Goal: Task Accomplishment & Management: Manage account settings

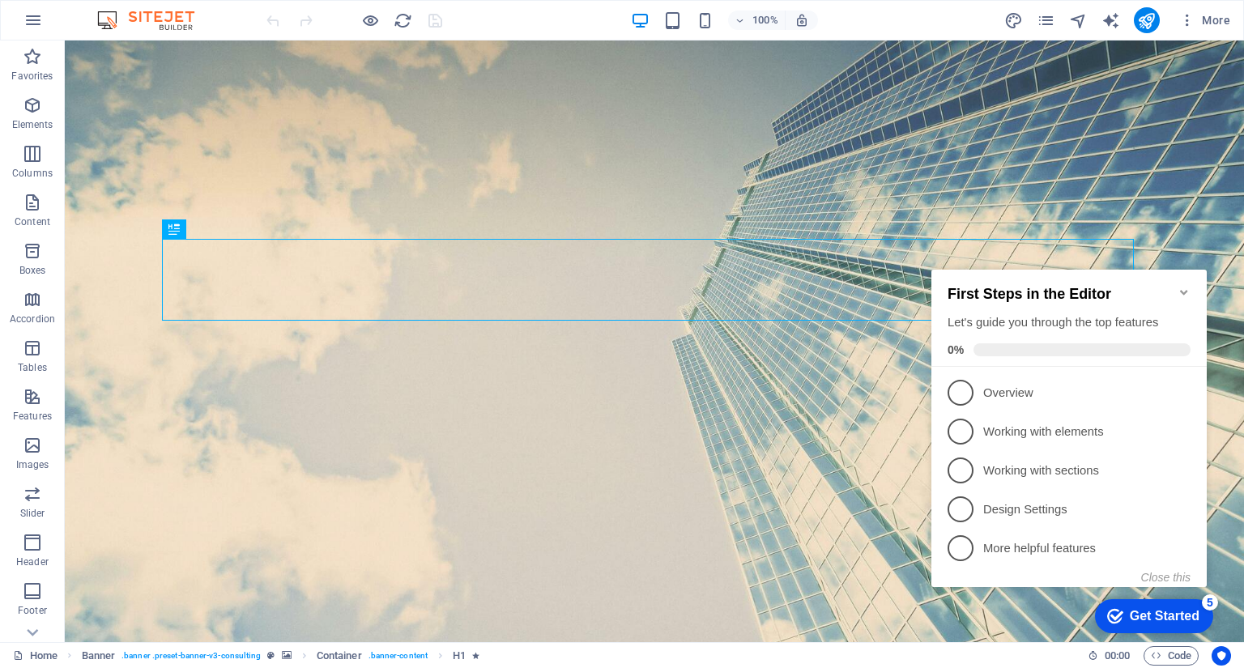
click at [1182, 286] on icon "Minimize checklist" at bounding box center [1183, 292] width 13 height 13
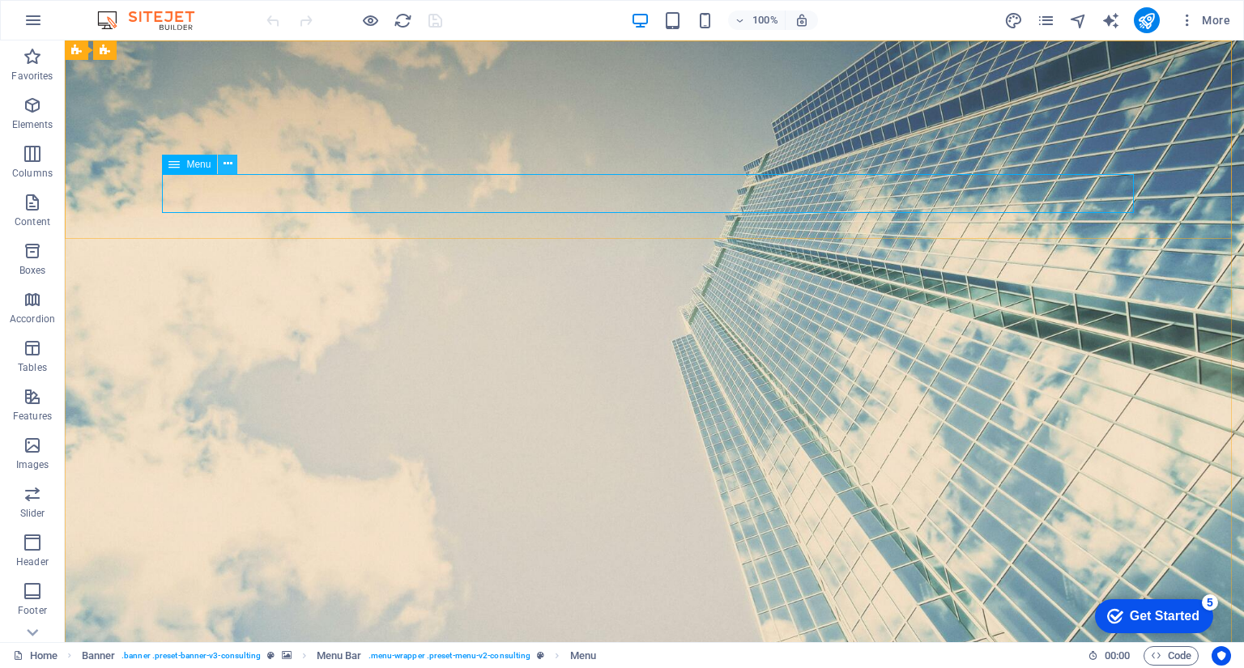
click at [224, 167] on icon at bounding box center [227, 163] width 9 height 17
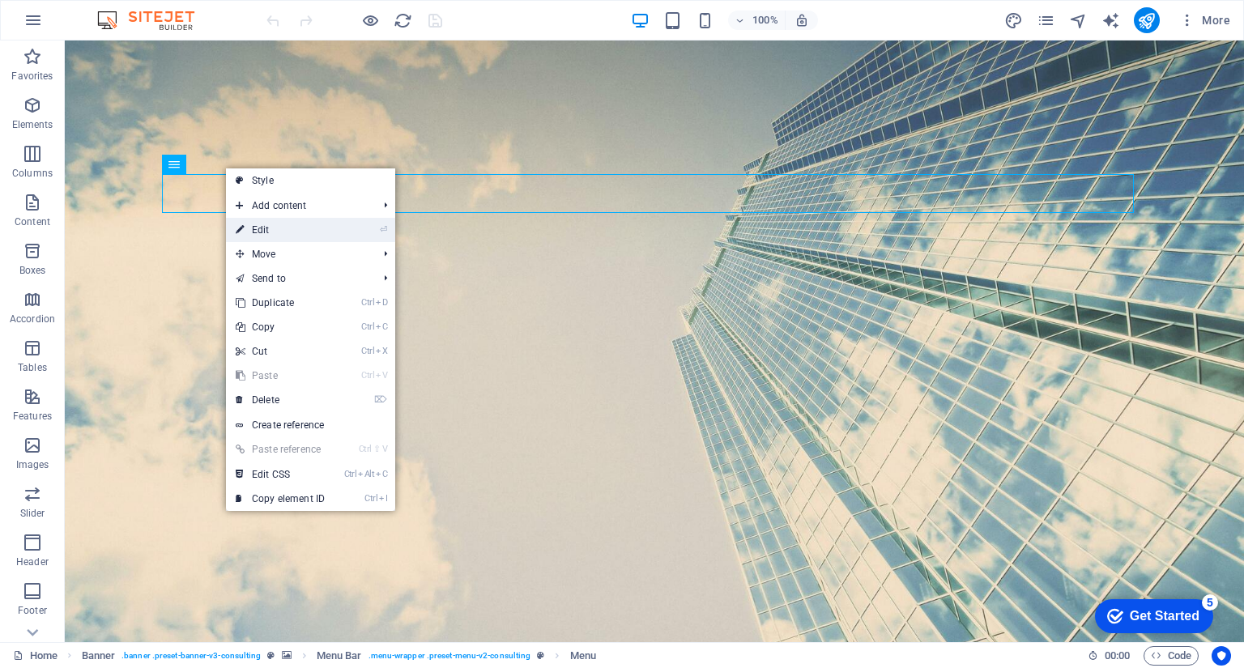
click at [257, 229] on link "⏎ Edit" at bounding box center [280, 230] width 109 height 24
select select
select select "1"
select select
select select "2"
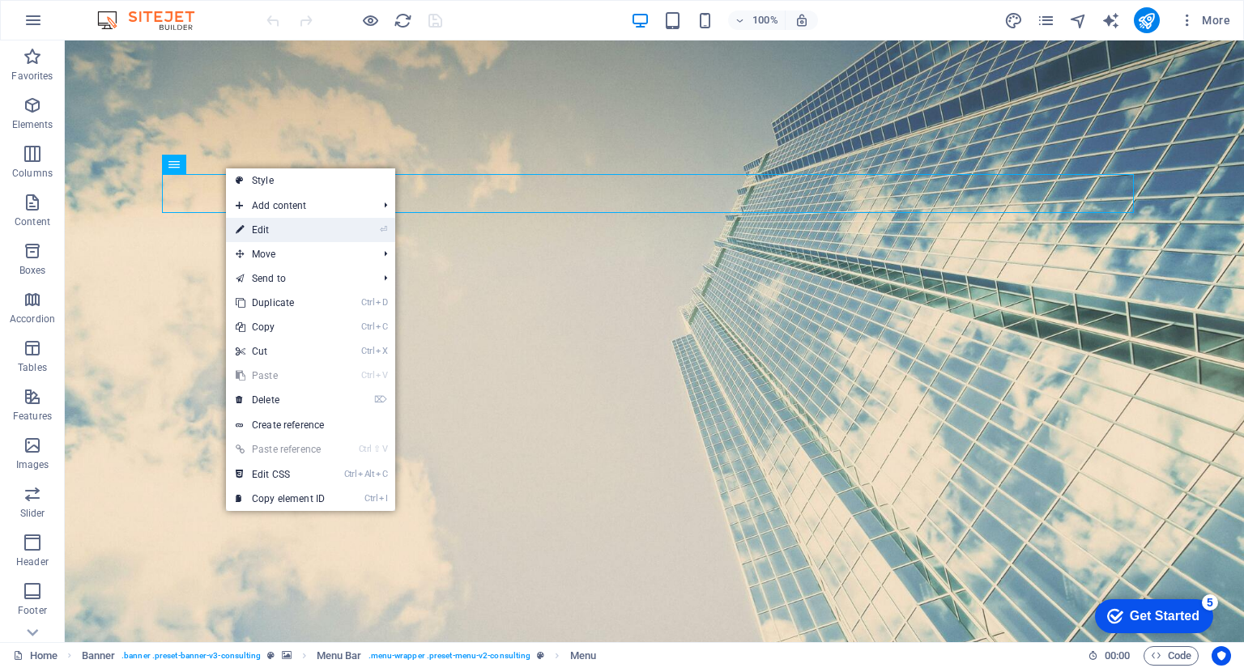
select select
select select "3"
select select
select select "4"
select select
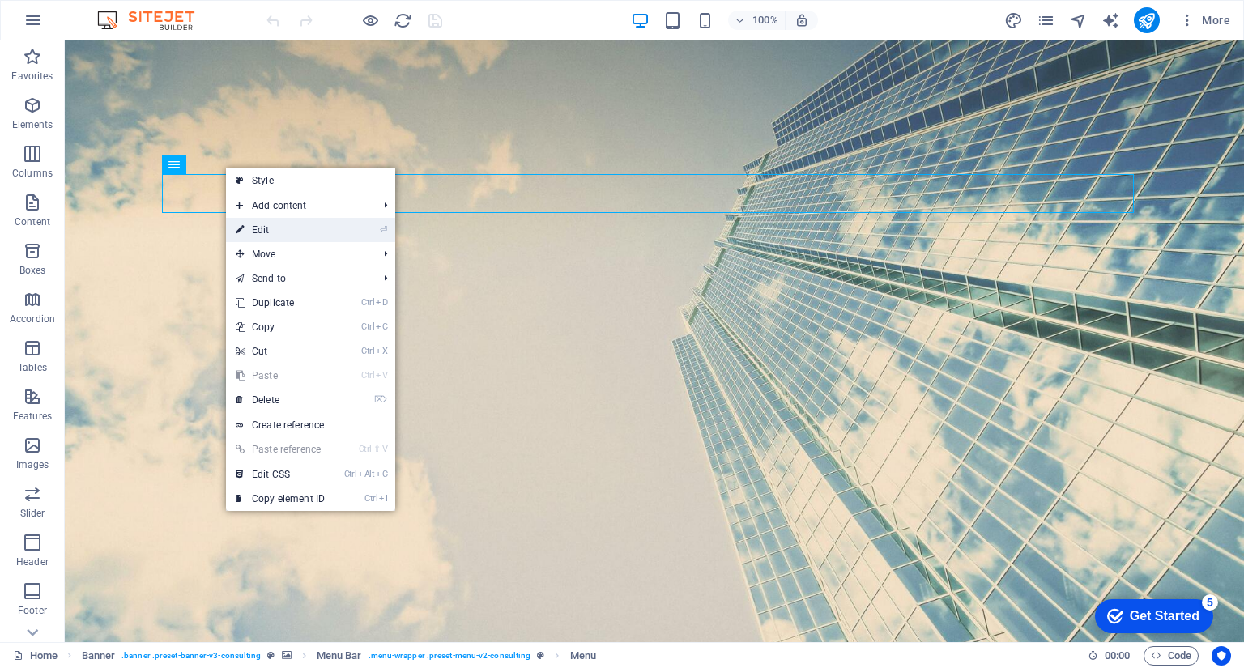
select select "5"
select select
select select "6"
select select
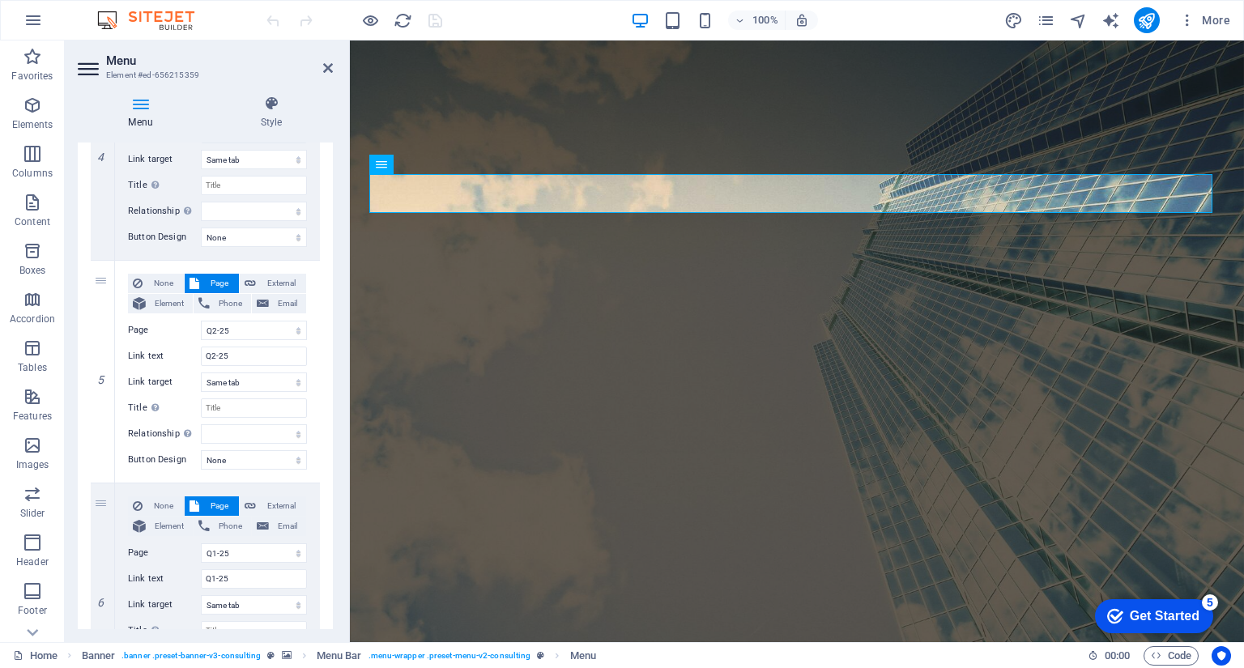
scroll to position [904, 0]
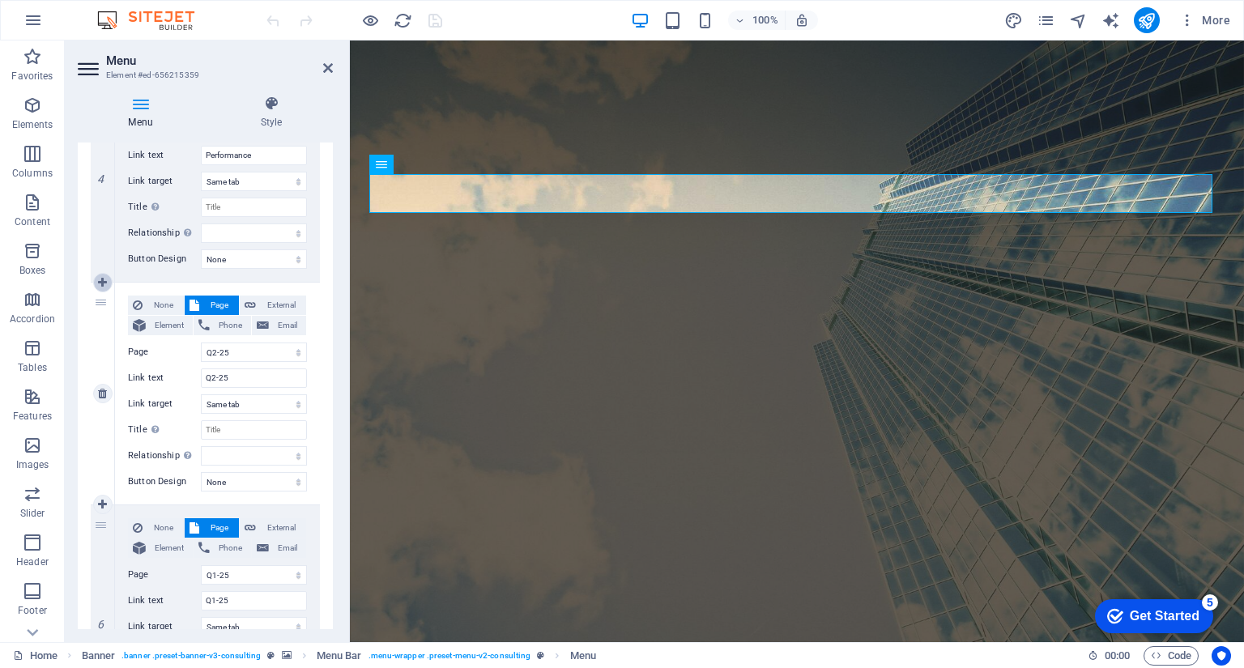
click at [102, 285] on icon at bounding box center [102, 282] width 9 height 11
select select
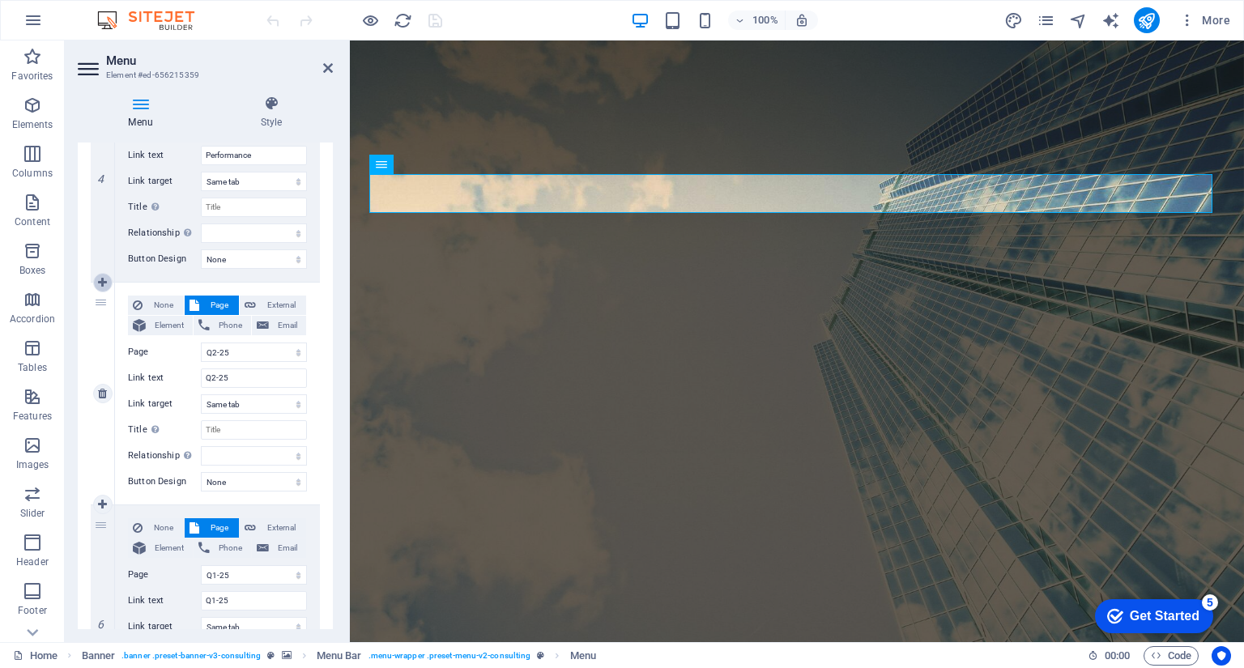
select select
select select "4"
type input "Q2-25"
select select
select select "5"
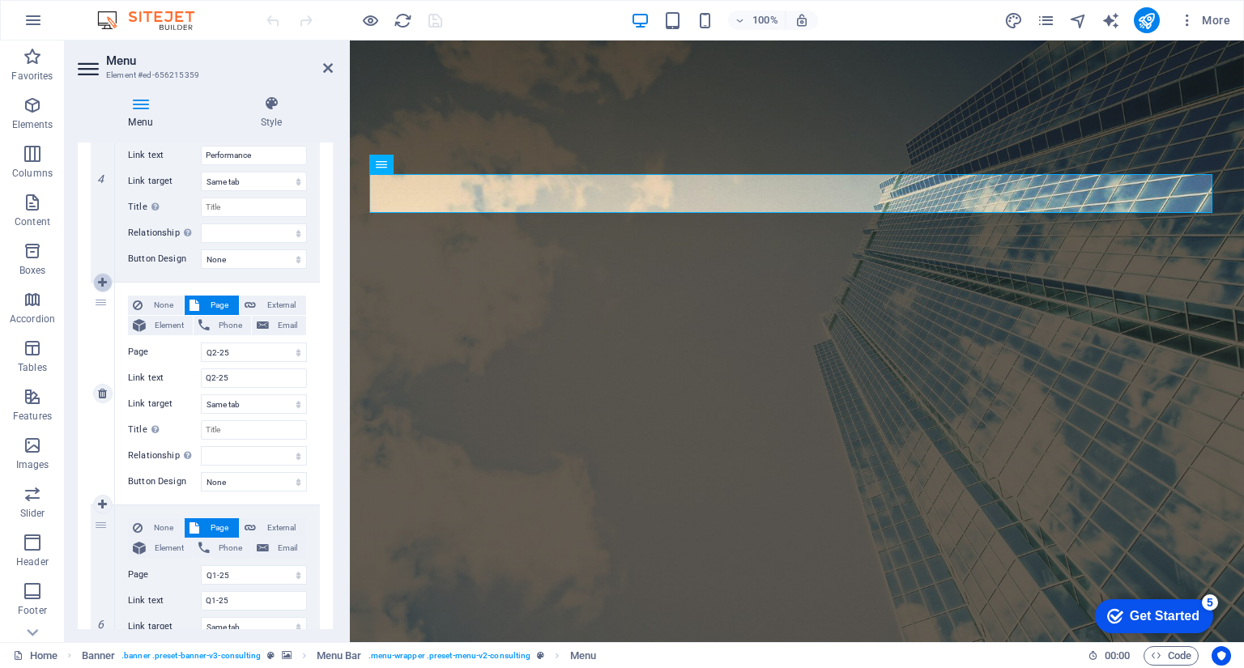
type input "Q1-25"
select select
select select "6"
select select
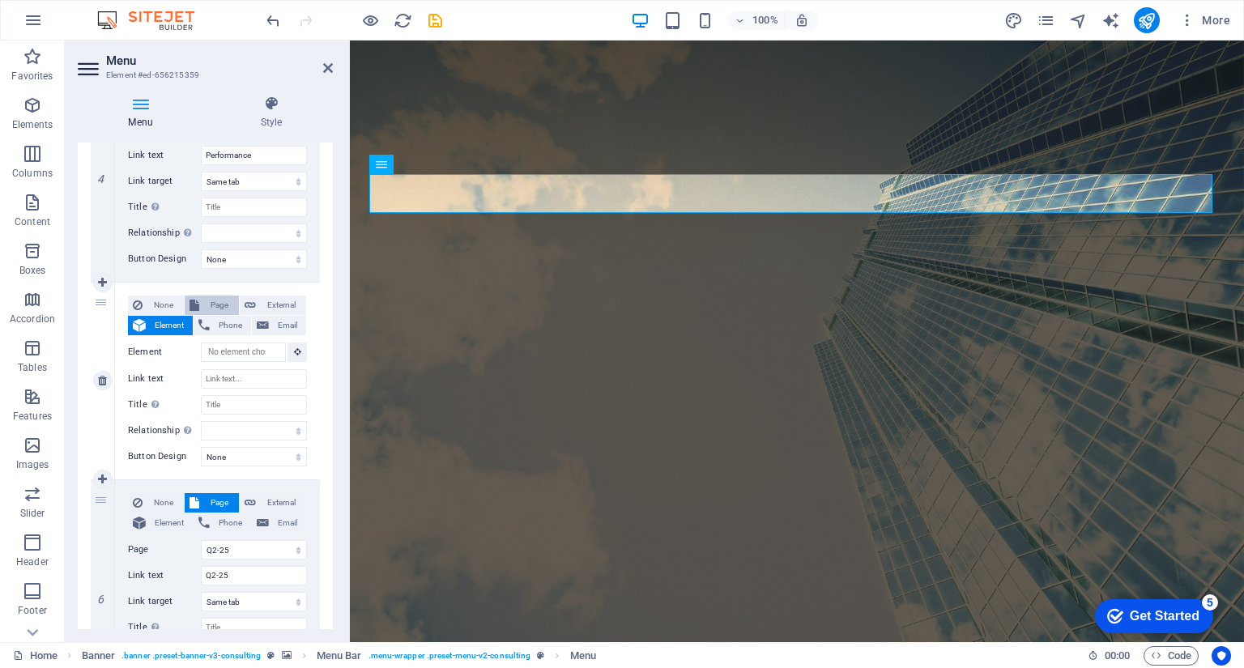
click at [217, 308] on span "Page" at bounding box center [219, 305] width 30 height 19
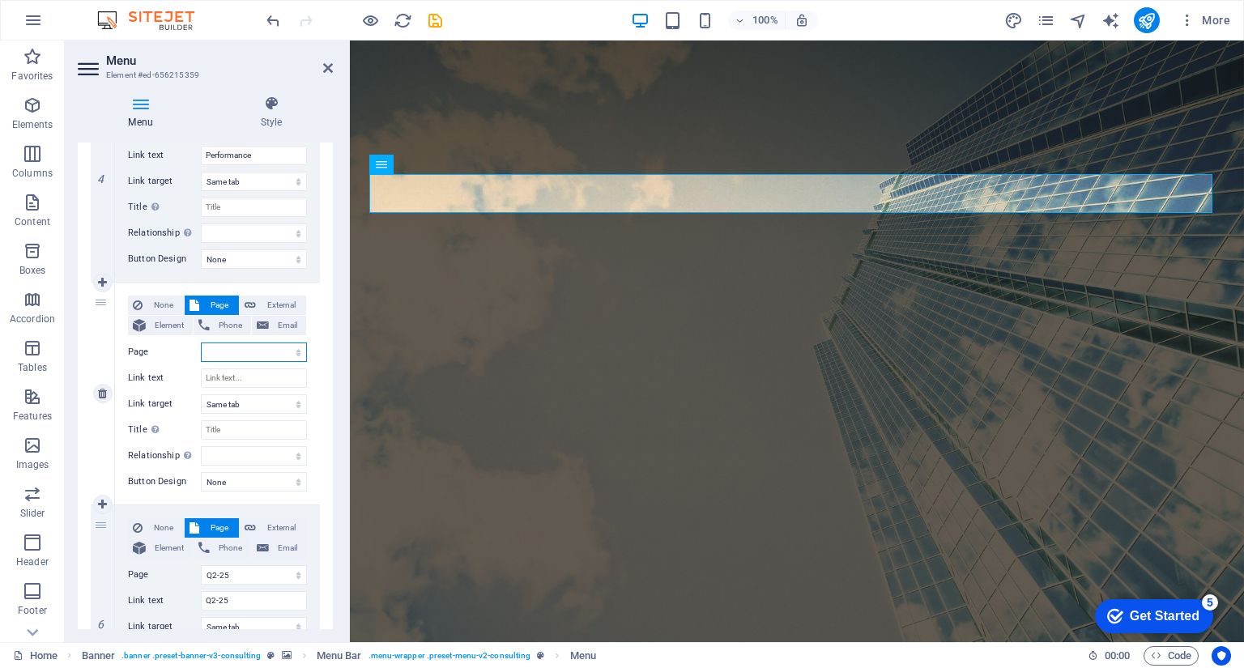
select select
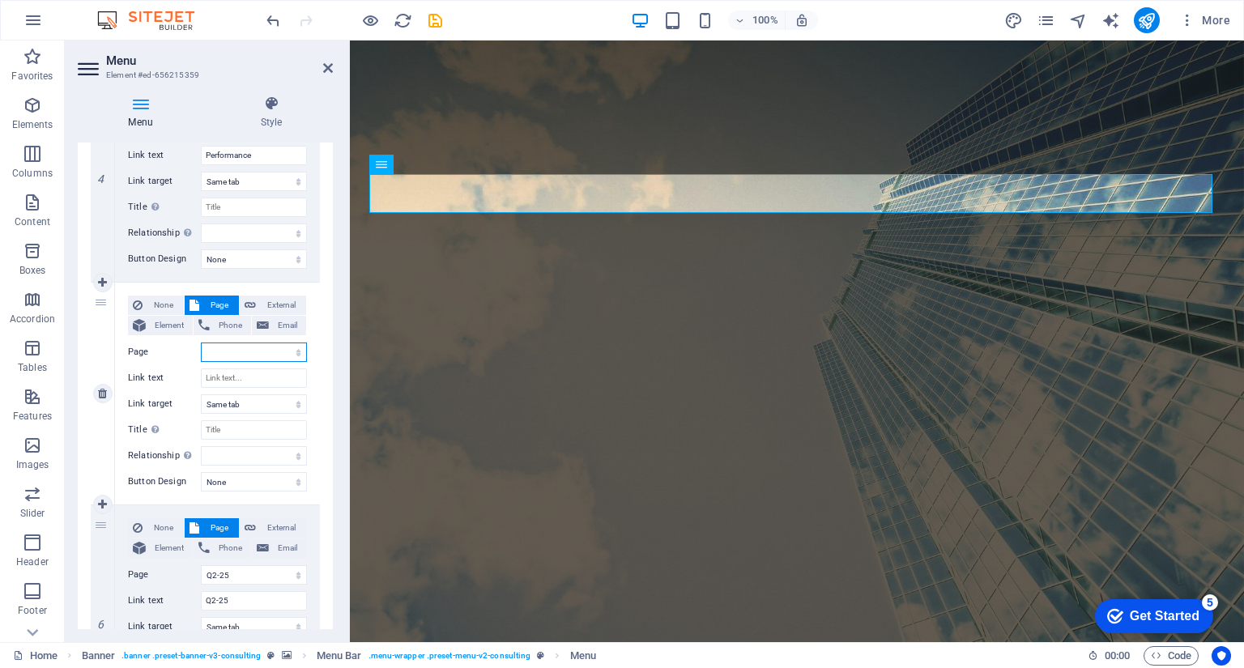
select select
click at [244, 348] on select "Home How it works Investment Products Performance Q2-25 Q1-25 Q4-24 Cash Tradin…" at bounding box center [254, 352] width 106 height 19
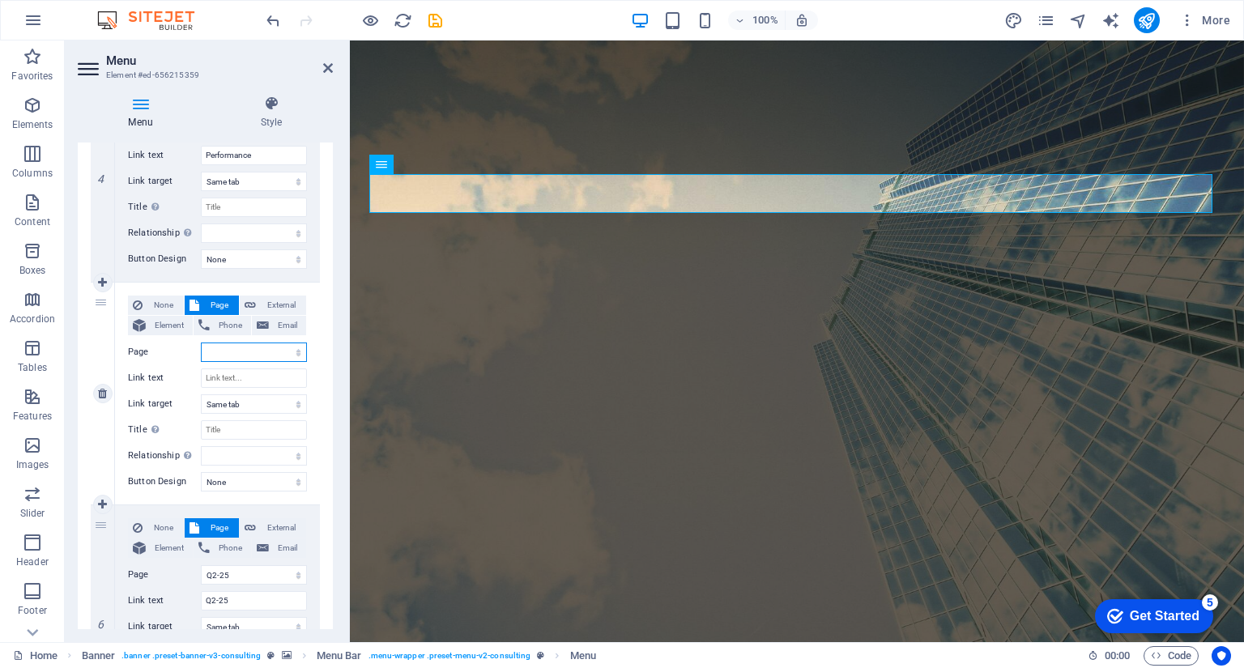
select select "4"
select select
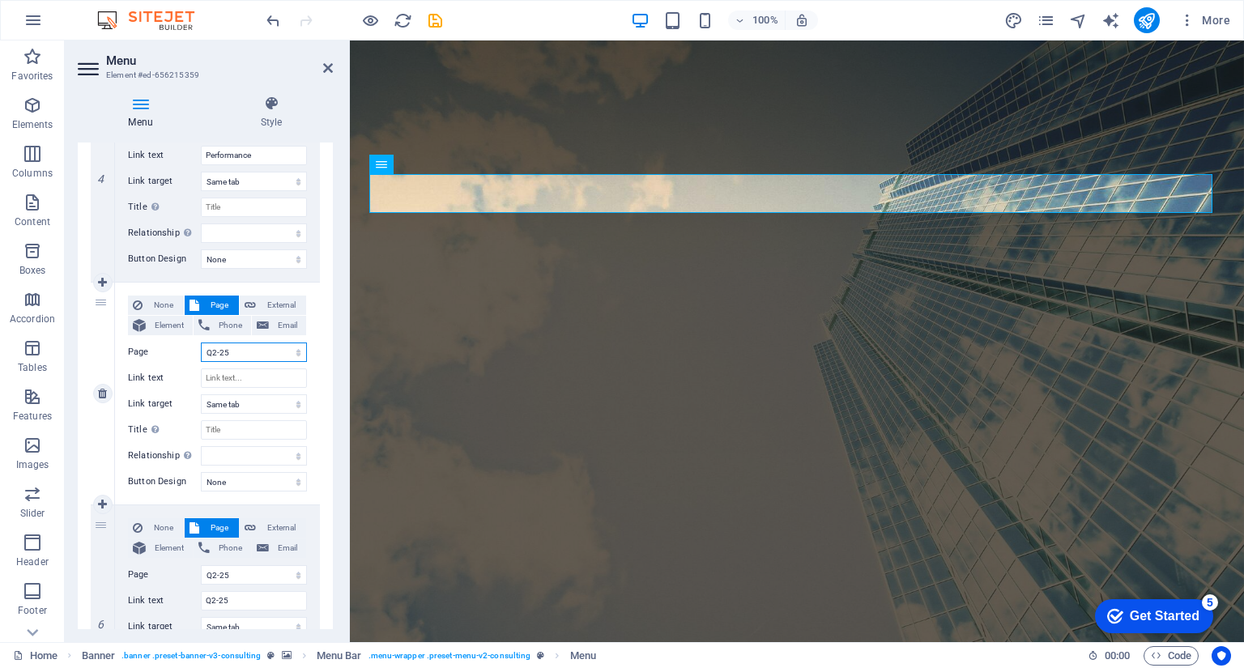
select select
click at [236, 354] on select "Home How it works Investment Products Performance Q2-25 Q1-25 Q4-24 Cash Tradin…" at bounding box center [254, 352] width 106 height 19
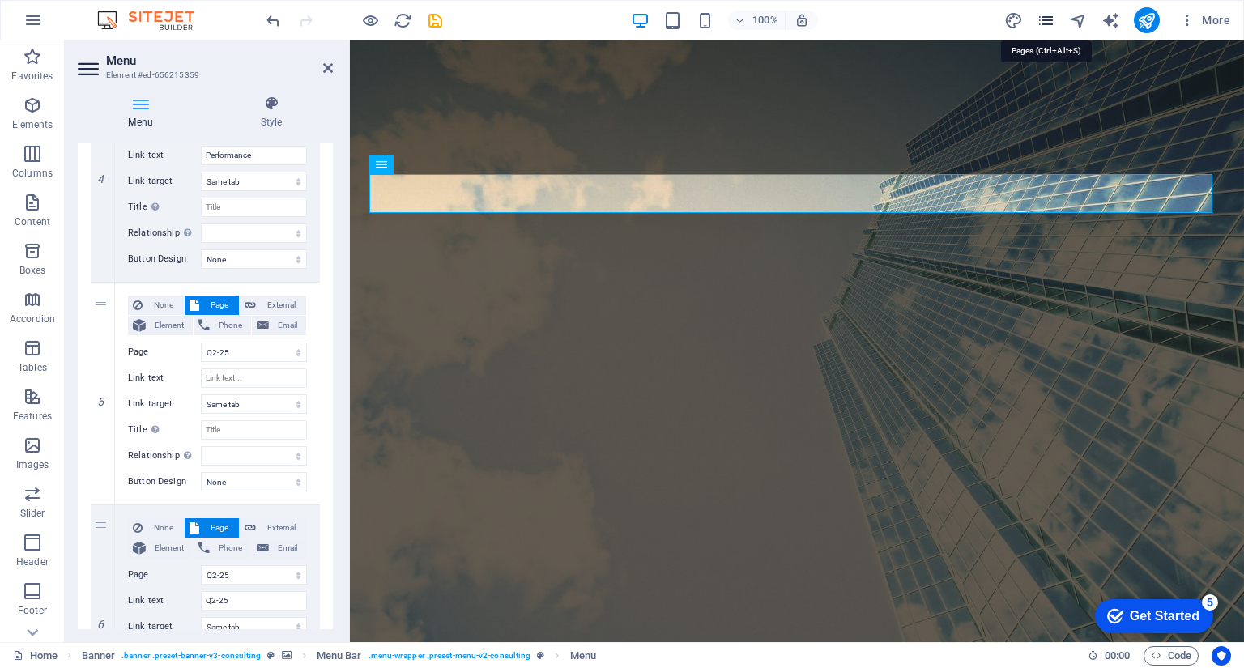
click at [1045, 19] on icon "pages" at bounding box center [1045, 20] width 19 height 19
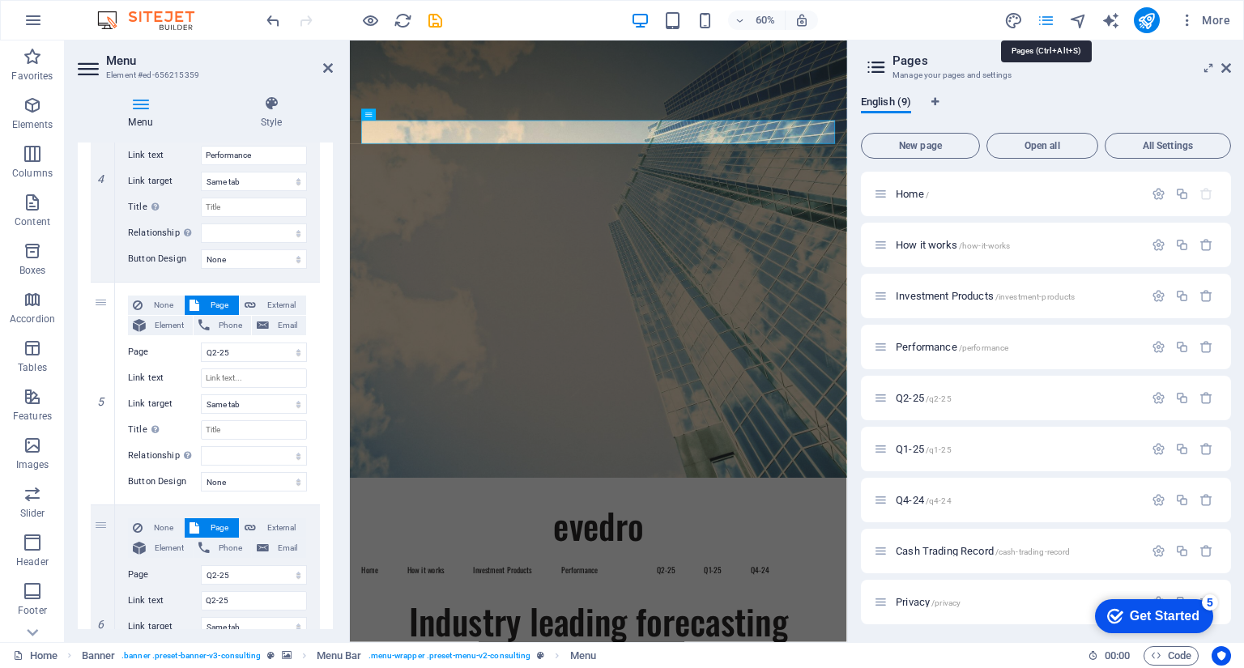
click at [1045, 19] on icon "pages" at bounding box center [1045, 20] width 19 height 19
click at [1053, 399] on p "Q2-25 /q2-25" at bounding box center [1017, 398] width 243 height 11
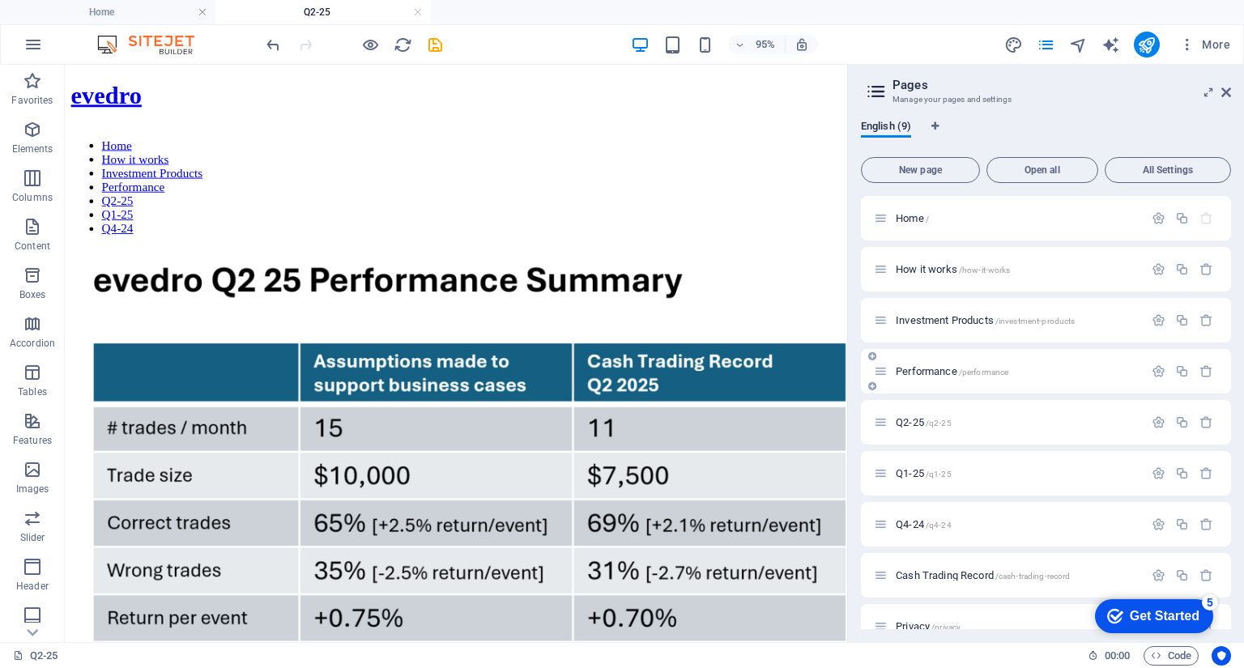
scroll to position [0, 0]
click at [873, 407] on icon at bounding box center [872, 407] width 8 height 10
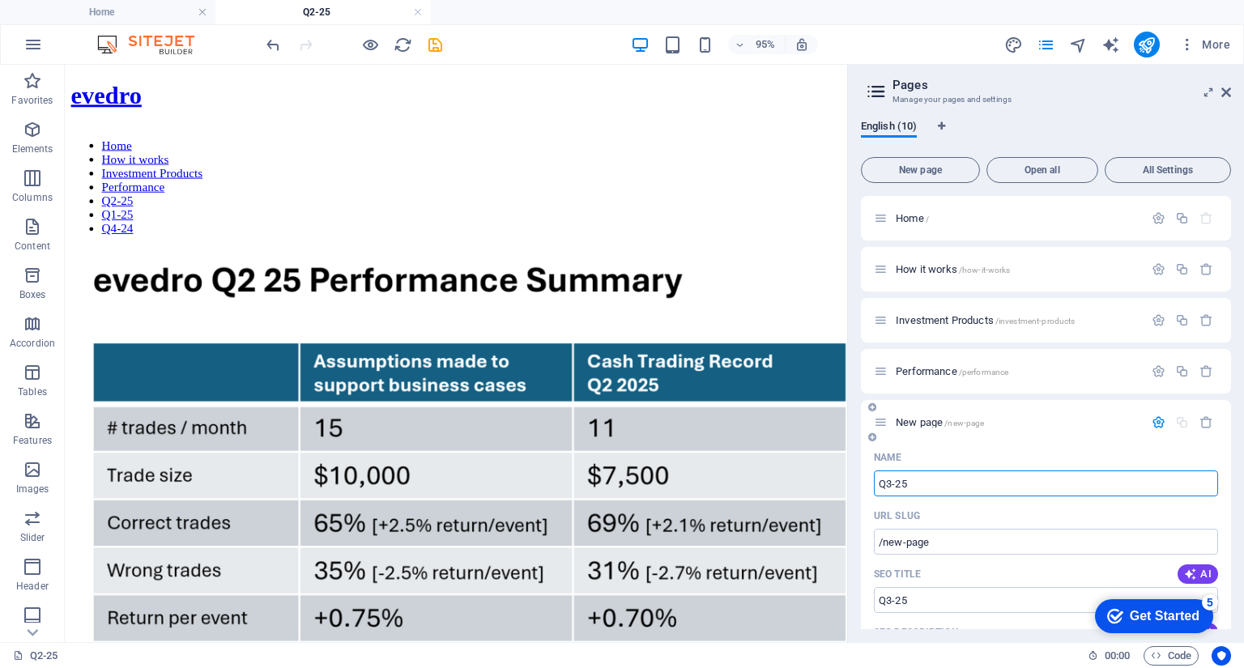
type input "Q3-25"
type input "/q3-25"
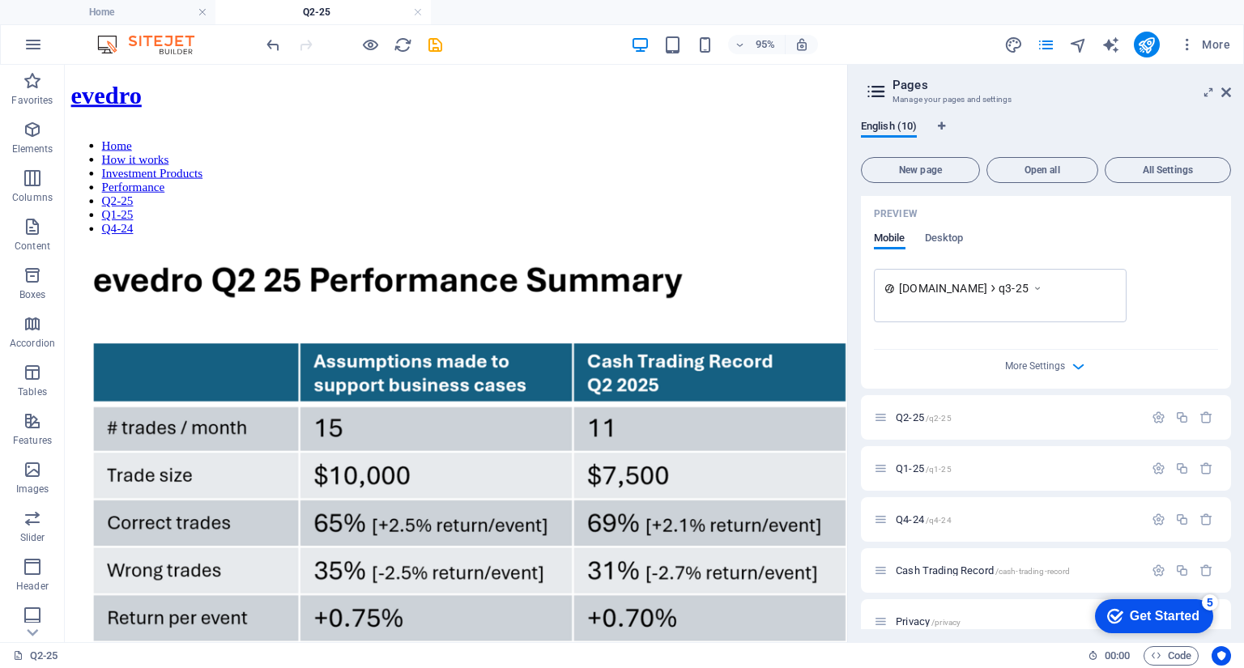
scroll to position [641, 0]
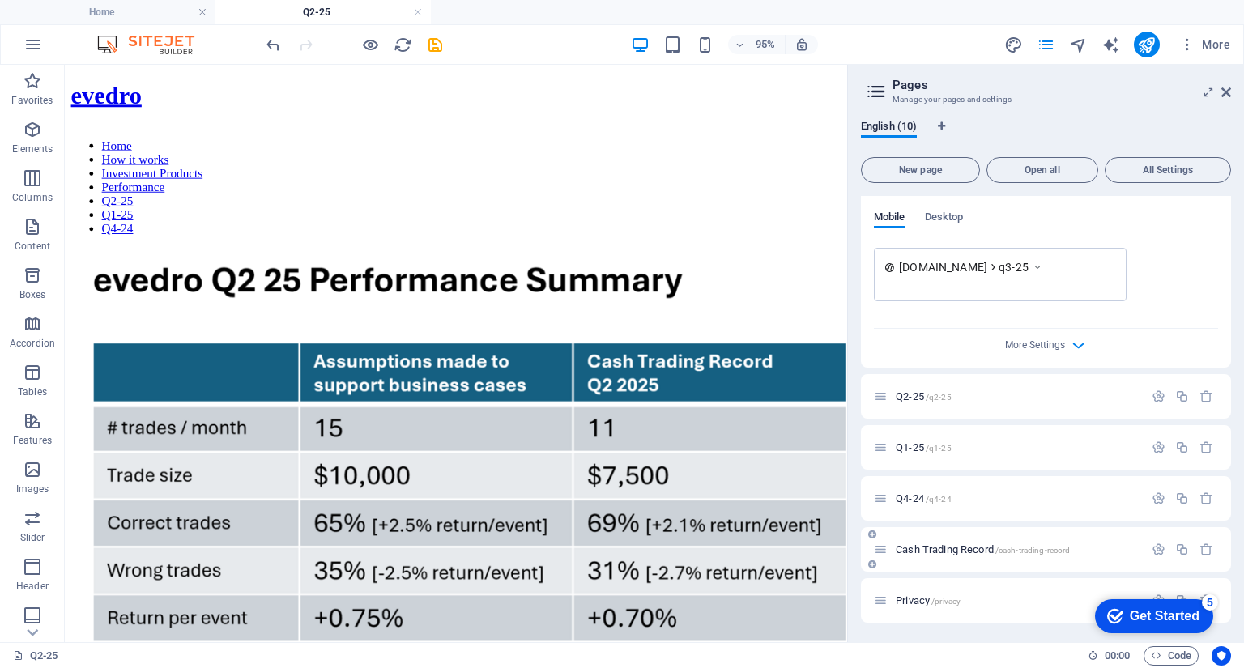
type input "Q3-25"
click at [872, 534] on icon at bounding box center [872, 535] width 8 height 10
click at [1202, 546] on icon "button" at bounding box center [1206, 550] width 14 height 14
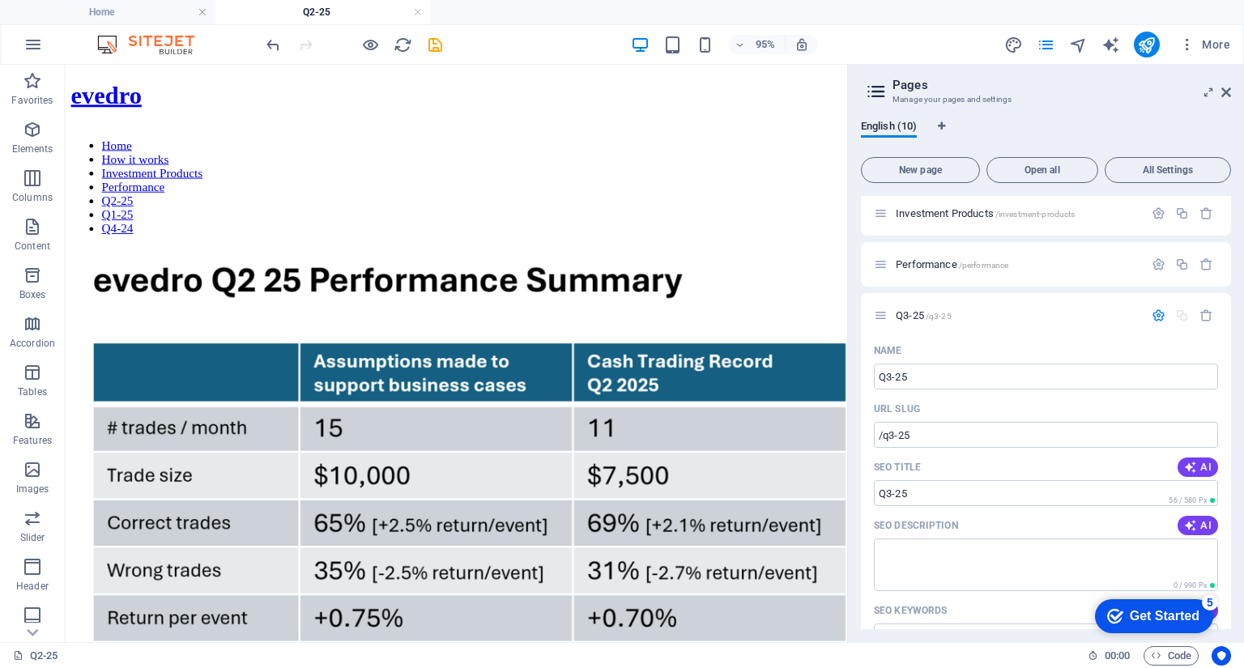
scroll to position [105, 0]
click at [873, 302] on icon at bounding box center [872, 302] width 8 height 10
type input "Current"
type input "/curr"
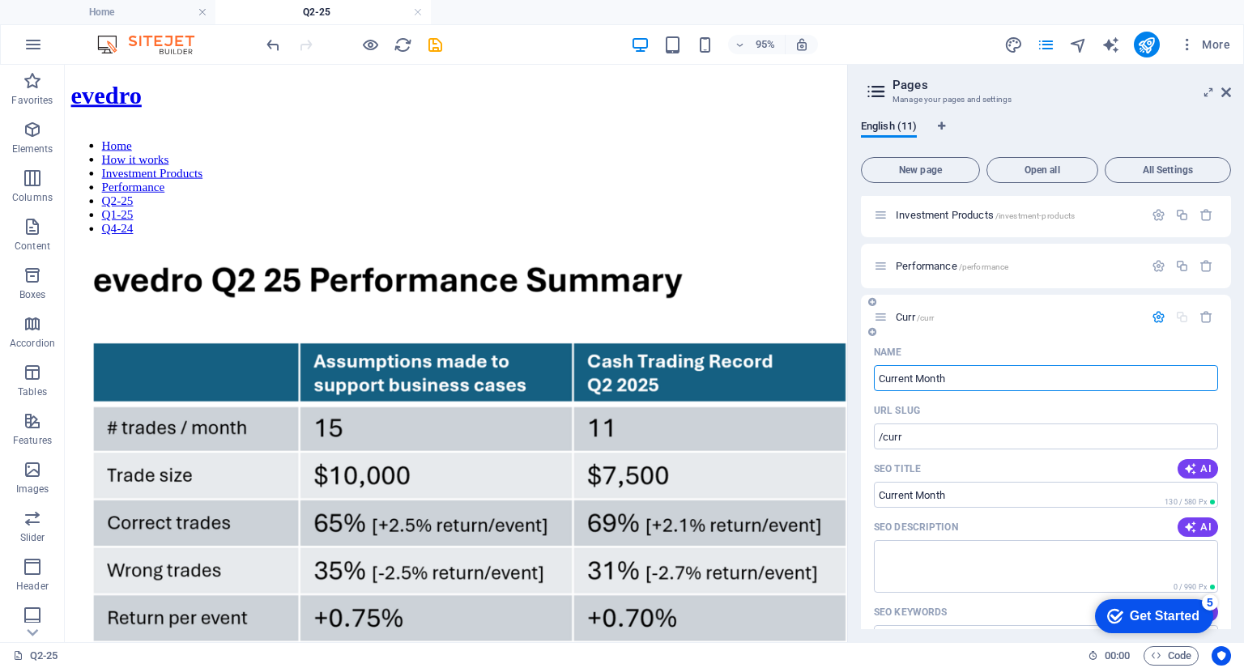
type input "Current Month"
type input "/current-month"
type input "Current Month"
click at [1230, 92] on icon at bounding box center [1226, 92] width 10 height 13
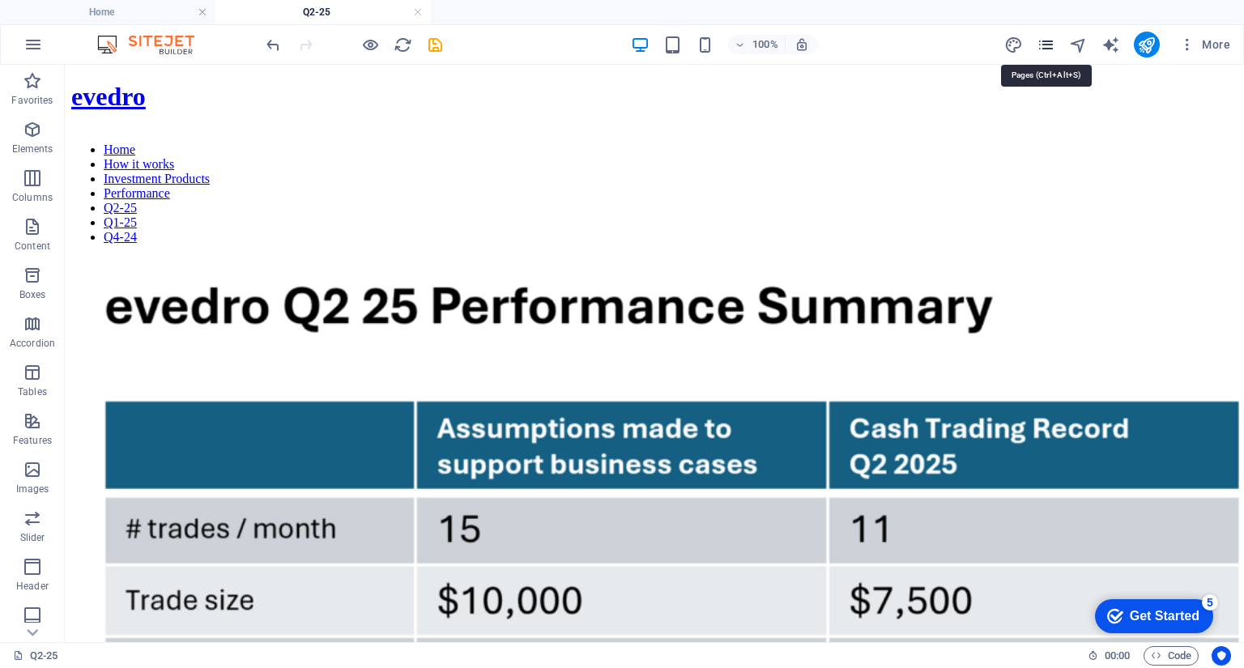
click at [1044, 49] on icon "pages" at bounding box center [1045, 45] width 19 height 19
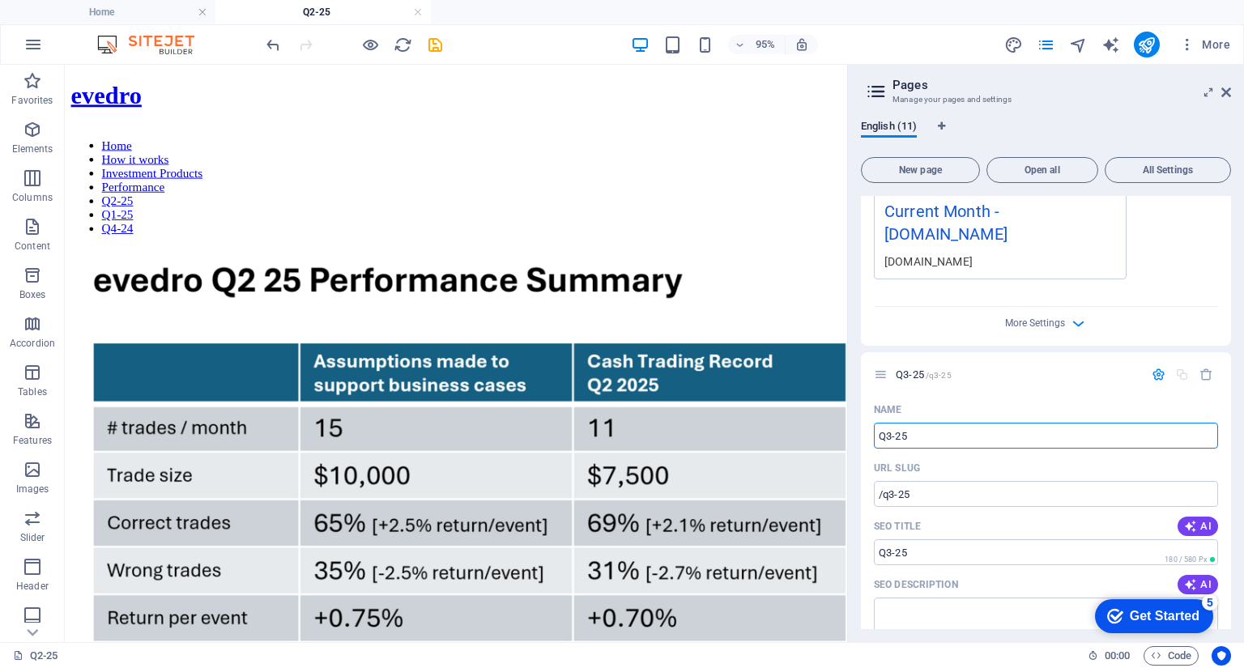
scroll to position [0, 0]
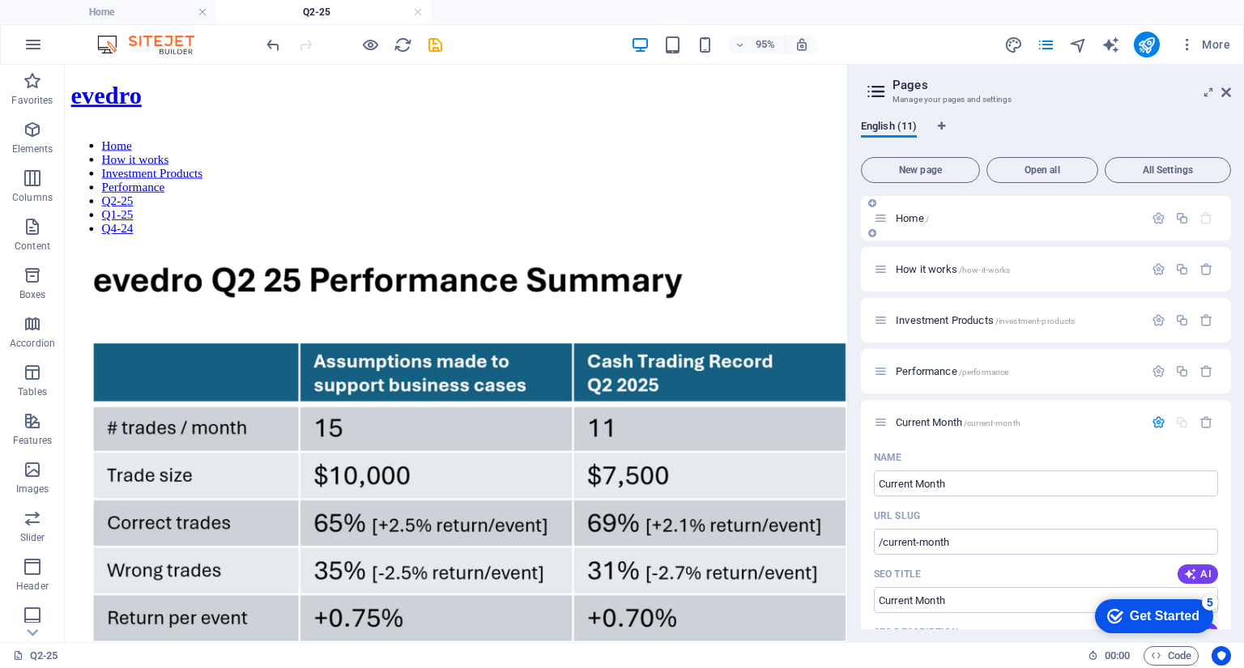
click at [930, 216] on p "Home /" at bounding box center [1017, 218] width 243 height 11
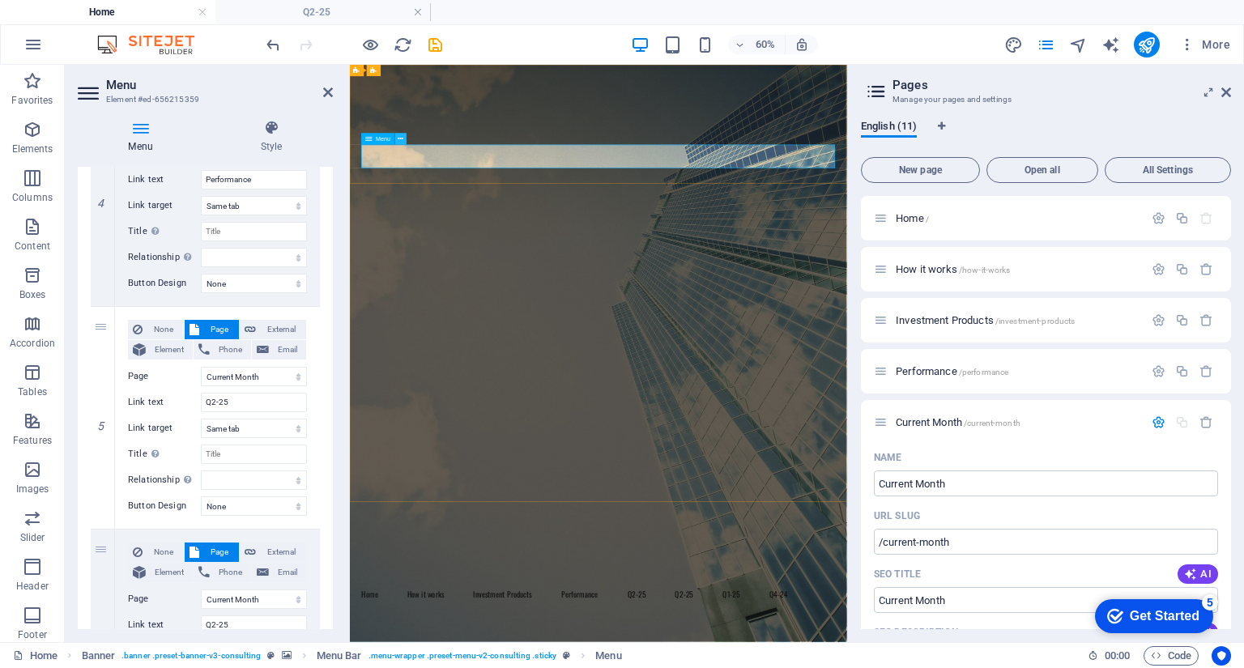
click at [402, 136] on icon at bounding box center [401, 139] width 6 height 11
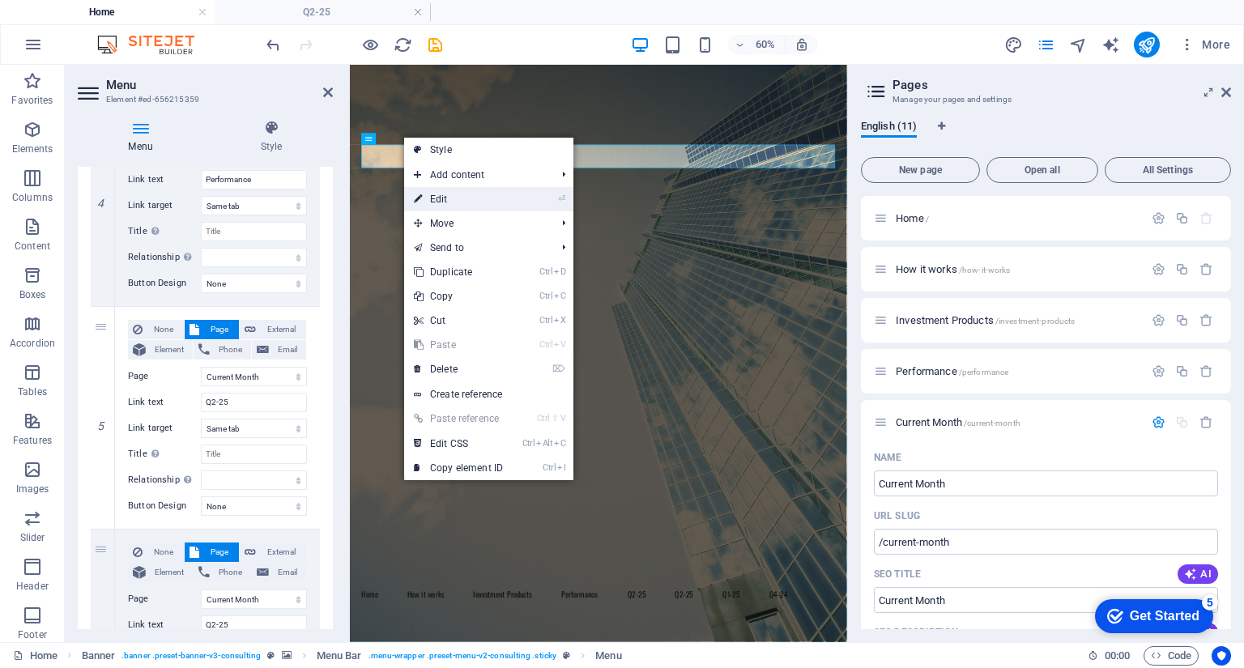
click at [442, 200] on link "⏎ Edit" at bounding box center [458, 199] width 109 height 24
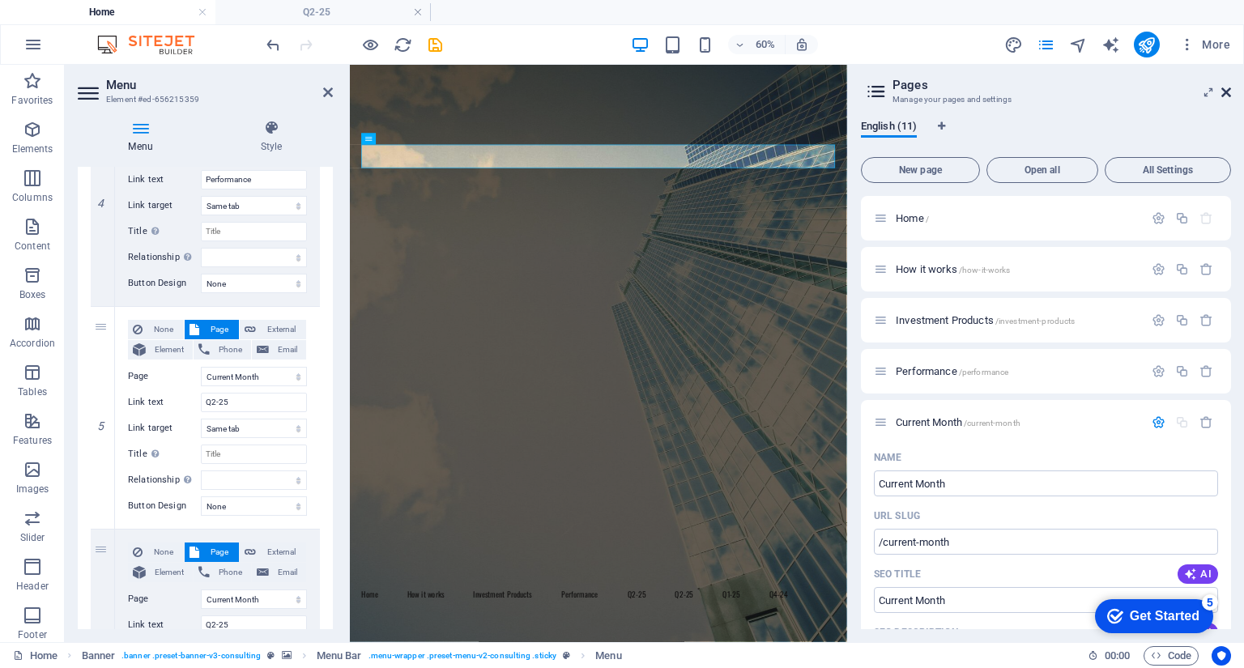
click at [1226, 92] on icon at bounding box center [1226, 92] width 10 height 13
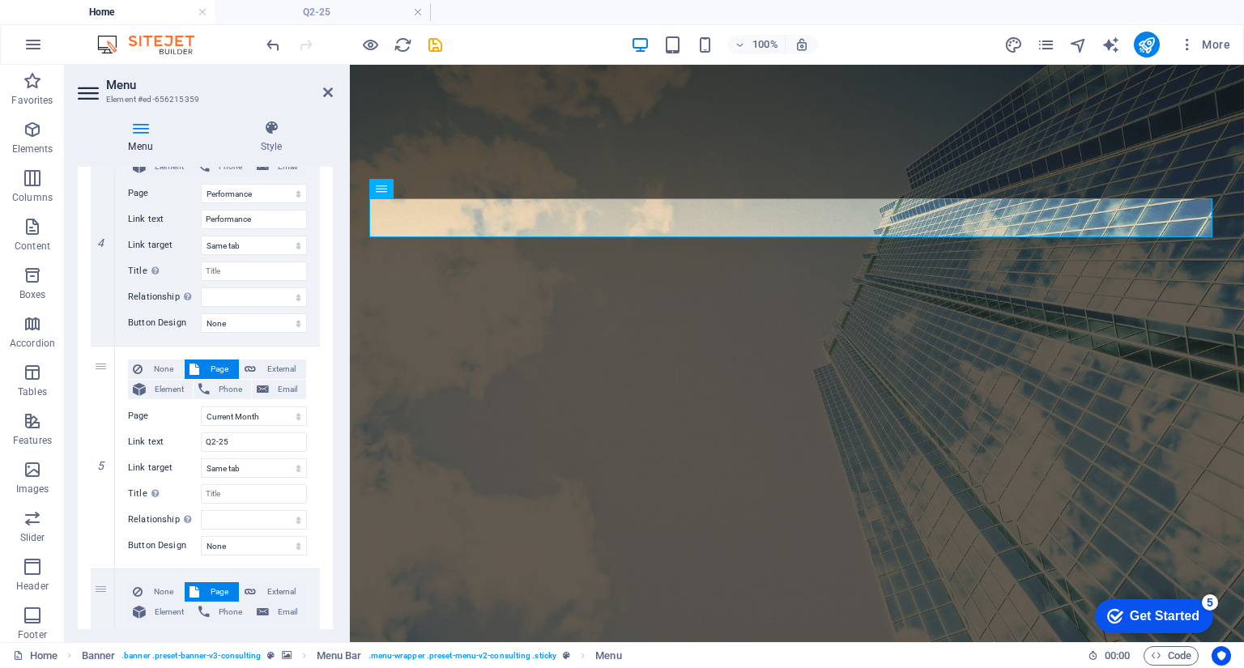
scroll to position [875, 0]
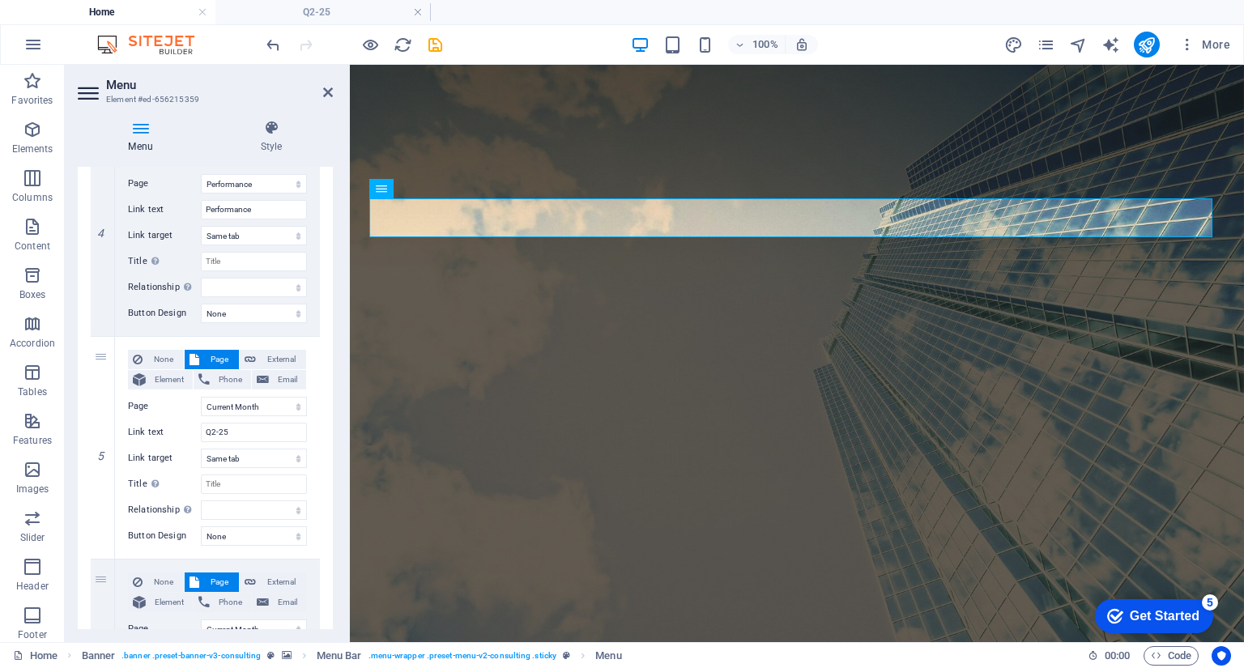
drag, startPoint x: 332, startPoint y: 417, endPoint x: 1, endPoint y: 346, distance: 338.8
click at [104, 447] on icon at bounding box center [102, 447] width 9 height 11
select select
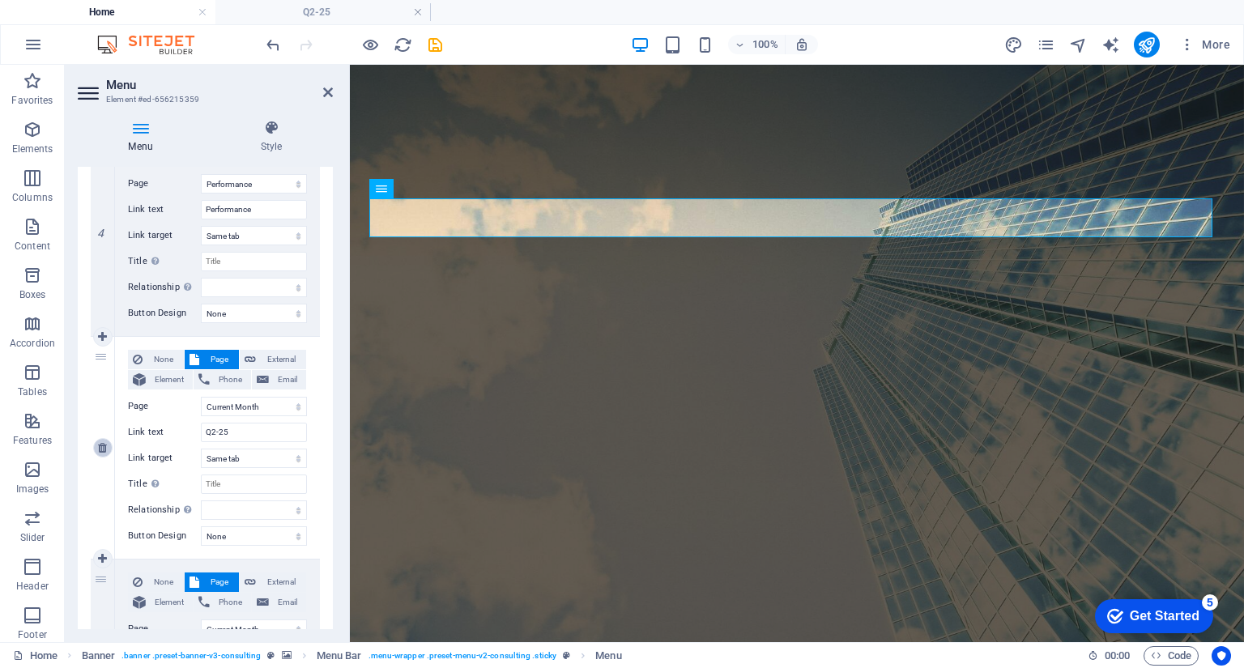
select select
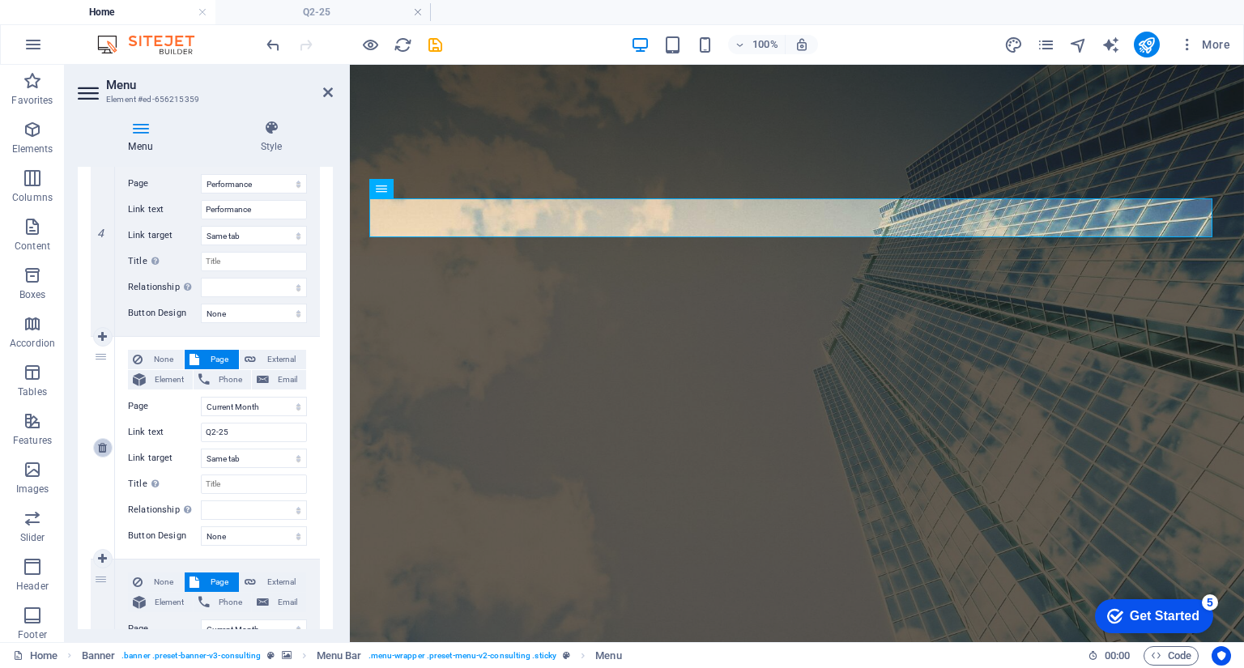
type input "Q1-25"
select select
type input "Q4-24"
select select
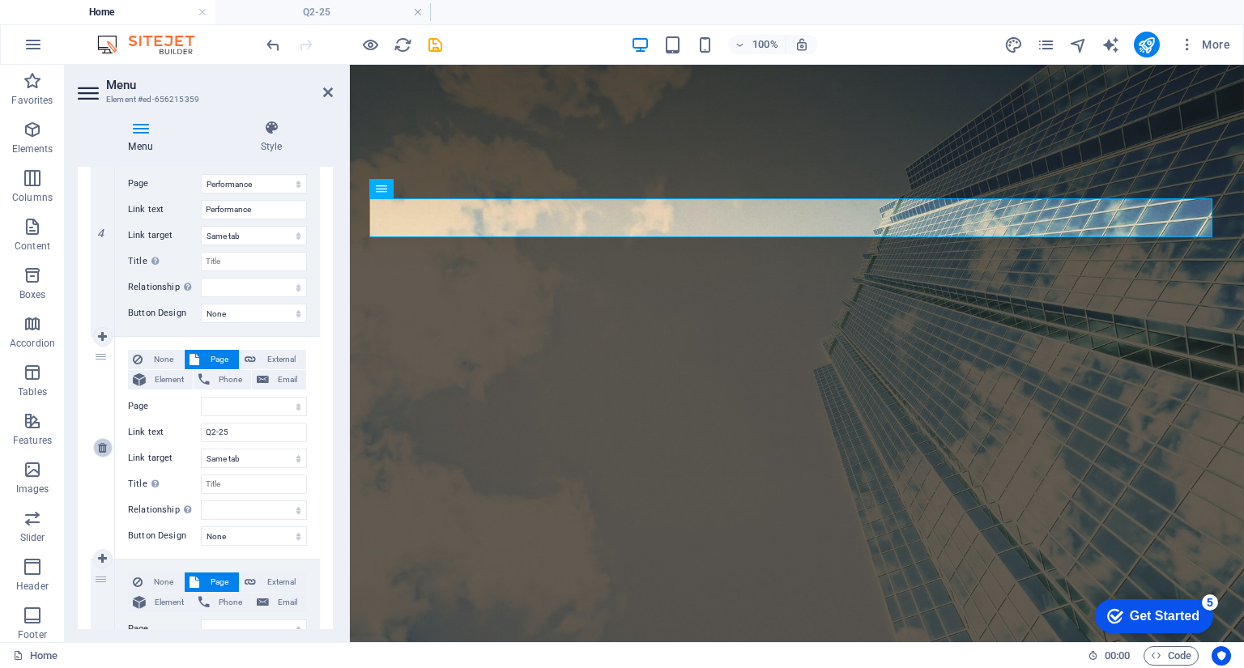
click at [100, 449] on icon at bounding box center [102, 447] width 9 height 11
select select
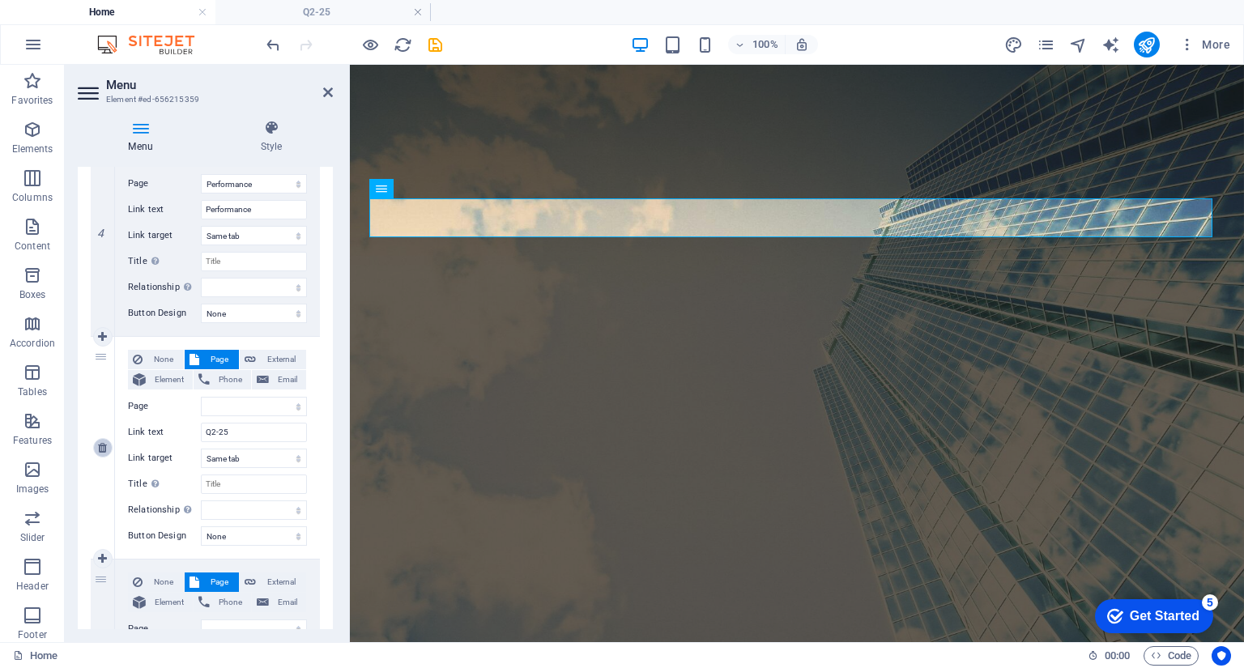
select select
type input "Q1-25"
select select
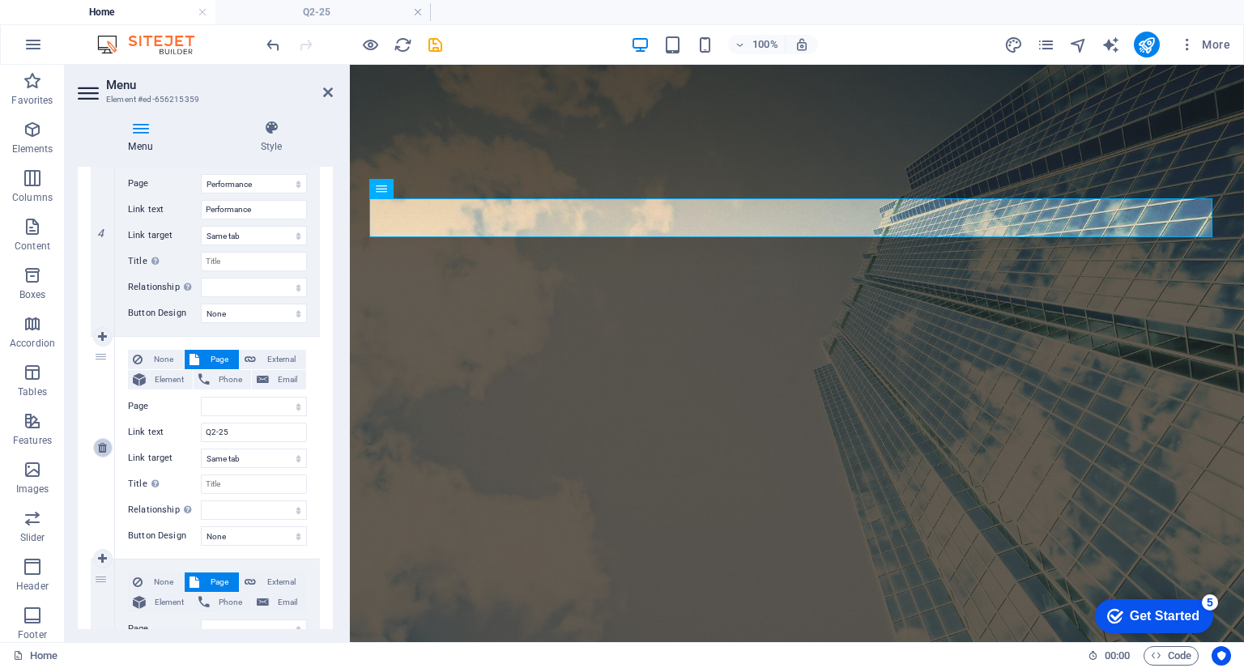
type input "Q4-24"
select select
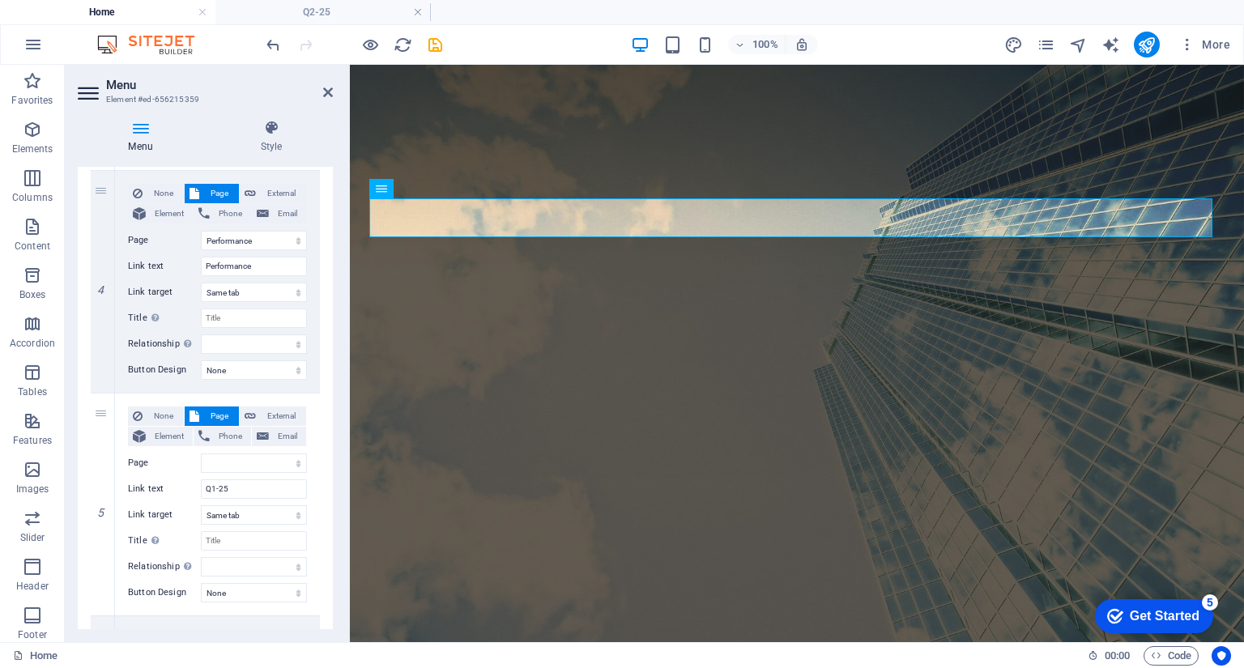
scroll to position [810, 0]
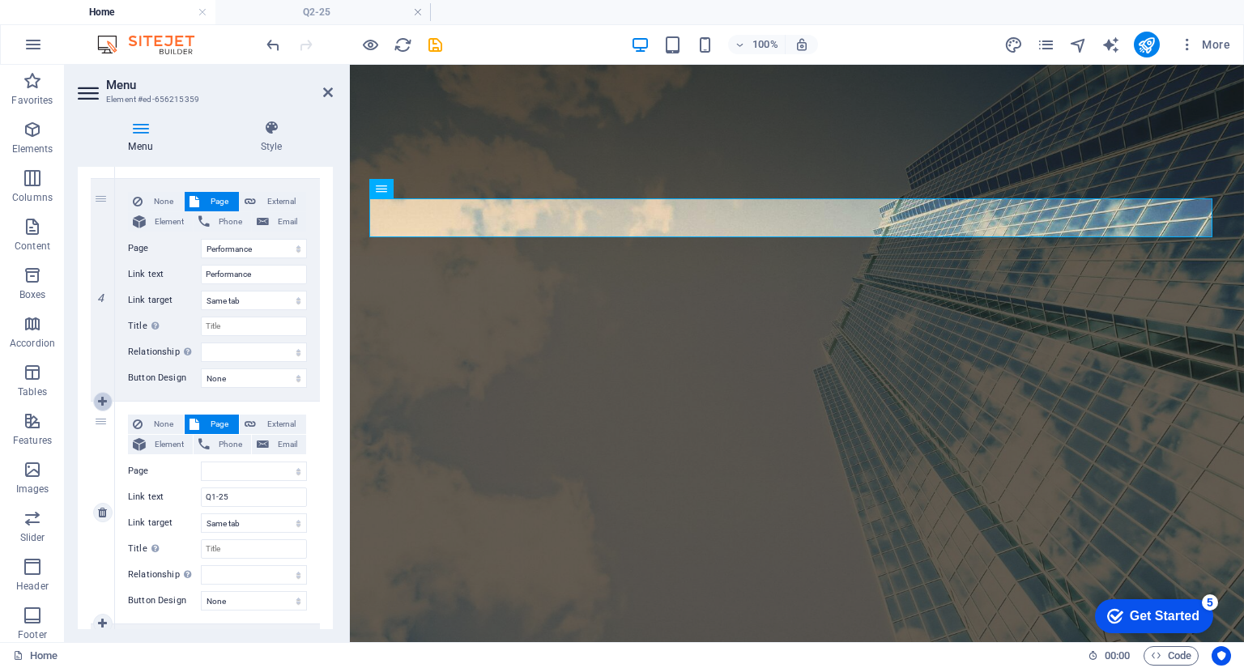
click at [102, 404] on icon at bounding box center [102, 401] width 9 height 11
select select
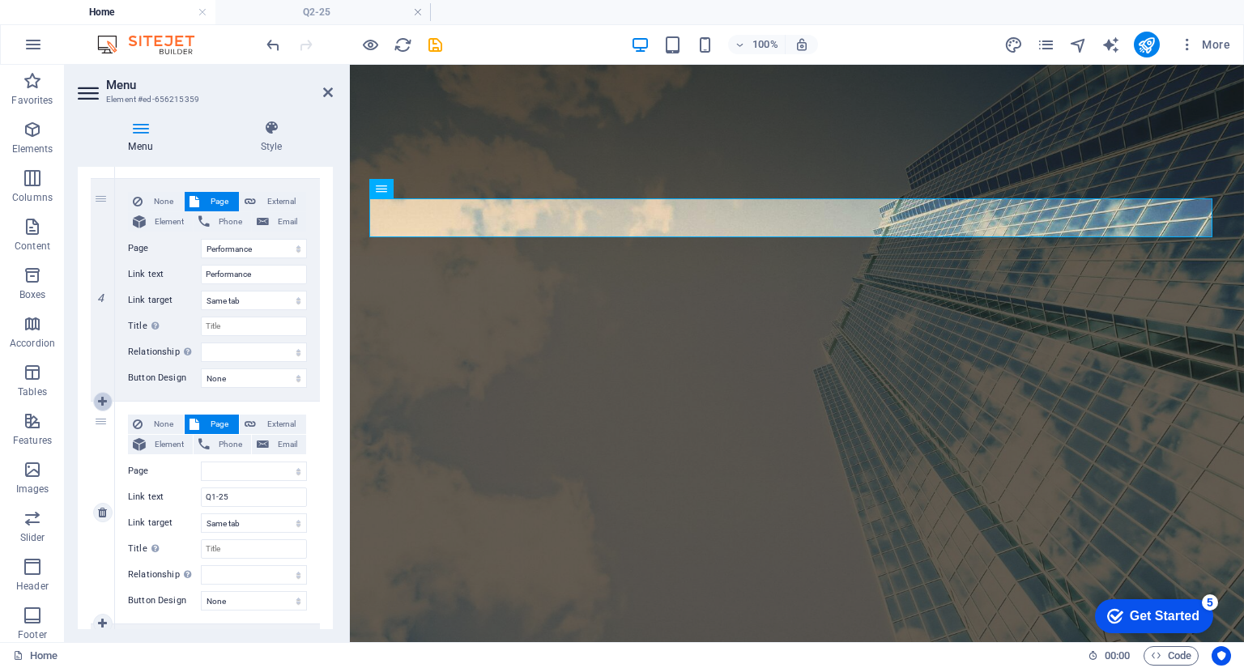
select select
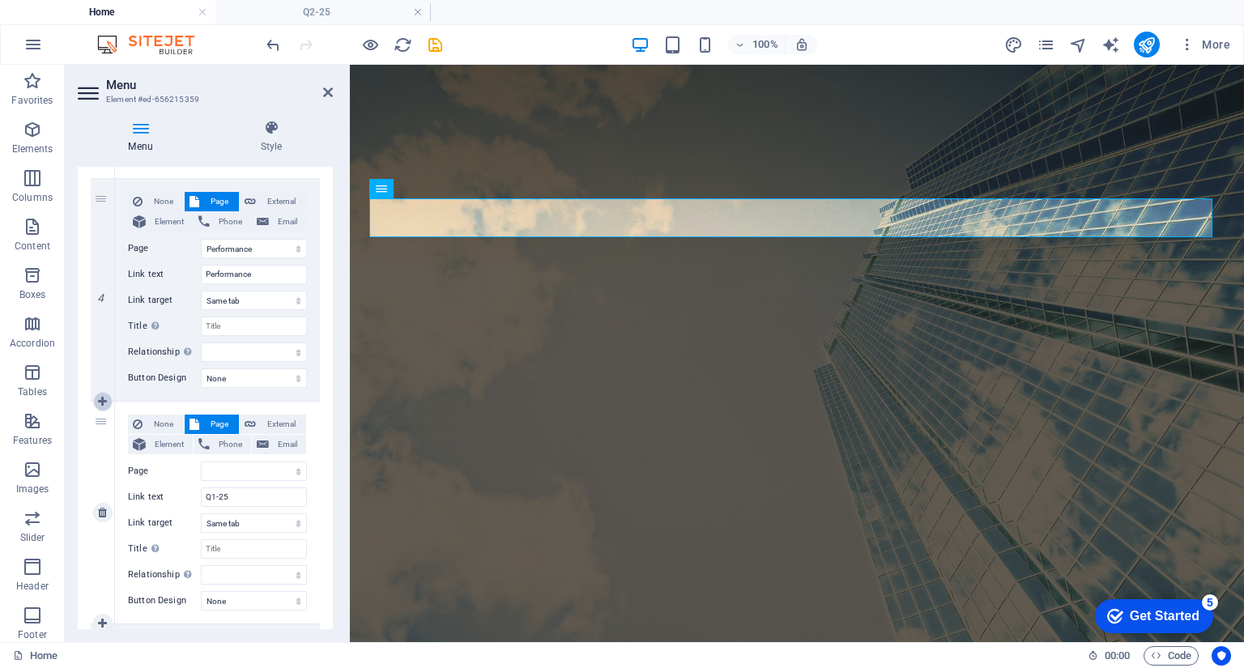
type input "Q1-25"
select select
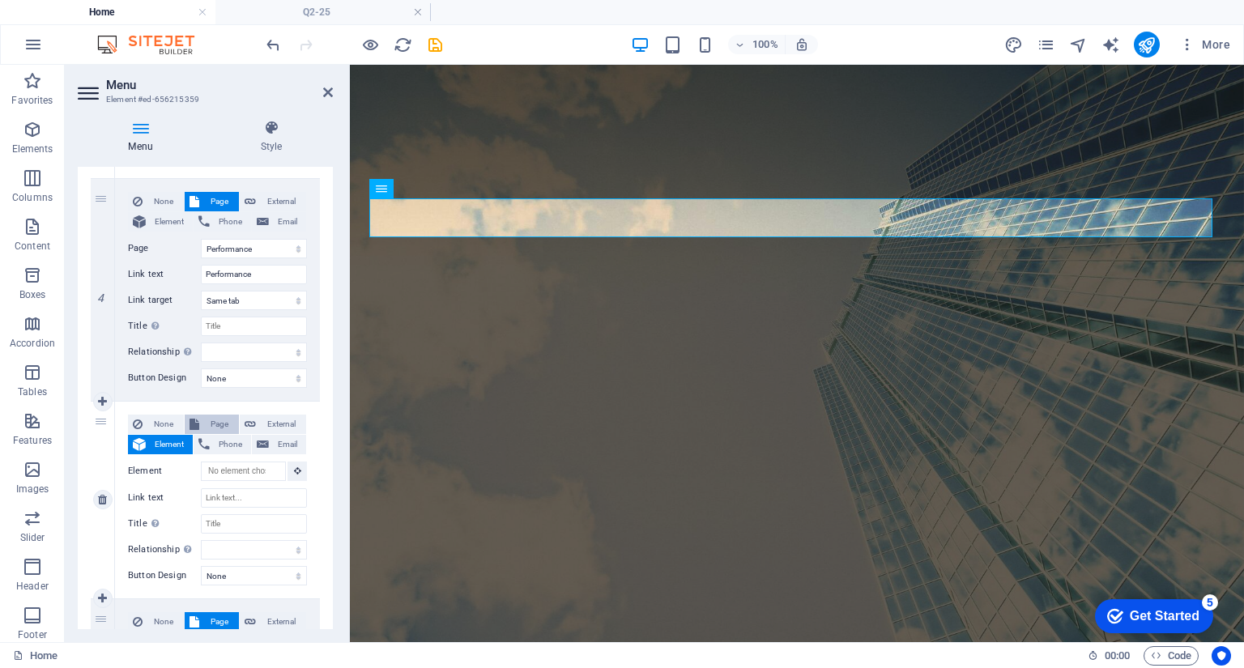
click at [204, 419] on span "Page" at bounding box center [219, 424] width 30 height 19
select select
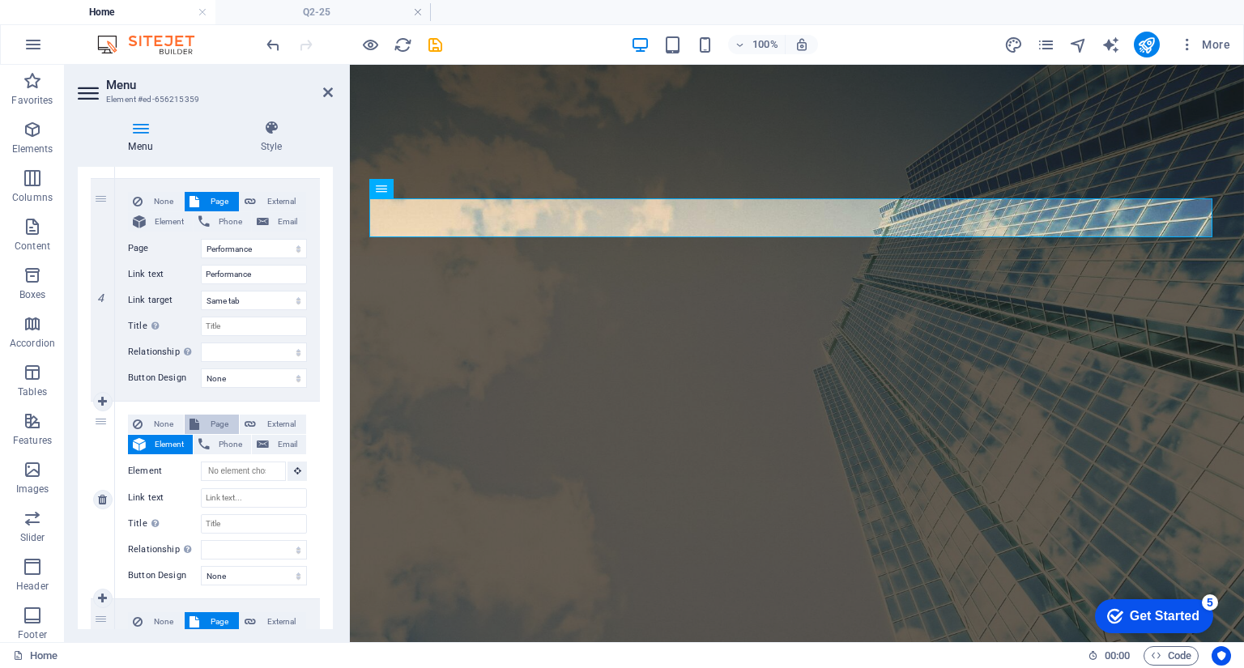
select select
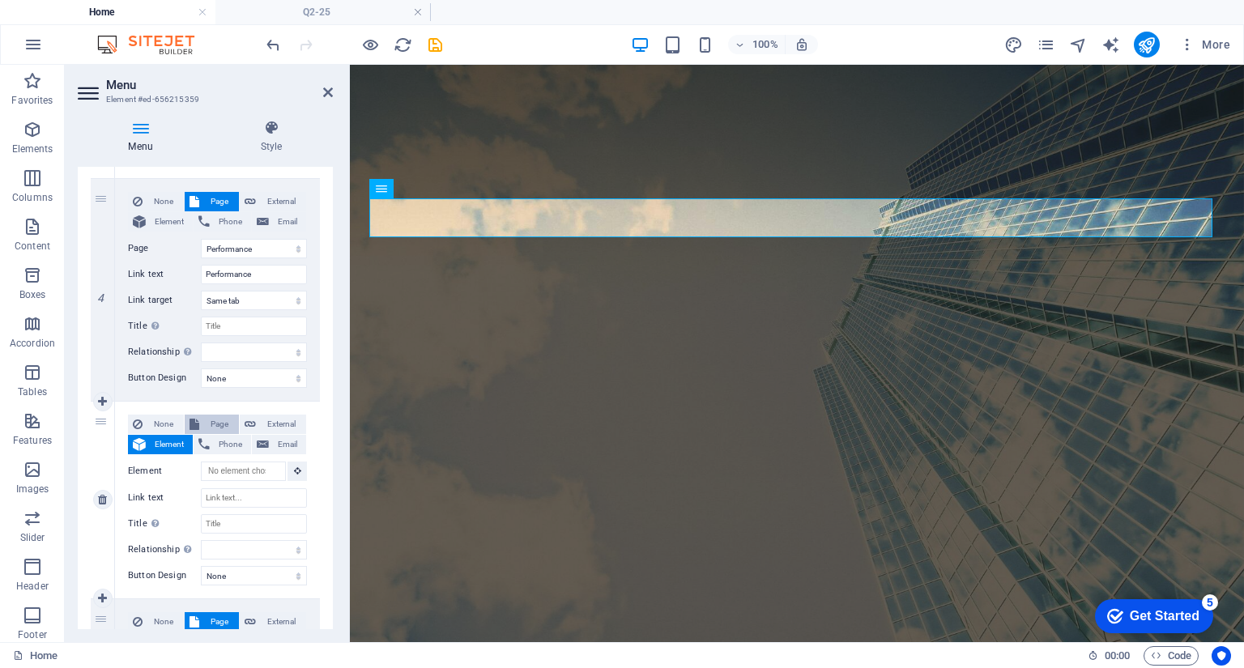
select select
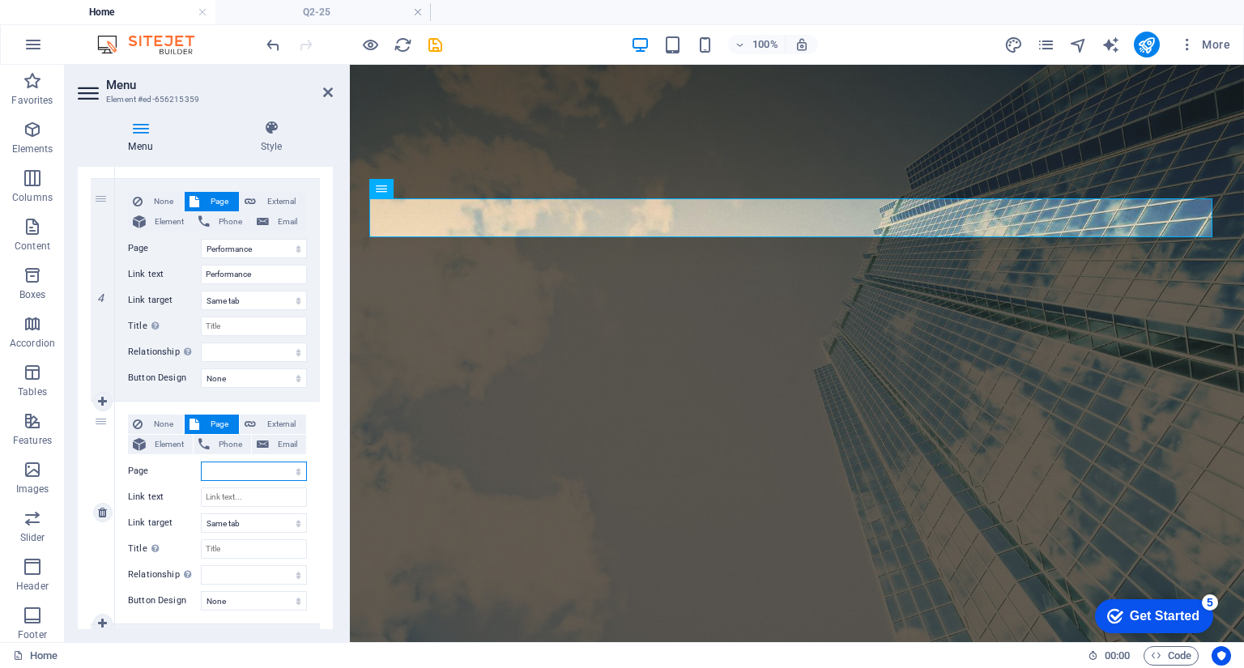
click at [238, 468] on select "Home How it works Investment Products Performance Current Month Q3-25 Q2-25 Q1-…" at bounding box center [254, 471] width 106 height 19
select select "6"
click at [201, 462] on select "Home How it works Investment Products Performance Current Month Q3-25 Q2-25 Q1-…" at bounding box center [254, 471] width 106 height 19
select select
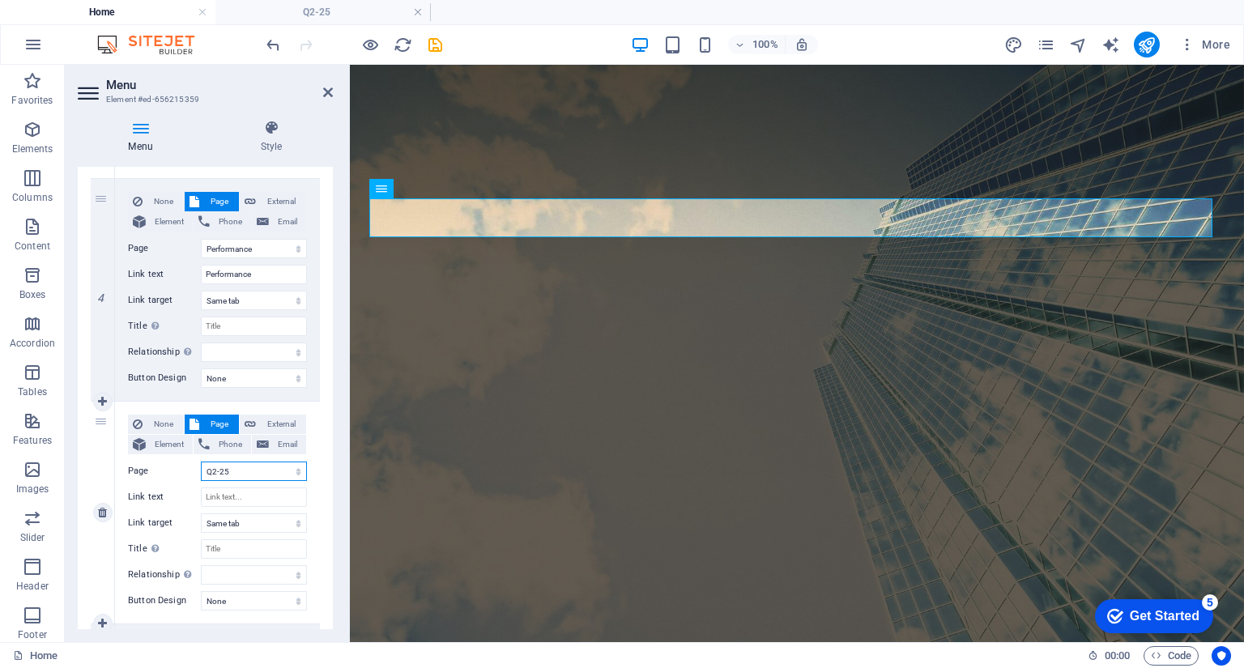
select select
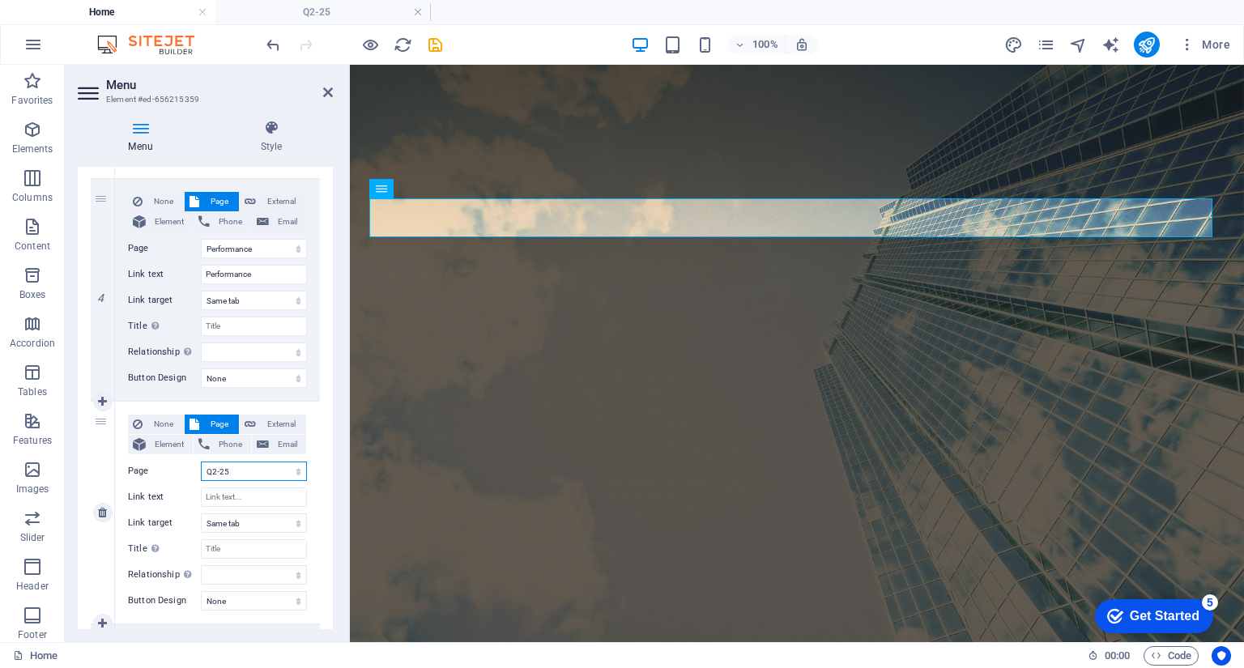
select select
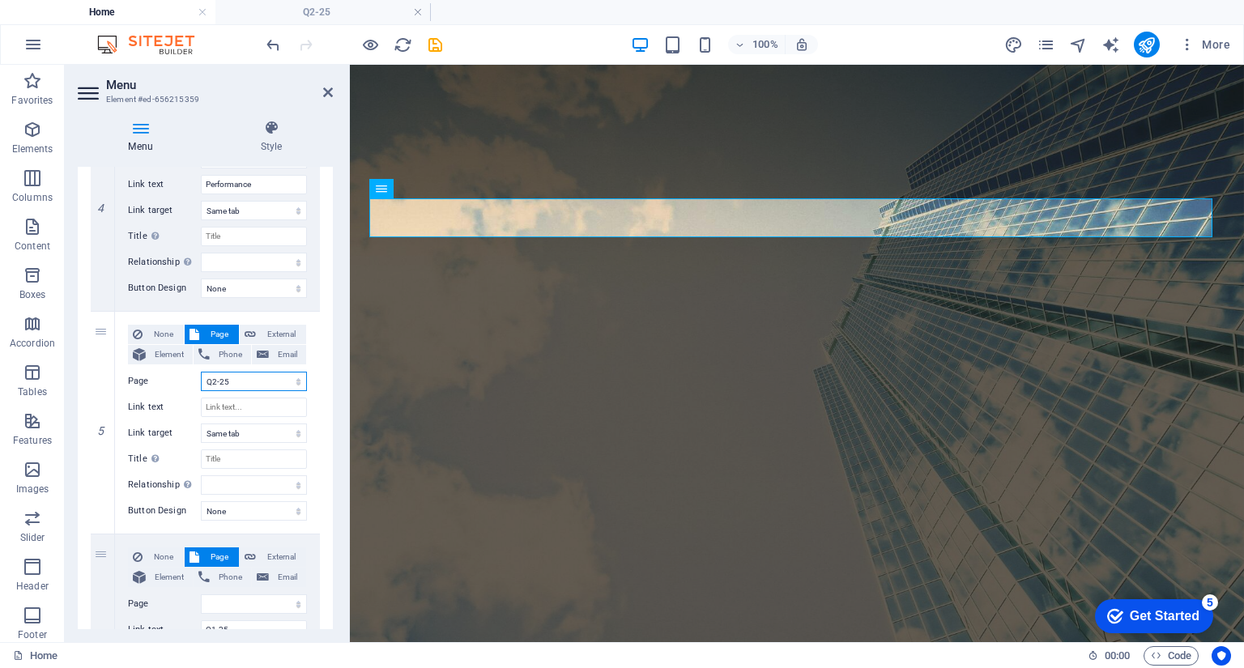
scroll to position [939, 0]
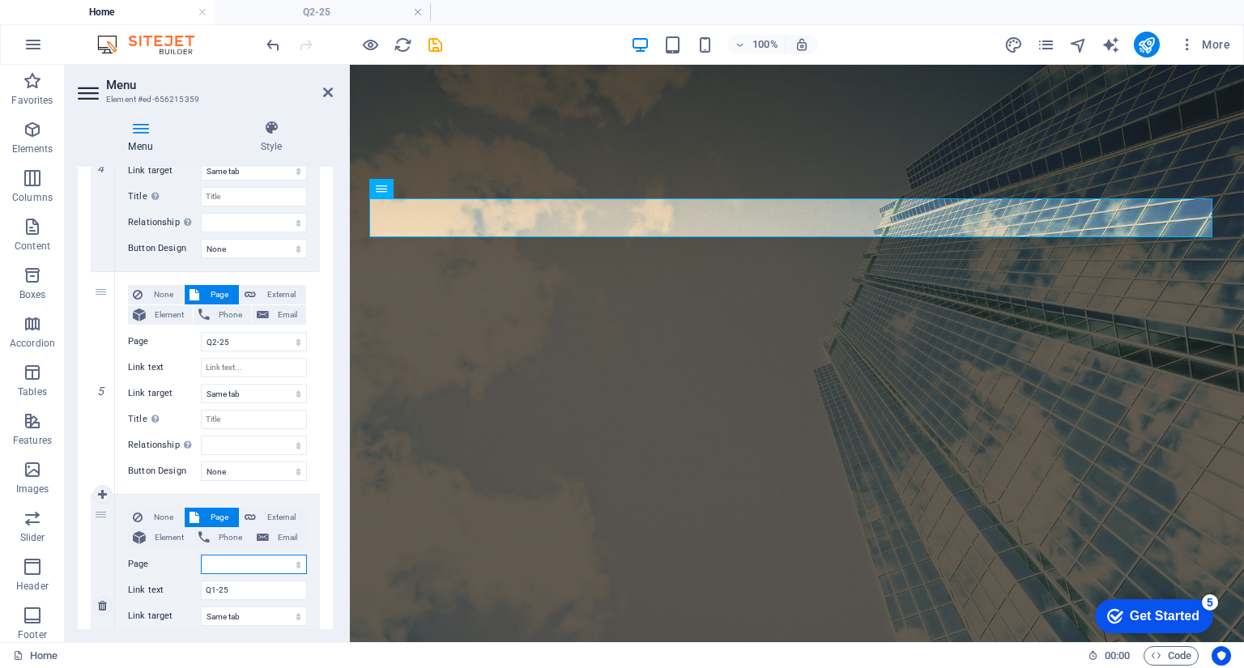
click at [246, 562] on select "Home How it works Investment Products Performance Current Month Q3-25 Q2-25 Q1-…" at bounding box center [254, 564] width 106 height 19
drag, startPoint x: 329, startPoint y: 438, endPoint x: 337, endPoint y: 486, distance: 48.5
click at [337, 486] on div "Menu Style Menu Auto Custom Create custom menu items for this menu. Recommended…" at bounding box center [205, 374] width 281 height 535
click at [243, 567] on select "Home How it works Investment Products Performance Current Month Q3-25 Q2-25 Q1-…" at bounding box center [254, 564] width 106 height 19
select select "7"
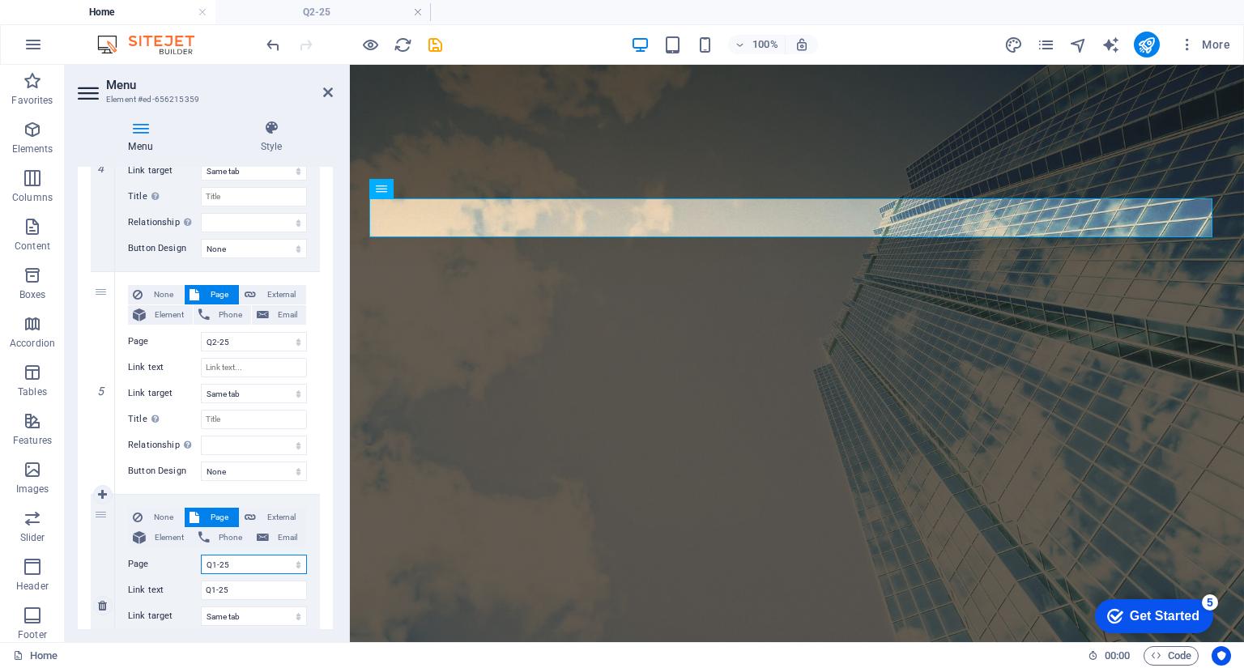
click at [201, 555] on select "Home How it works Investment Products Performance Current Month Q3-25 Q2-25 Q1-…" at bounding box center [254, 564] width 106 height 19
select select
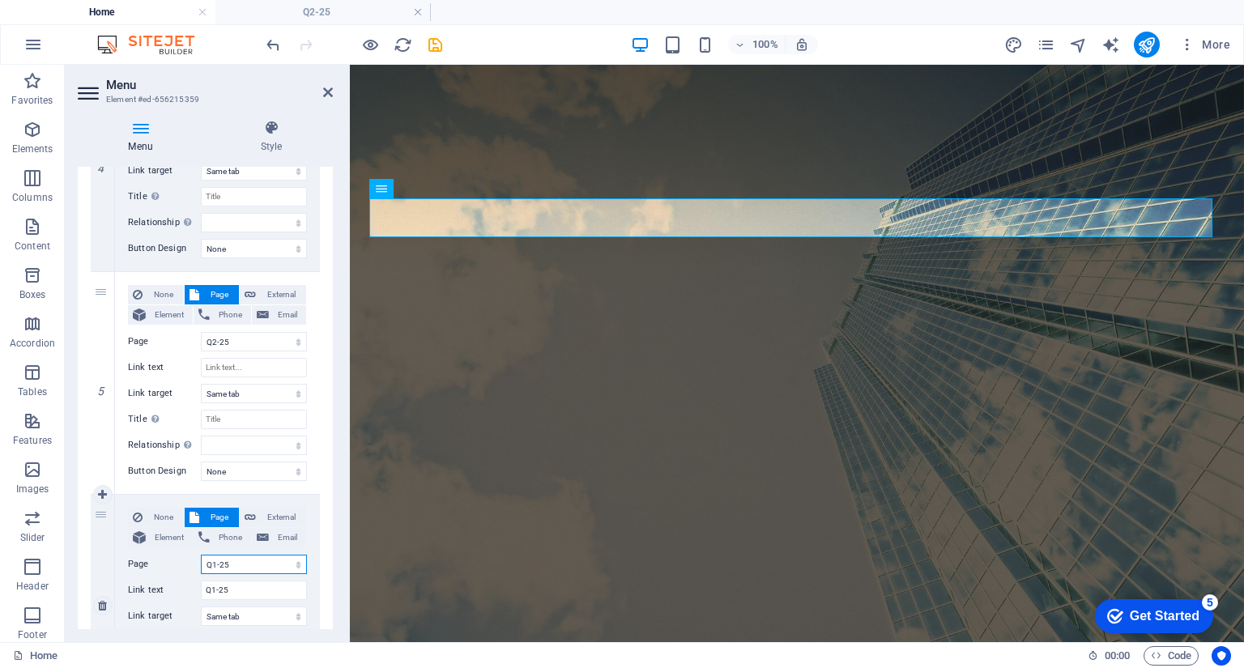
select select
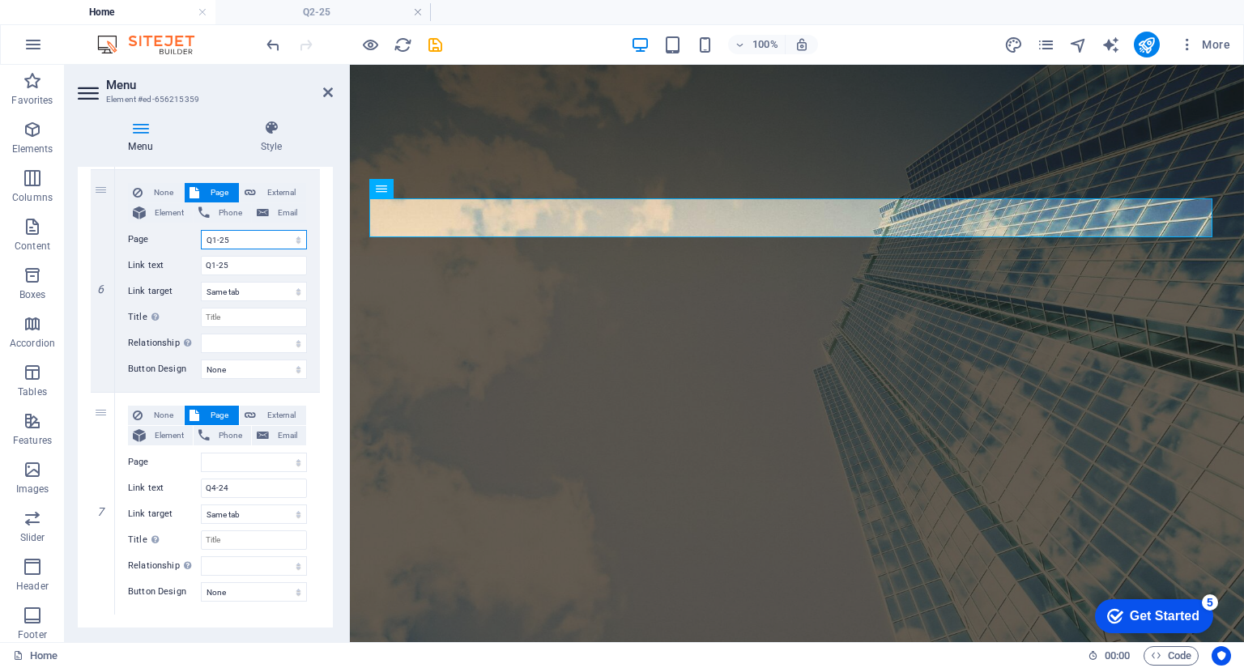
scroll to position [1293, 0]
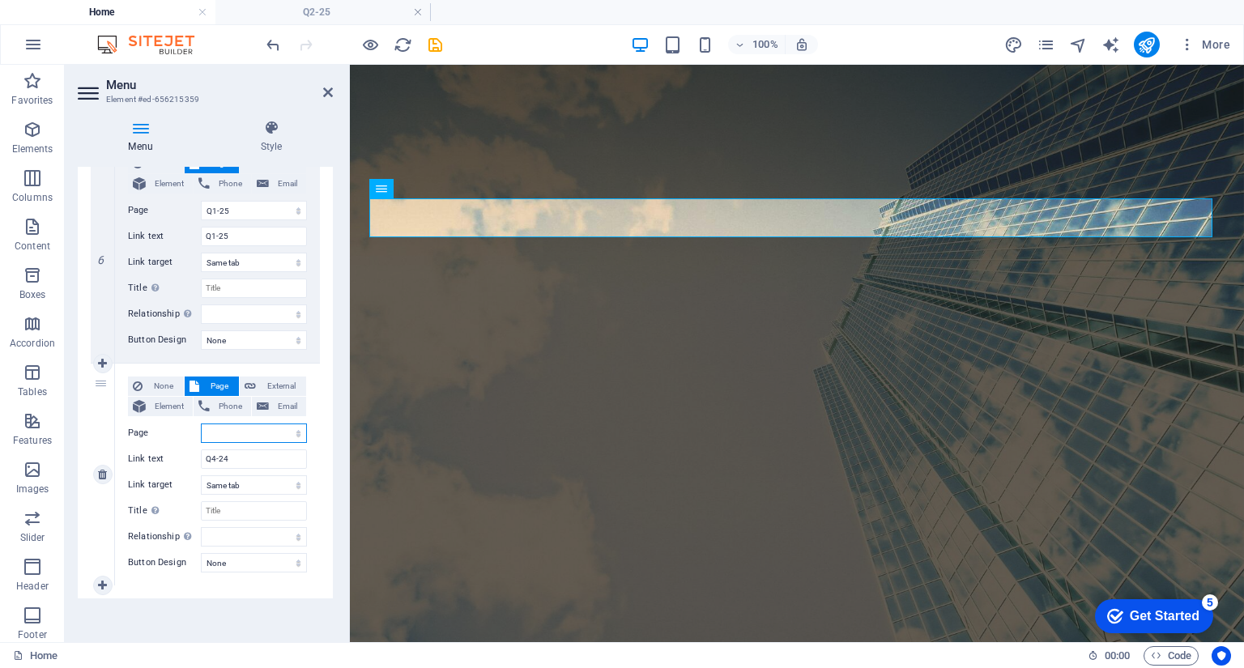
click at [250, 437] on select "Home How it works Investment Products Performance Current Month Q3-25 Q2-25 Q1-…" at bounding box center [254, 433] width 106 height 19
select select "8"
click at [201, 424] on select "Home How it works Investment Products Performance Current Month Q3-25 Q2-25 Q1-…" at bounding box center [254, 433] width 106 height 19
select select
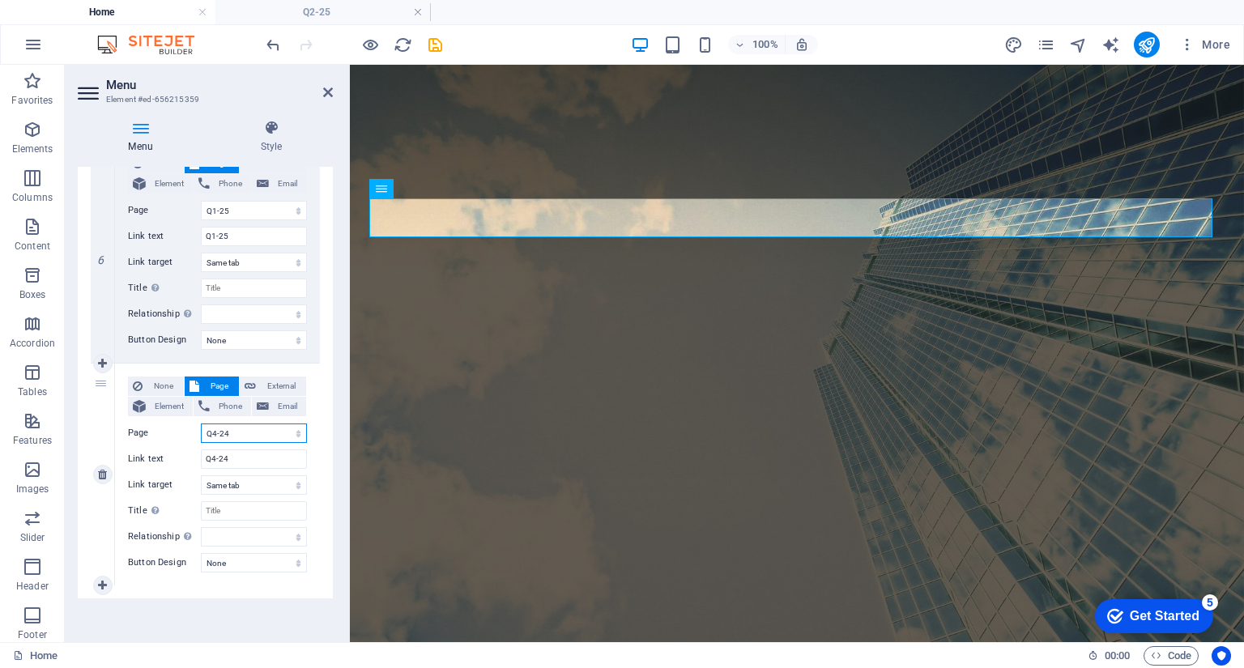
select select
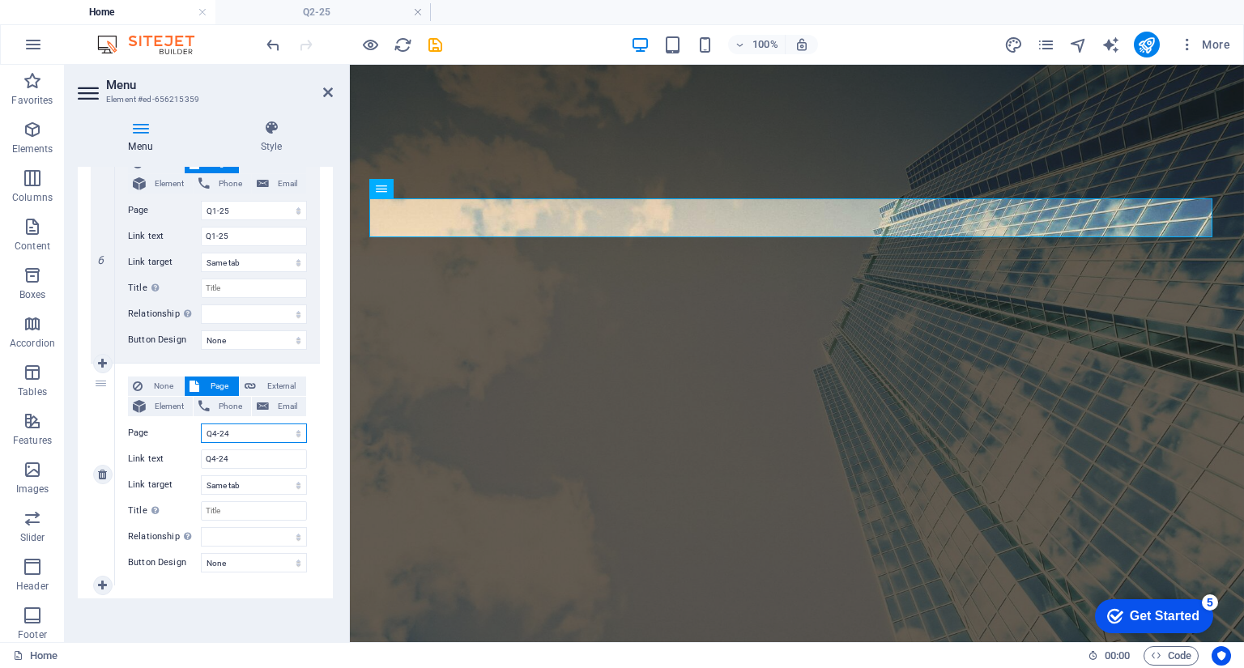
select select
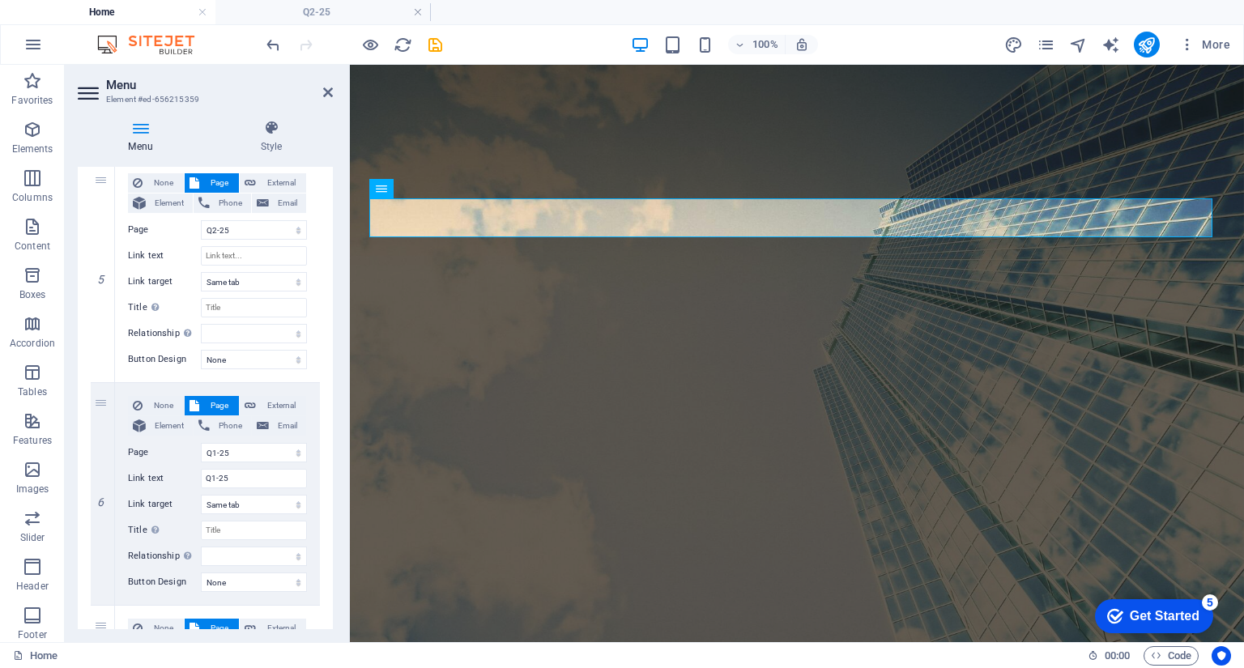
scroll to position [1035, 0]
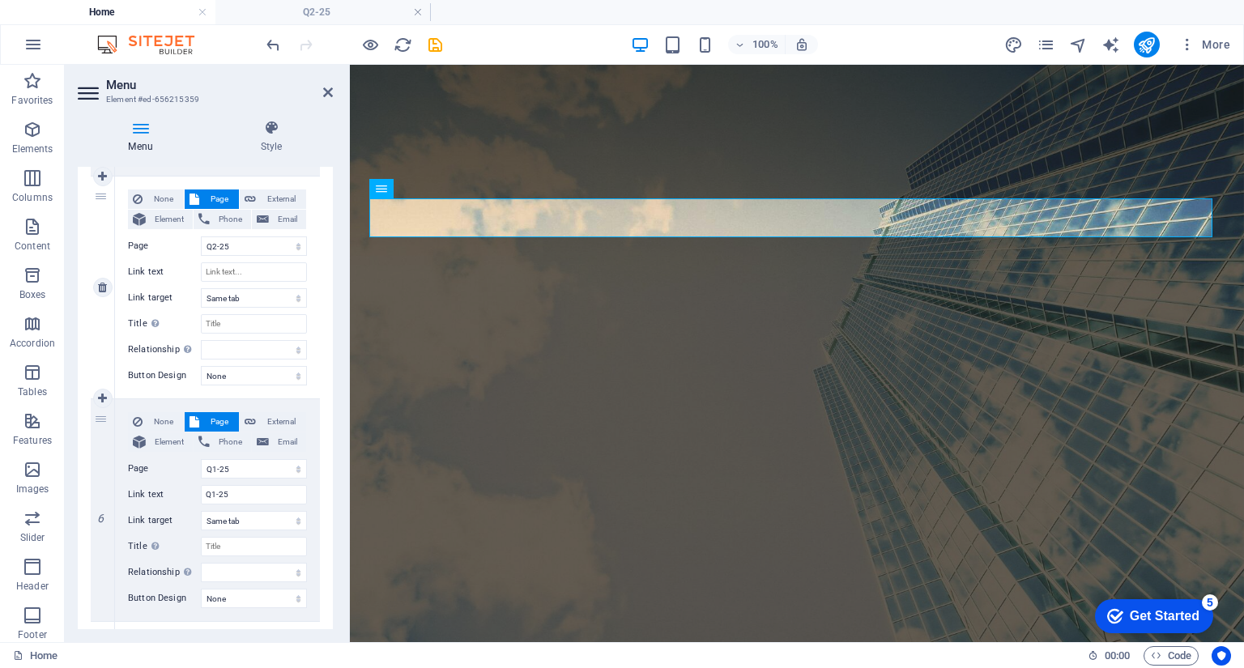
click at [229, 280] on div "None Page External Element Phone Email Page Home How it works Investment Produc…" at bounding box center [217, 274] width 179 height 170
click at [232, 264] on input "Link text" at bounding box center [254, 271] width 106 height 19
type input "q"
select select
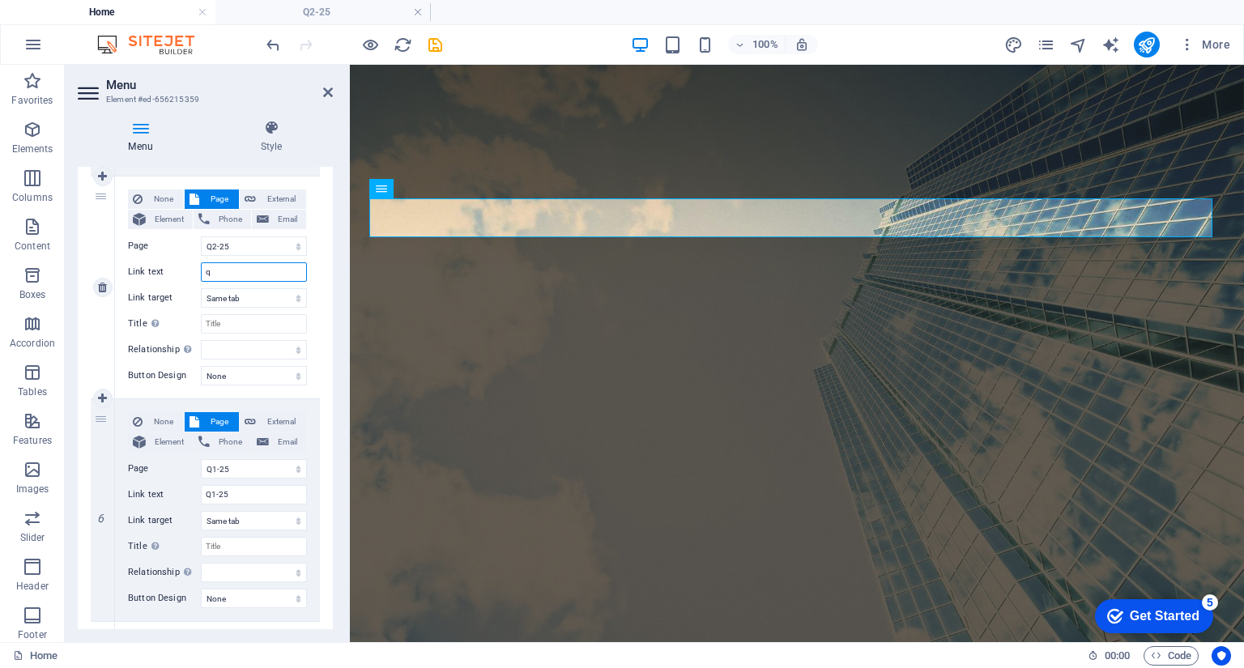
select select
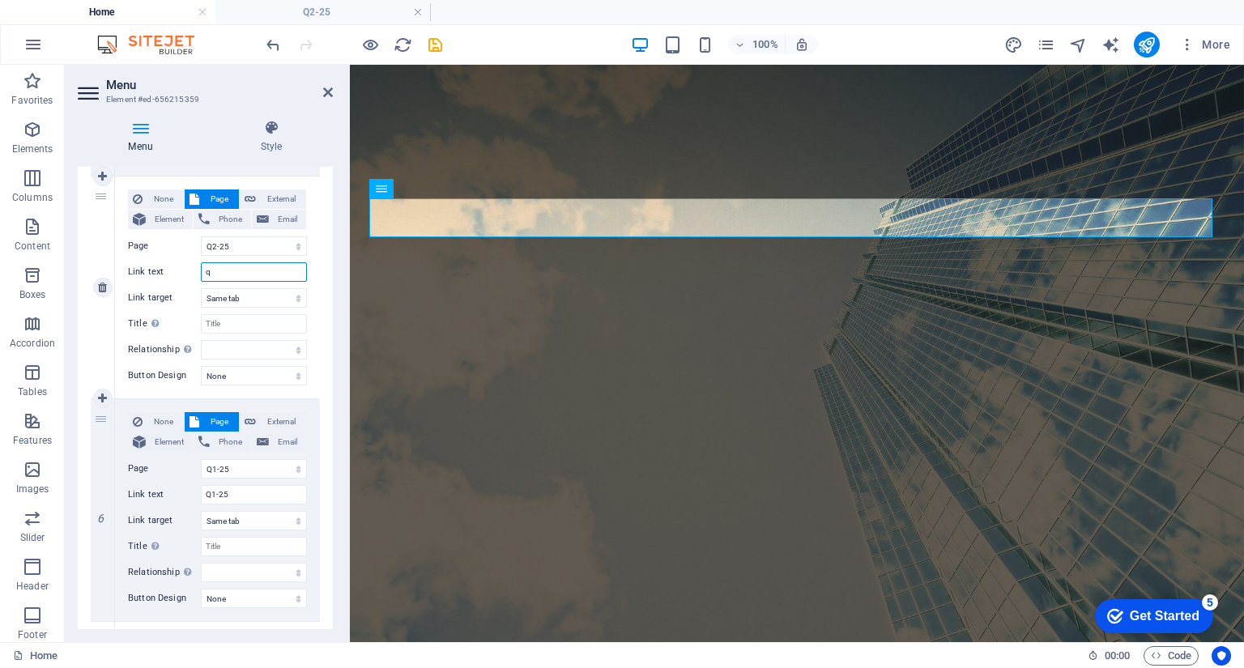
select select
type input "Q2-25"
select select
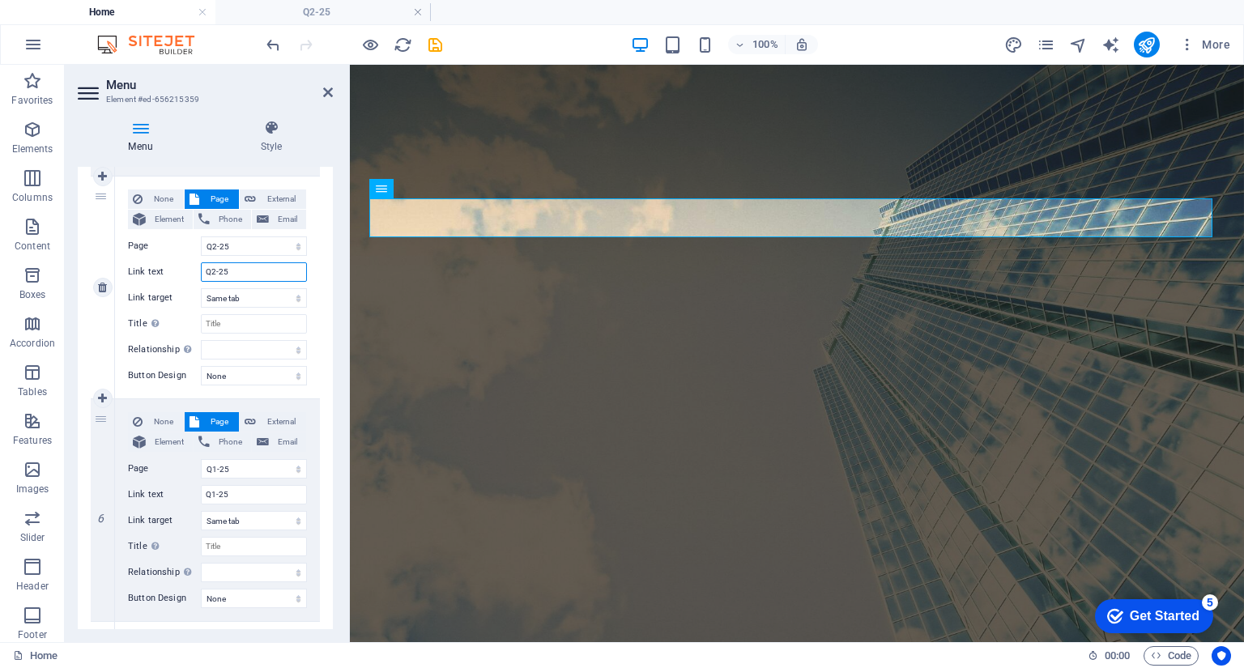
select select
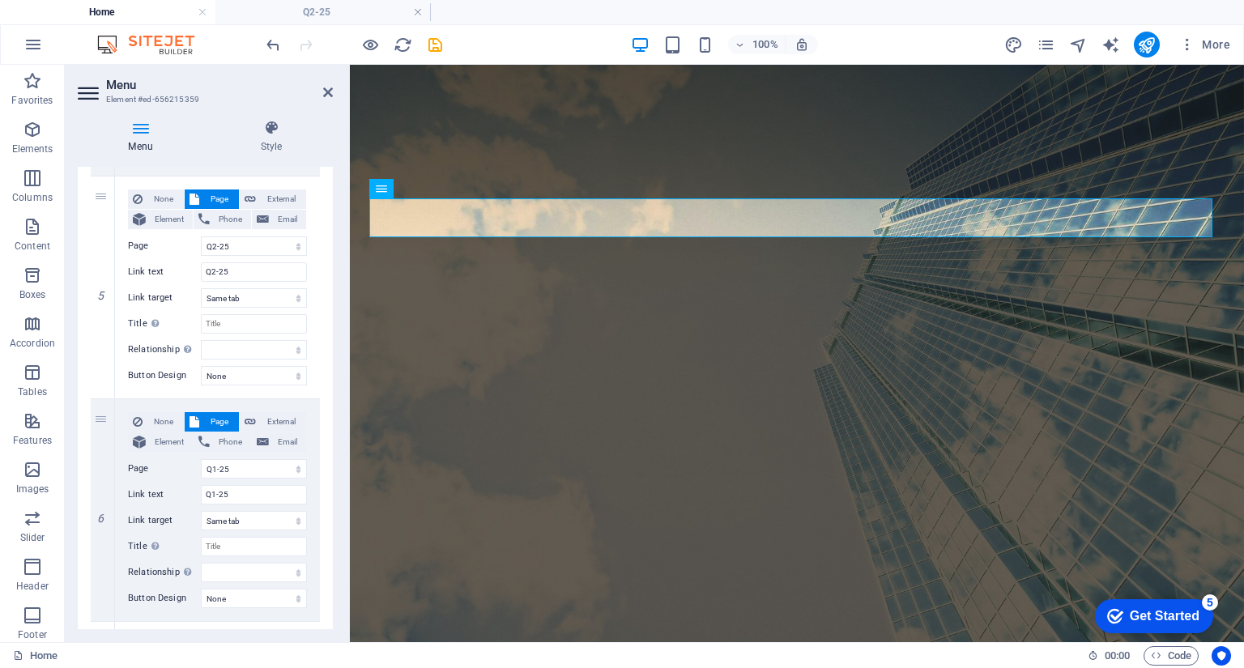
drag, startPoint x: 327, startPoint y: 475, endPoint x: 335, endPoint y: 453, distance: 24.1
click at [335, 453] on div "Menu Style Menu Auto Custom Create custom menu items for this menu. Recommended…" at bounding box center [205, 374] width 281 height 535
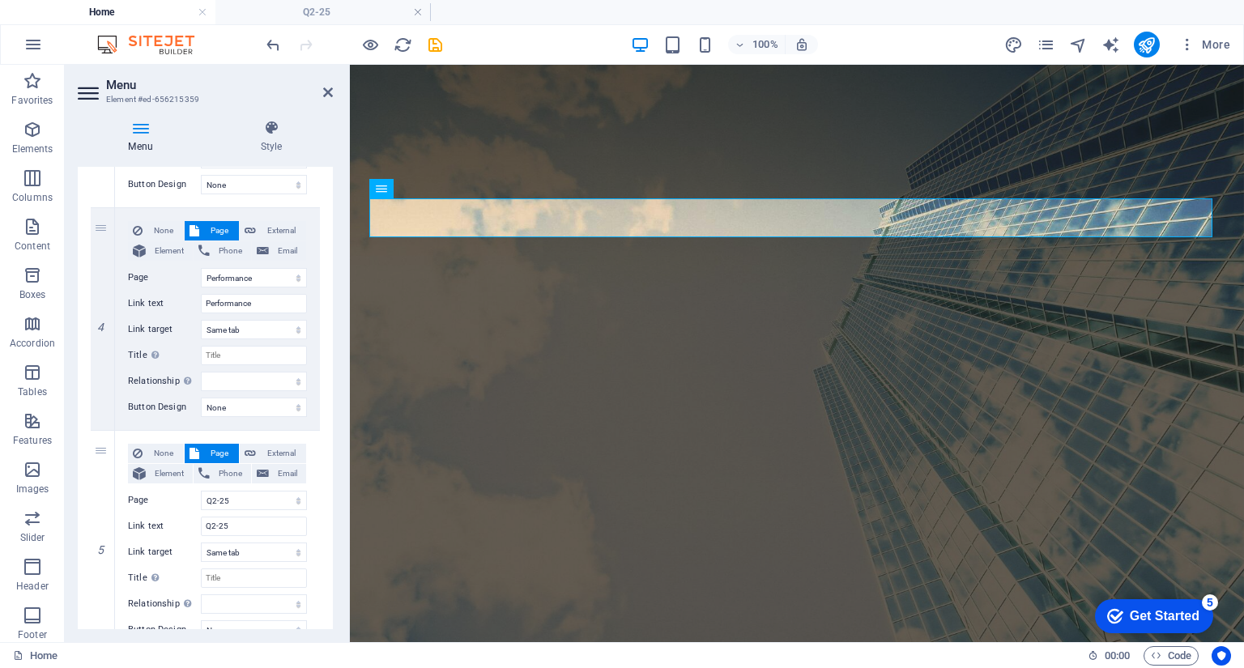
scroll to position [779, 0]
click at [104, 437] on link at bounding box center [102, 432] width 19 height 19
select select
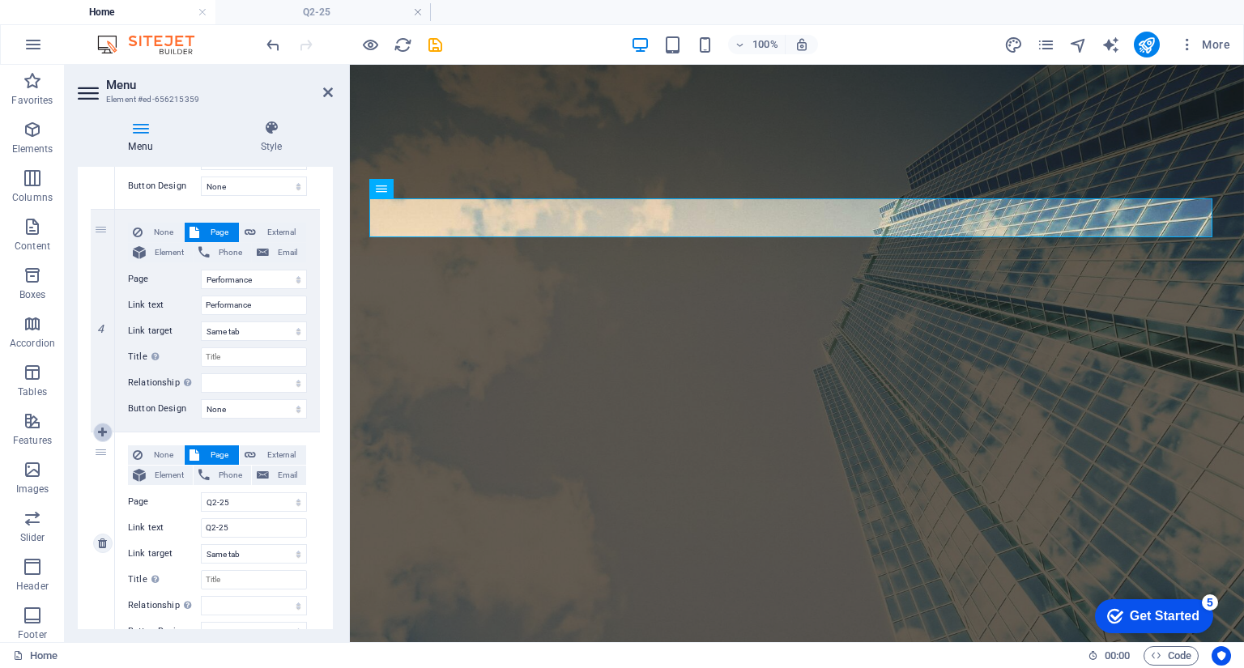
select select
select select "6"
type input "Q2-25"
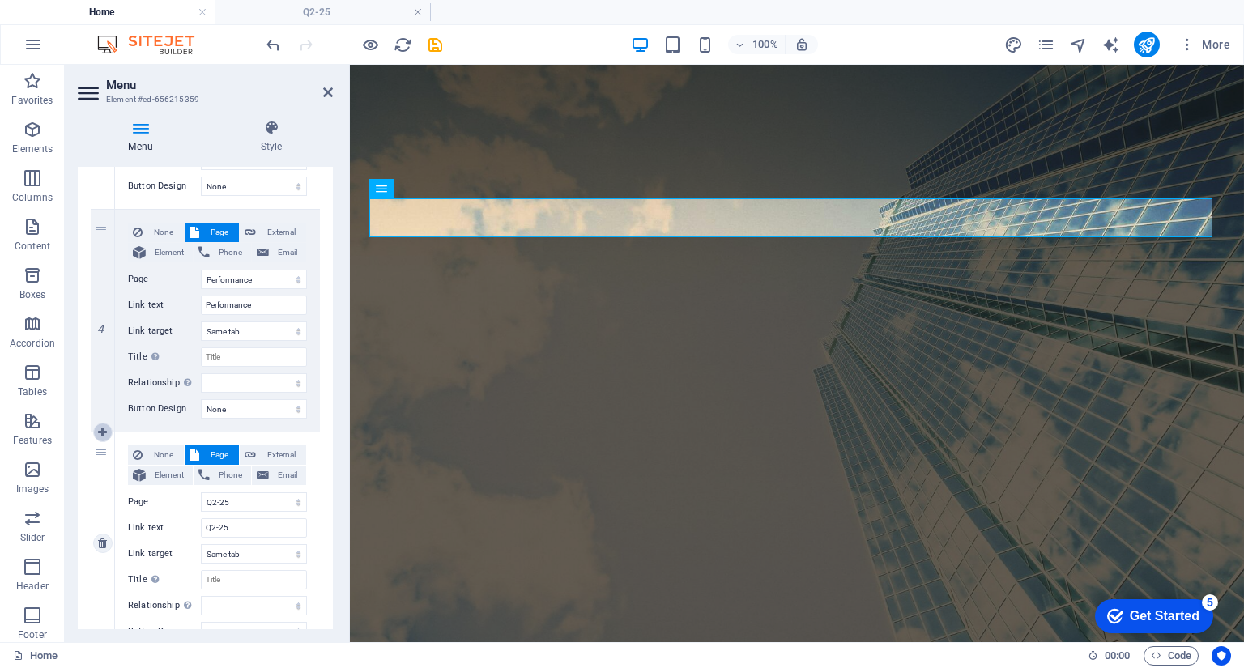
select select
select select "7"
type input "Q1-25"
select select
select select "8"
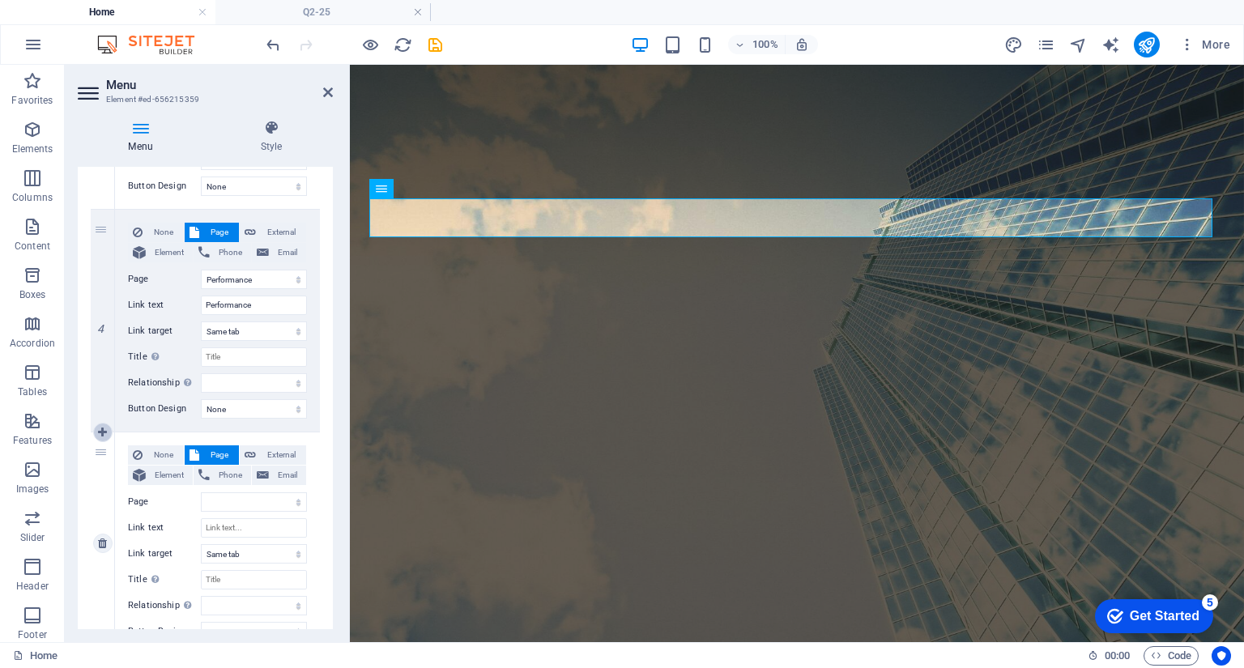
select select
click at [206, 453] on span "Page" at bounding box center [219, 454] width 30 height 19
select select
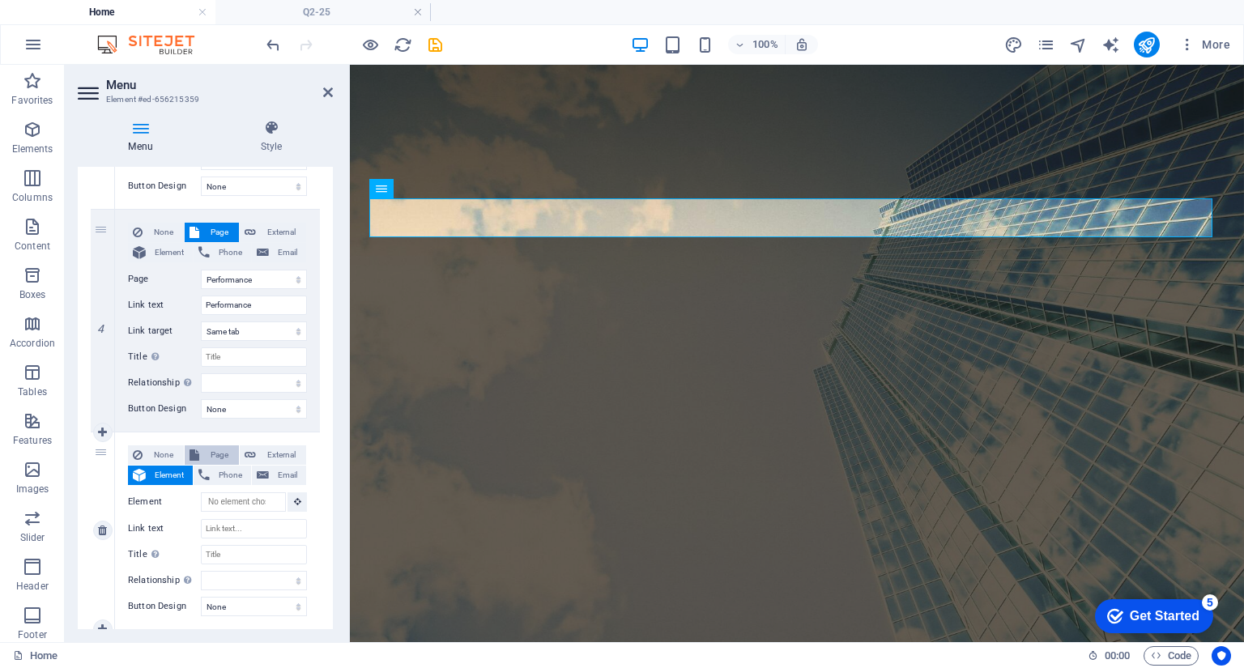
select select
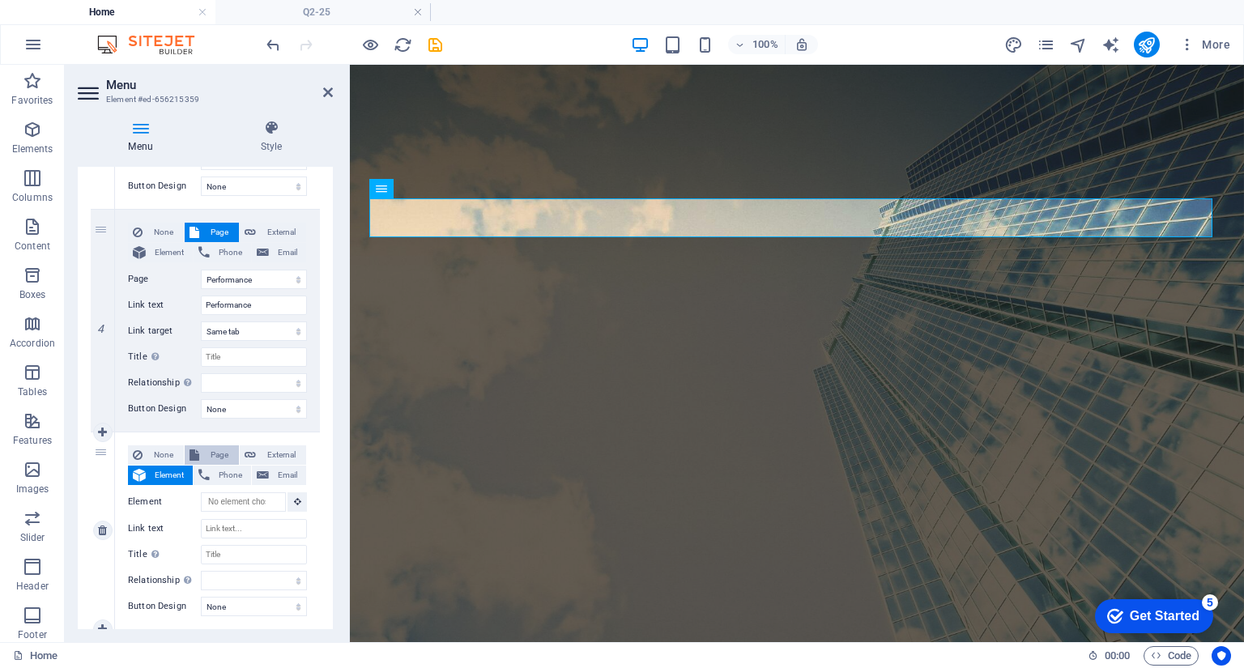
select select
click at [241, 500] on select "Home How it works Investment Products Performance Current Month Q3-25 Q2-25 Q1-…" at bounding box center [254, 501] width 106 height 19
select select "5"
click at [201, 492] on select "Home How it works Investment Products Performance Current Month Q3-25 Q2-25 Q1-…" at bounding box center [254, 501] width 106 height 19
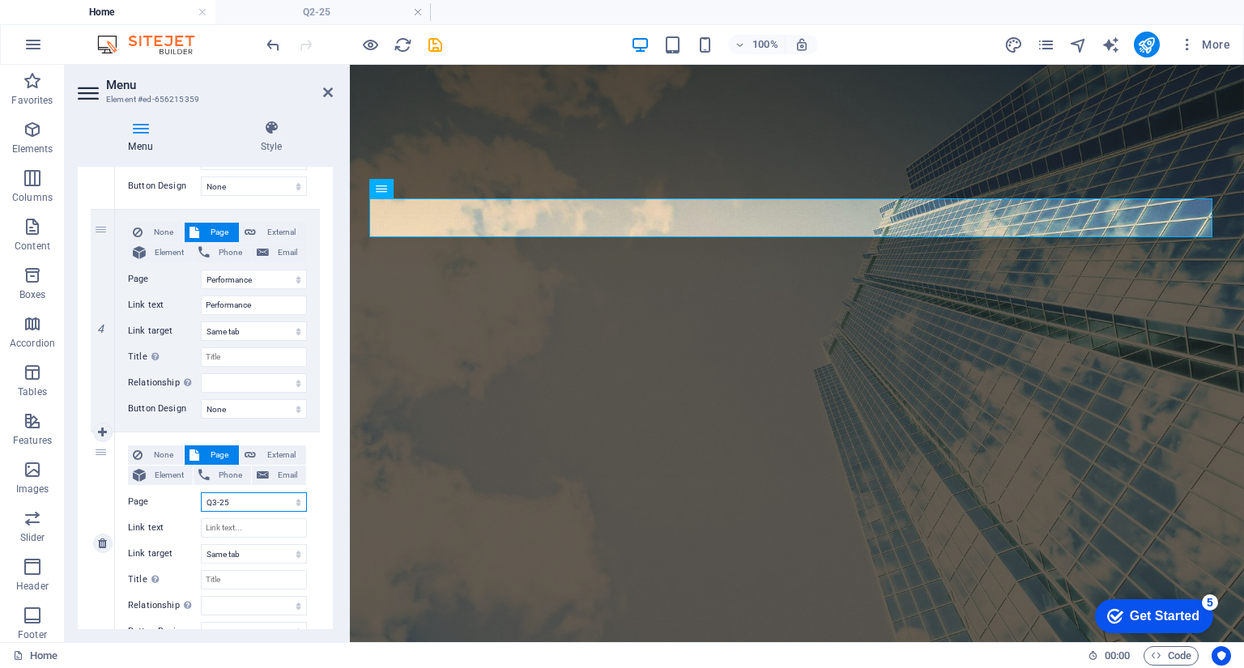
select select
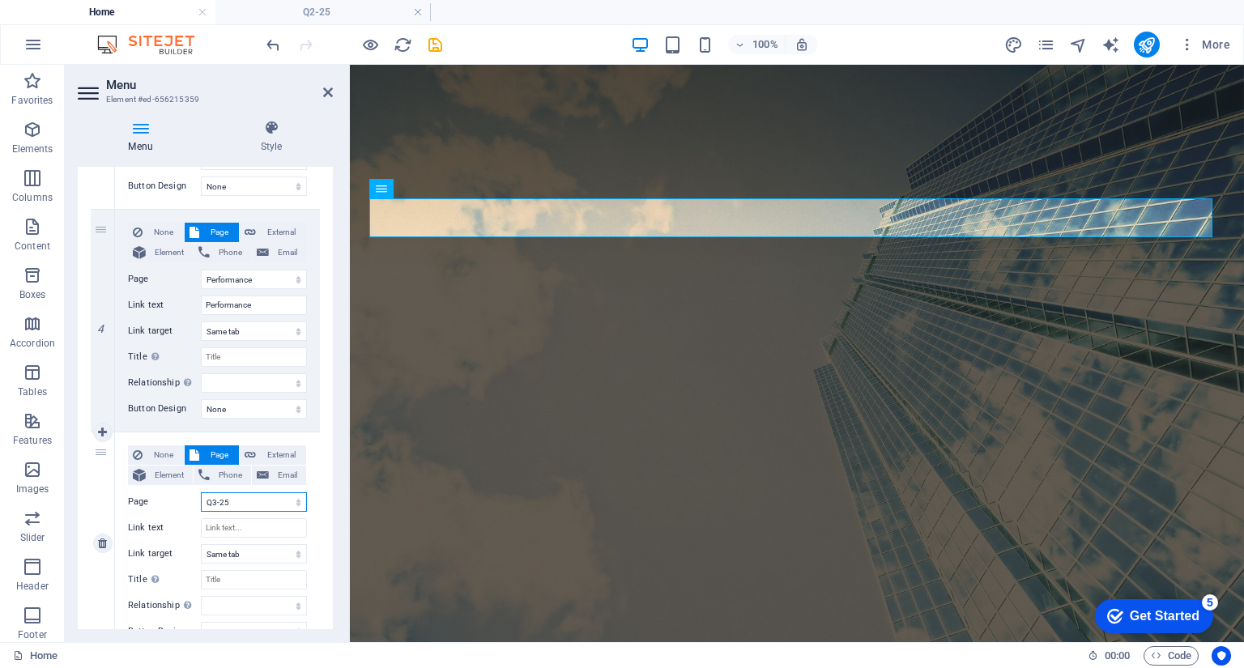
select select
click at [253, 525] on input "Link text" at bounding box center [254, 527] width 106 height 19
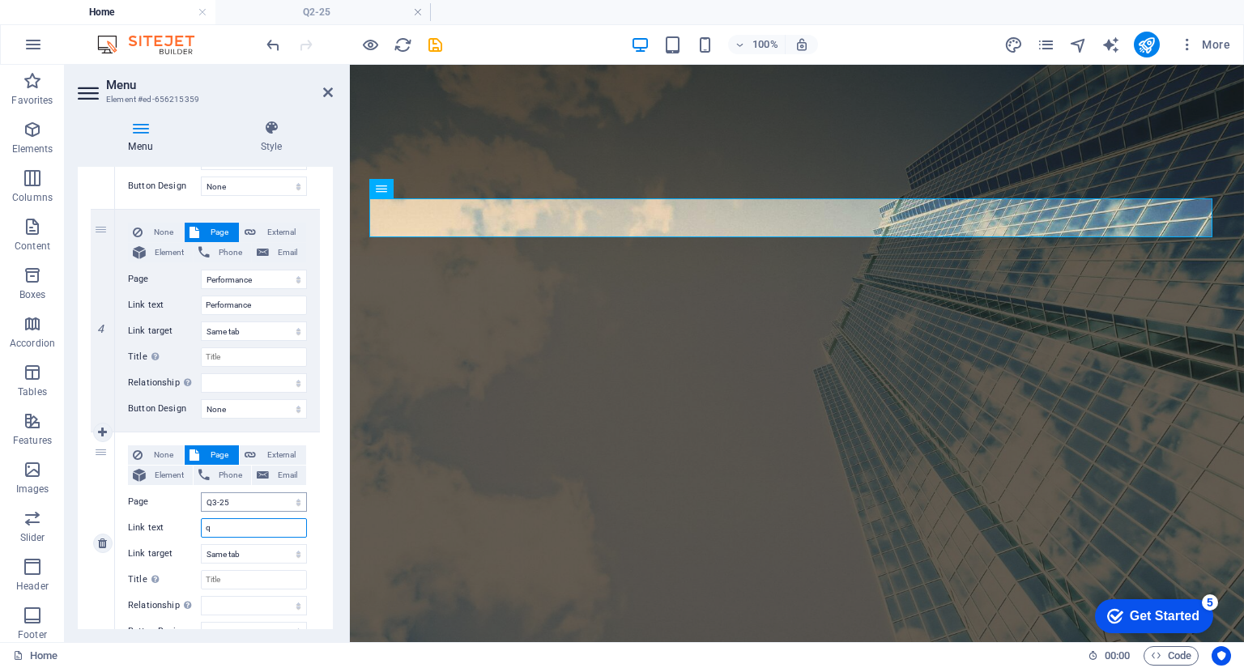
type input "q3"
select select
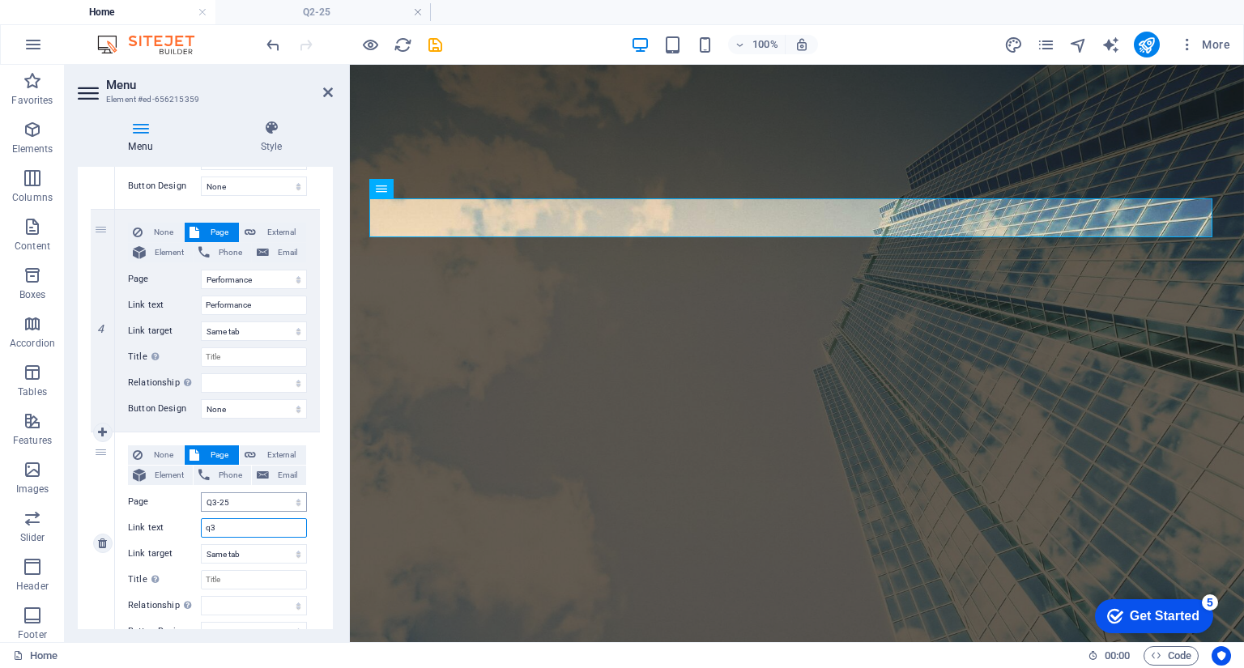
select select
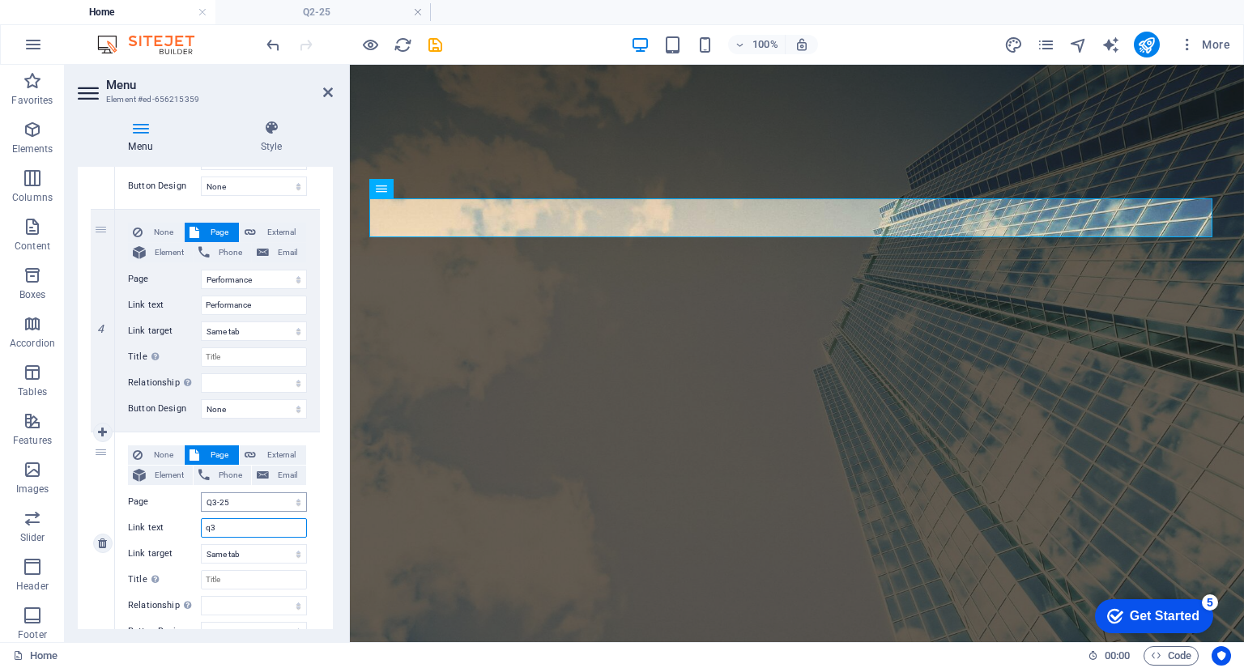
type input "q"
type input "Q"
select select
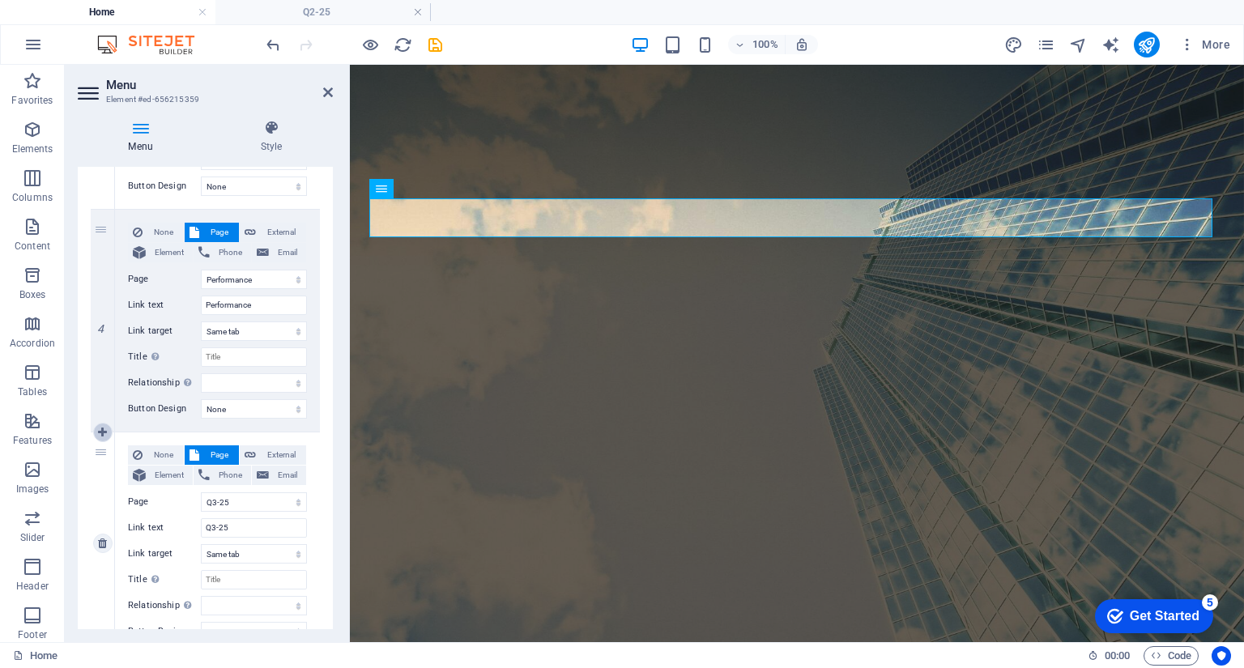
click at [101, 435] on icon at bounding box center [102, 432] width 9 height 11
click at [213, 453] on span "Page" at bounding box center [219, 454] width 30 height 19
click at [237, 499] on select "Home How it works Investment Products Performance Current Month Q3-25 Q2-25 Q1-…" at bounding box center [254, 501] width 106 height 19
click at [201, 492] on select "Home How it works Investment Products Performance Current Month Q3-25 Q2-25 Q1-…" at bounding box center [254, 501] width 106 height 19
click at [245, 528] on input "Link text" at bounding box center [254, 527] width 106 height 19
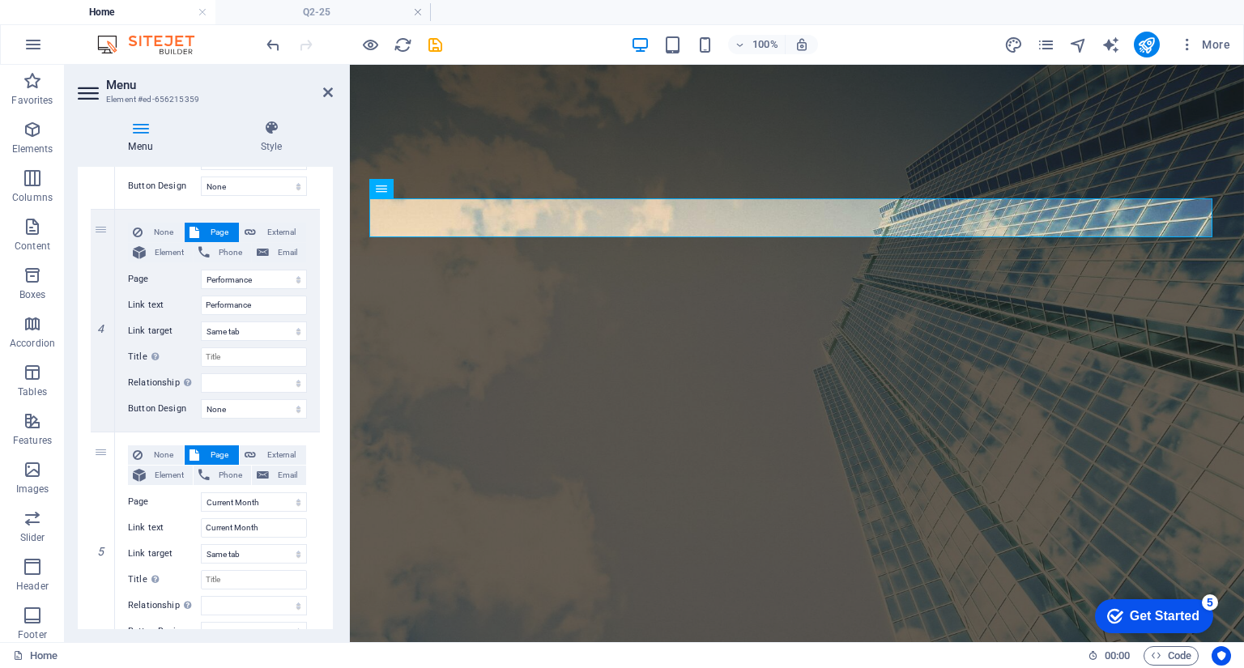
click at [324, 477] on div "1 None Page External Element Phone Email Page Home How it works Investment Prod…" at bounding box center [205, 543] width 255 height 2029
drag, startPoint x: 108, startPoint y: 461, endPoint x: 144, endPoint y: 643, distance: 185.8
click at [144, 642] on section "Favorites Elements Columns Content Boxes Accordion Tables Features Images Slide…" at bounding box center [622, 353] width 1244 height 577
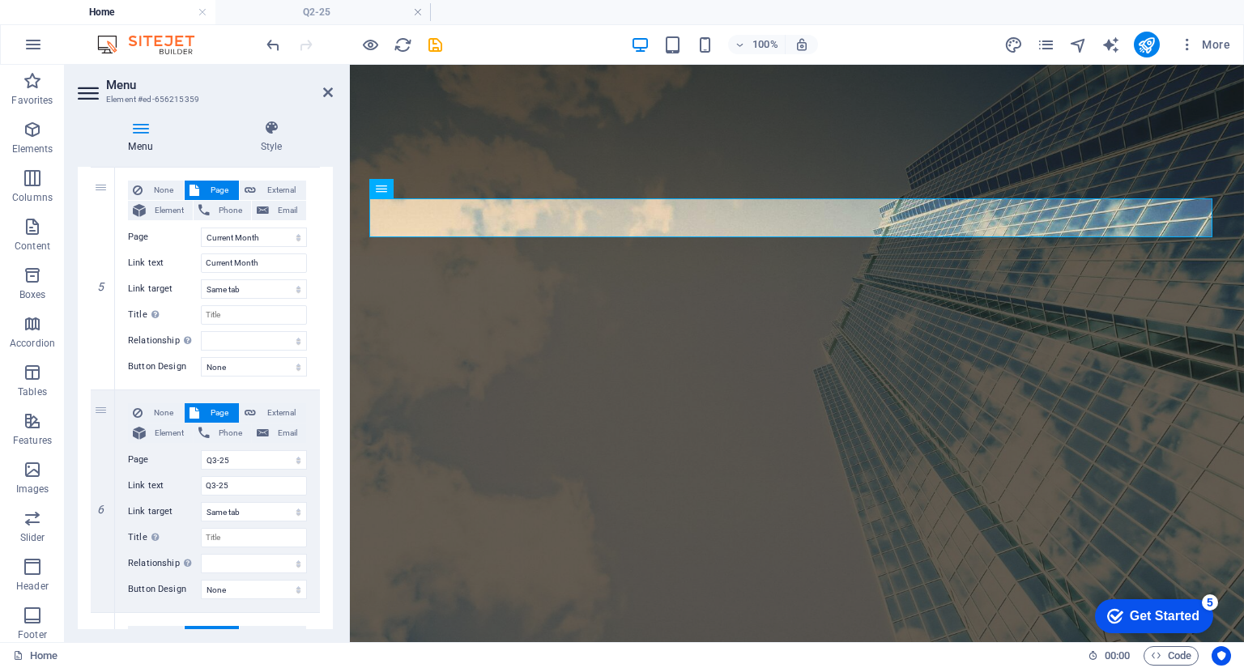
scroll to position [1047, 0]
drag, startPoint x: 100, startPoint y: 240, endPoint x: 122, endPoint y: 623, distance: 382.9
click at [122, 623] on div "1 None Page External Element Phone Email Page Home How it works Investment Prod…" at bounding box center [205, 276] width 229 height 2004
drag, startPoint x: 329, startPoint y: 437, endPoint x: 329, endPoint y: 485, distance: 47.8
click at [329, 485] on div "1 None Page External Element Phone Email Page Home How it works Investment Prod…" at bounding box center [205, 275] width 255 height 2029
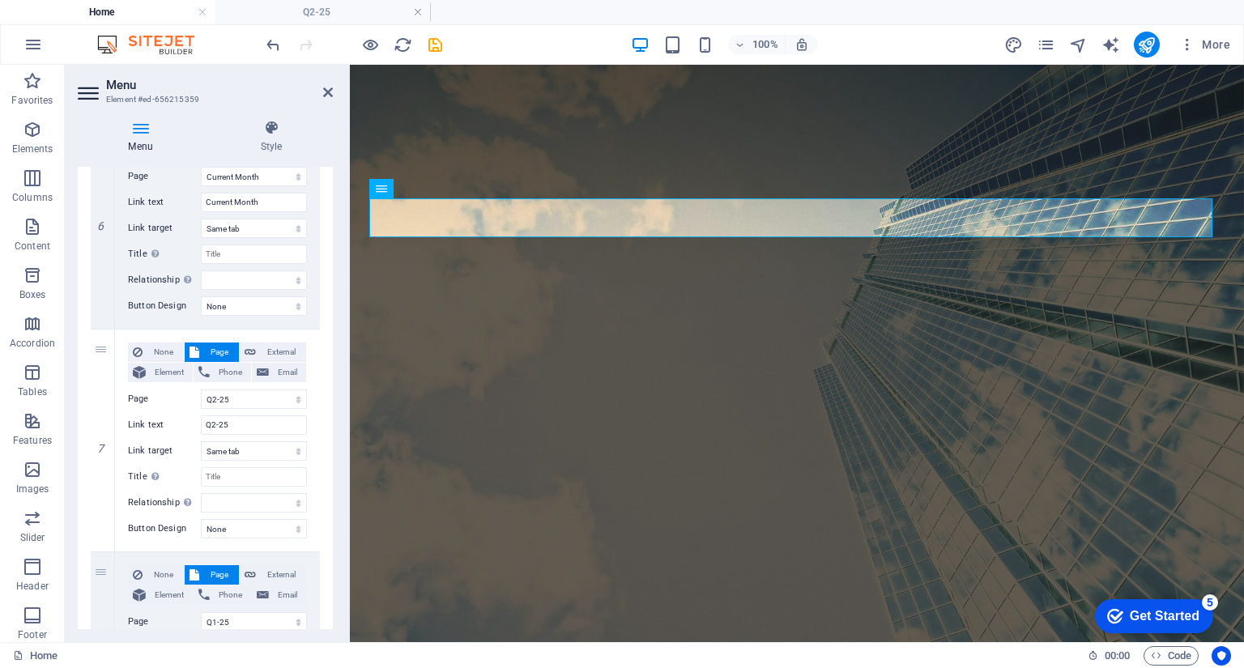
scroll to position [1338, 0]
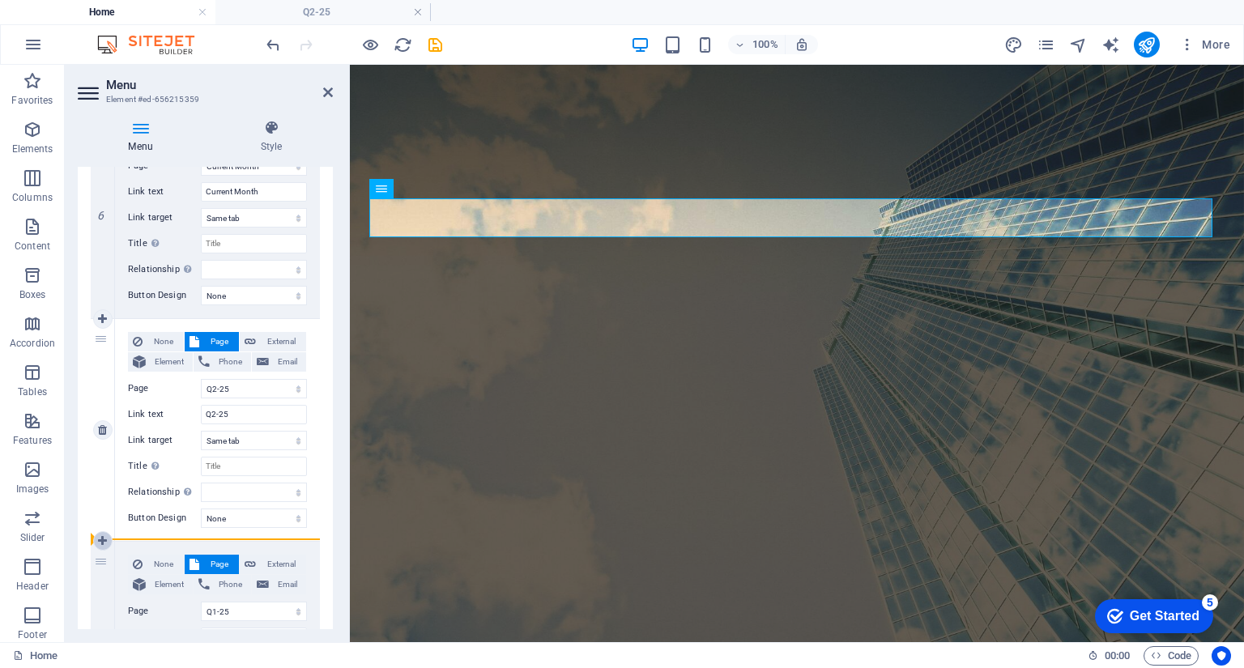
drag, startPoint x: 113, startPoint y: 253, endPoint x: 109, endPoint y: 538, distance: 285.1
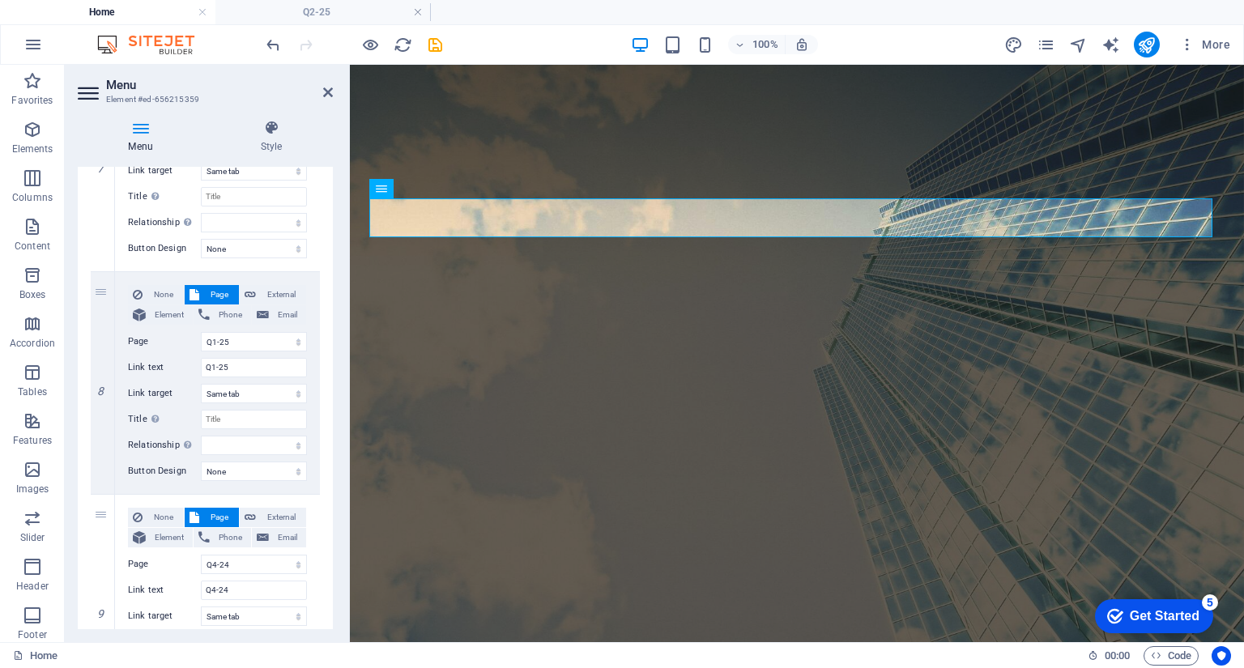
scroll to position [1604, 0]
drag, startPoint x: 97, startPoint y: 219, endPoint x: 128, endPoint y: 584, distance: 365.7
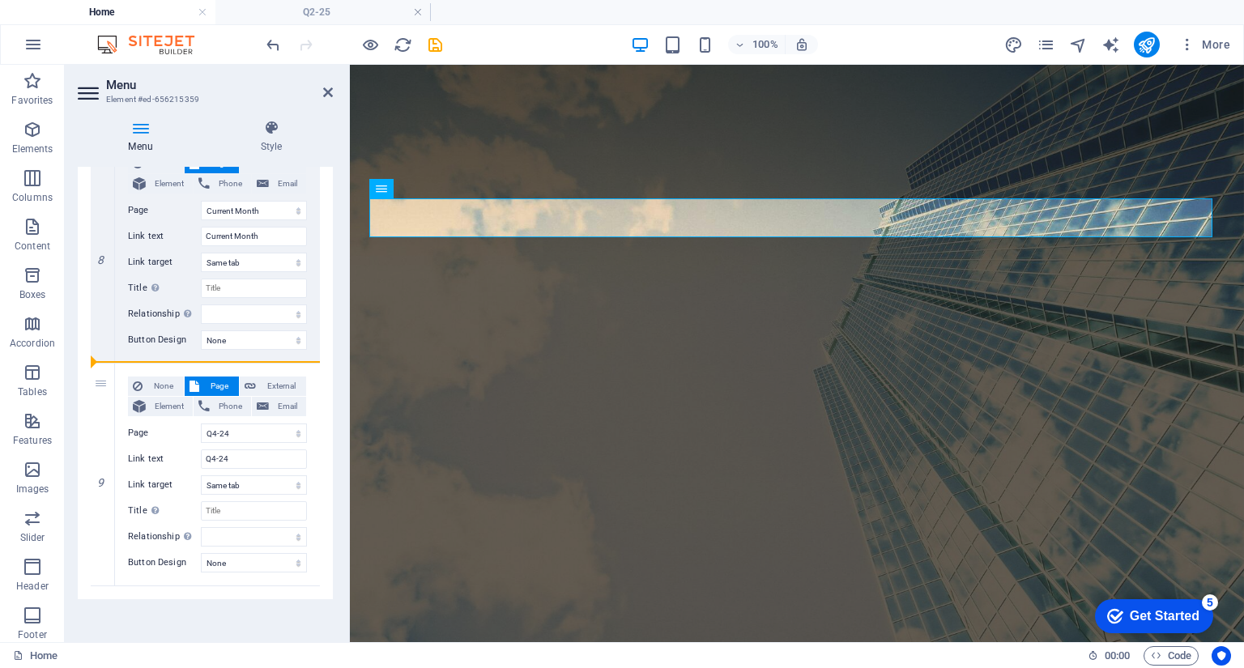
drag, startPoint x: 104, startPoint y: 409, endPoint x: 123, endPoint y: 603, distance: 195.2
click at [123, 603] on div "Menu Auto Custom Create custom menu items for this menu. Recommended for one-pa…" at bounding box center [205, 398] width 255 height 462
drag, startPoint x: 103, startPoint y: 300, endPoint x: 106, endPoint y: 536, distance: 235.7
click at [1049, 45] on icon "pages" at bounding box center [1045, 45] width 19 height 19
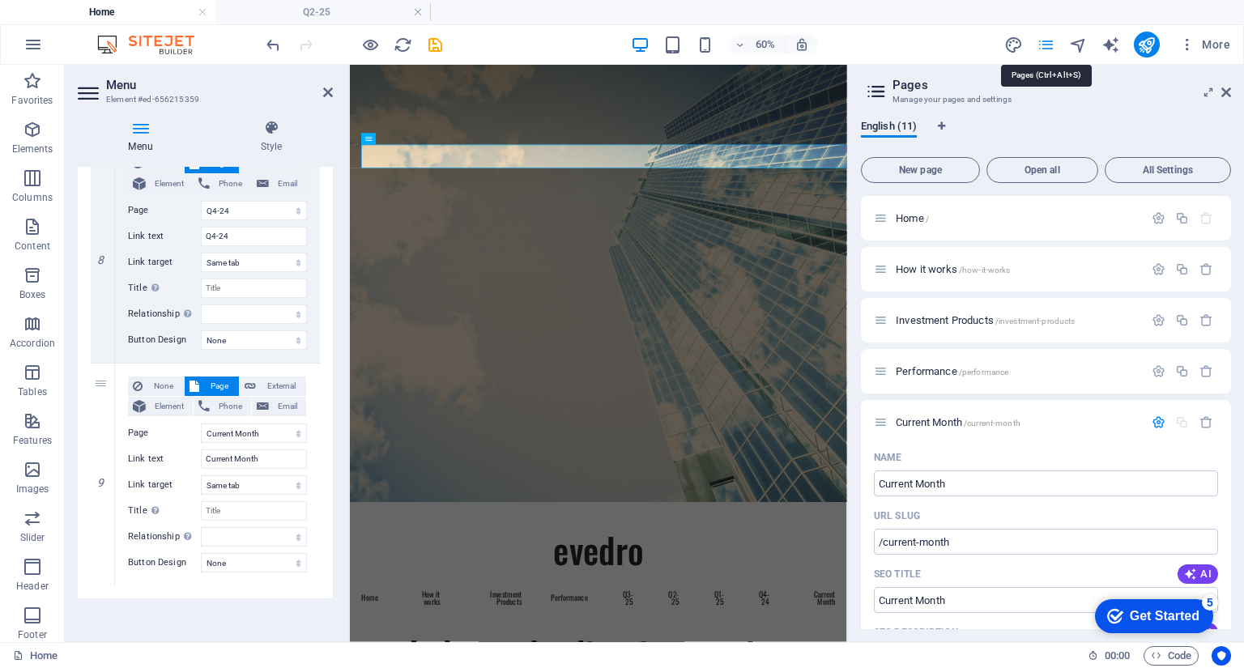
scroll to position [725, 0]
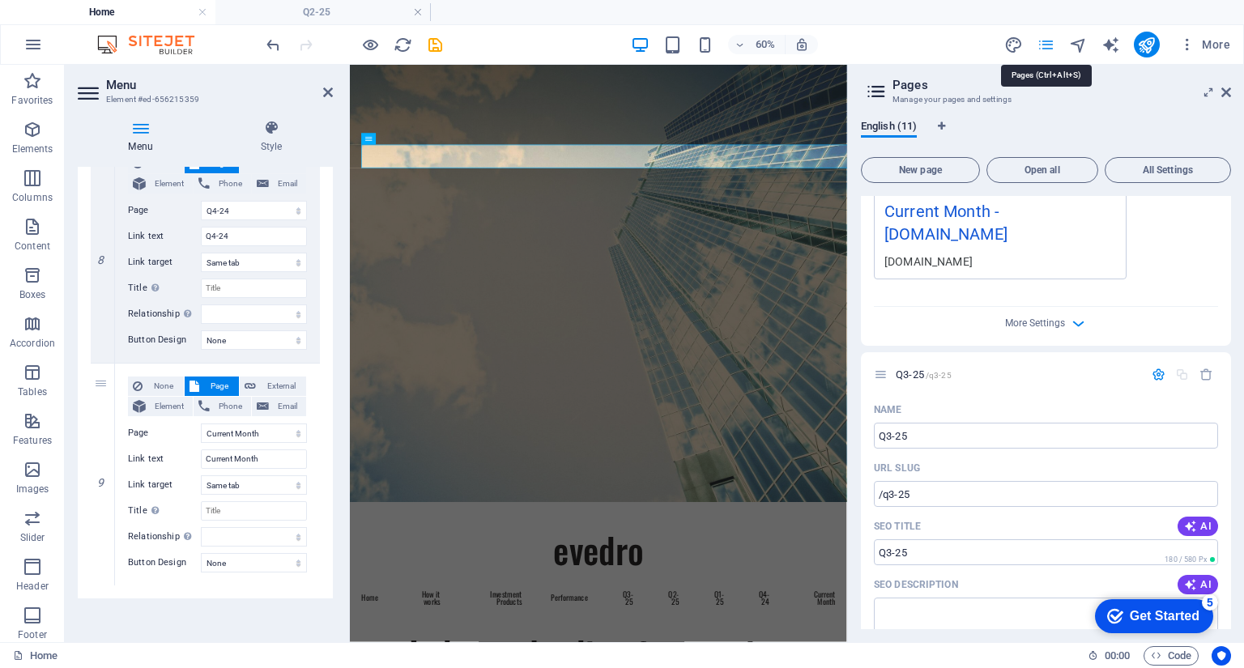
click at [1046, 47] on icon "pages" at bounding box center [1045, 45] width 19 height 19
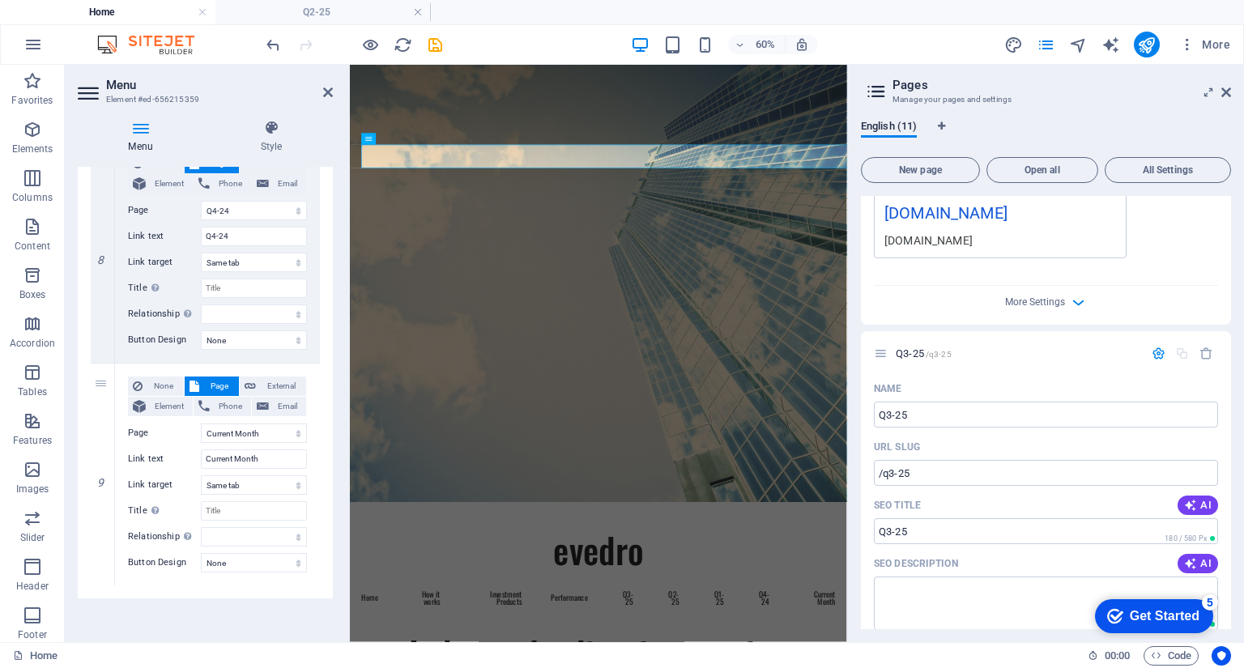
scroll to position [751, 0]
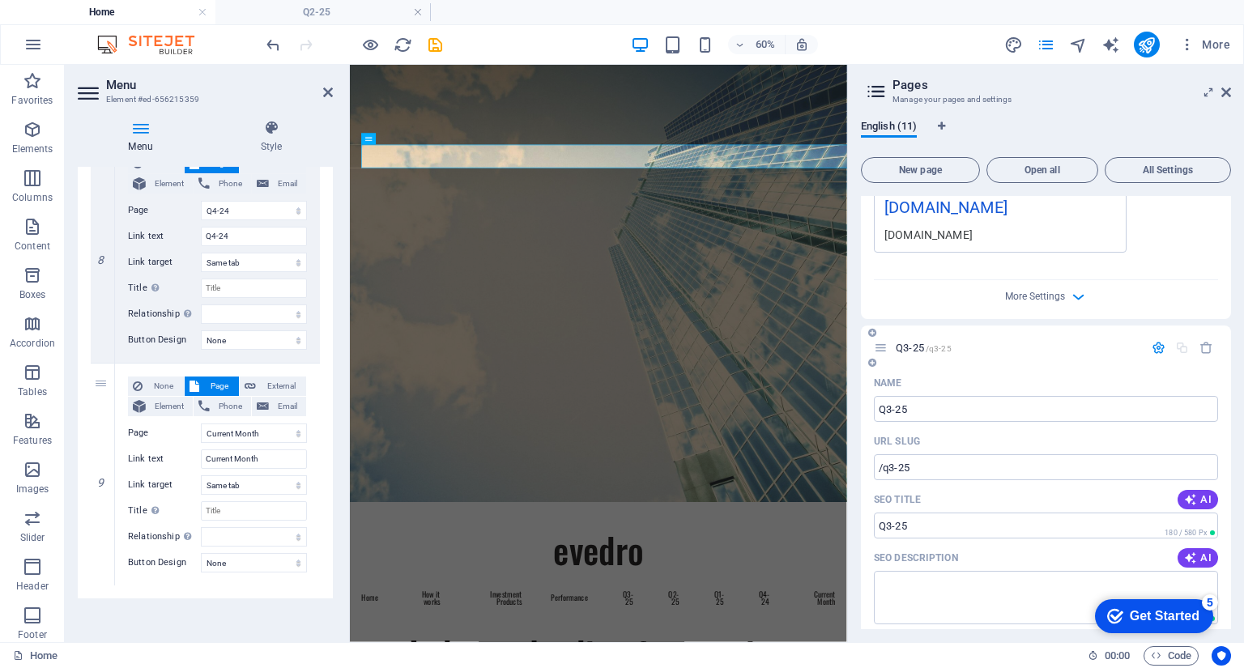
click at [981, 344] on div "Q3-25 /q3-25" at bounding box center [1046, 348] width 370 height 45
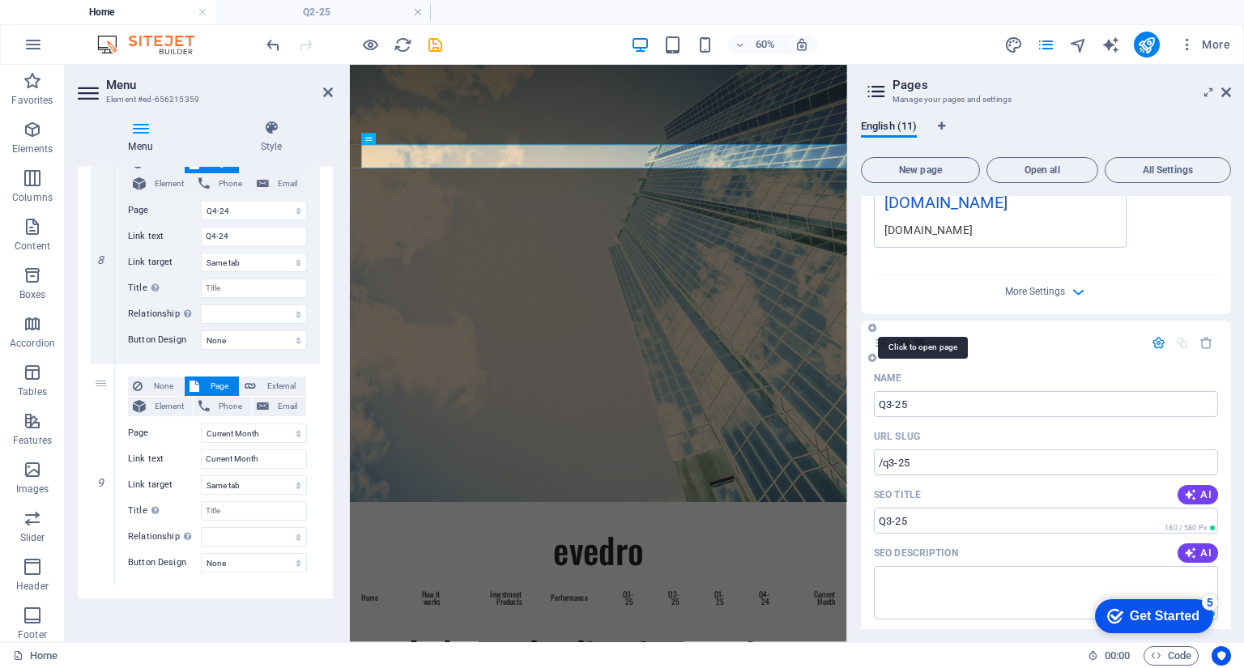
click at [934, 339] on span "/q3-25" at bounding box center [939, 343] width 26 height 9
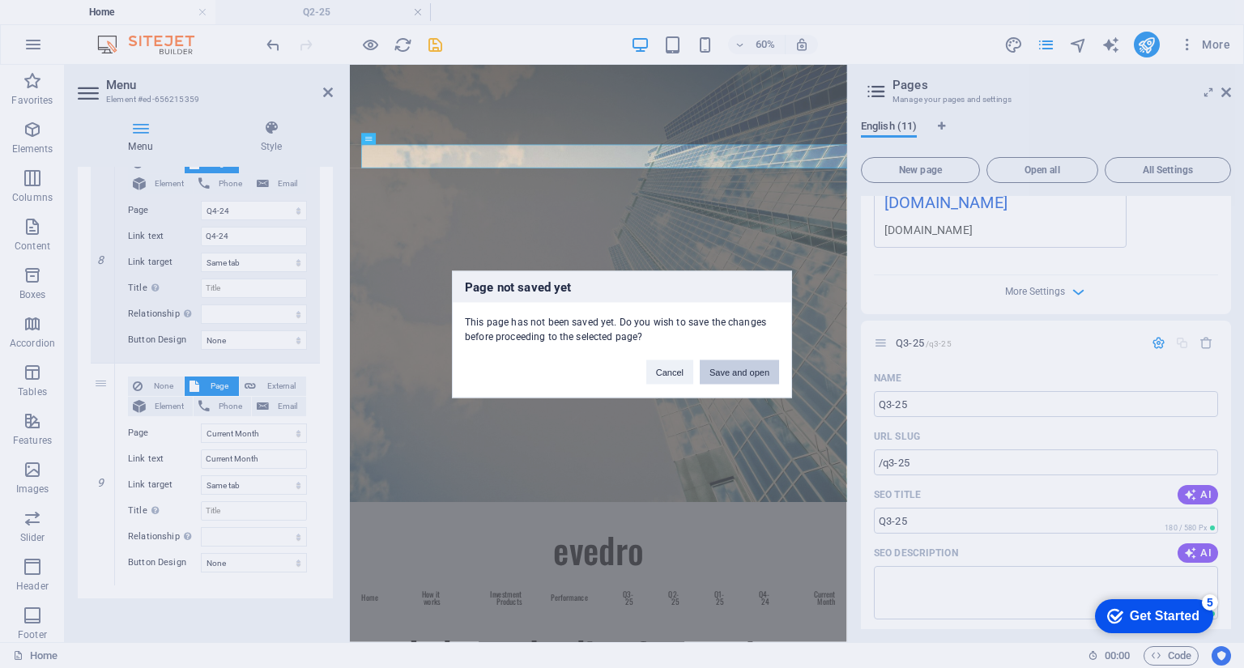
click at [737, 371] on button "Save and open" at bounding box center [739, 372] width 79 height 24
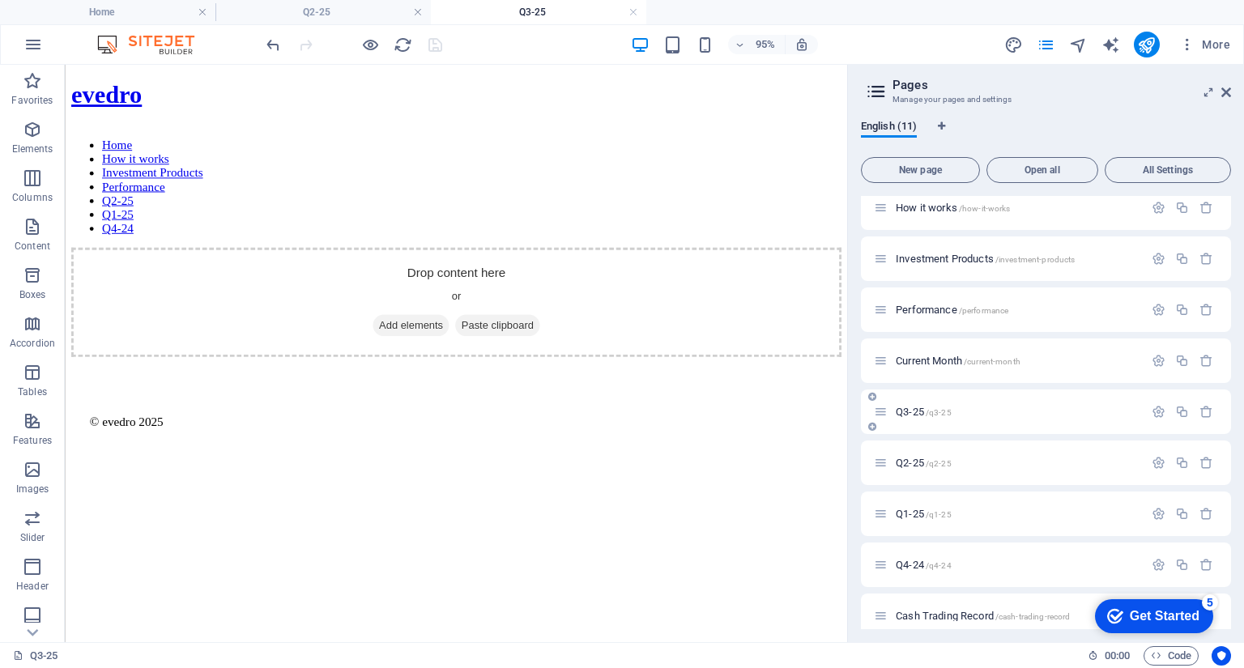
scroll to position [0, 0]
click at [36, 125] on icon "button" at bounding box center [32, 129] width 19 height 19
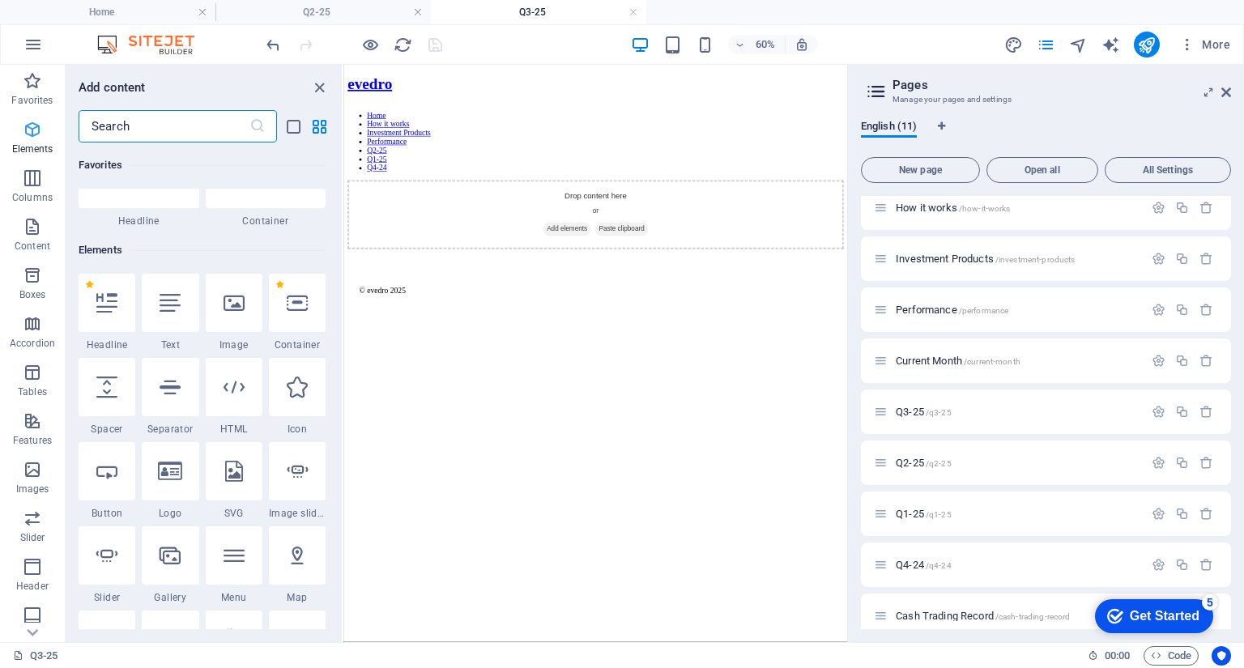
scroll to position [172, 0]
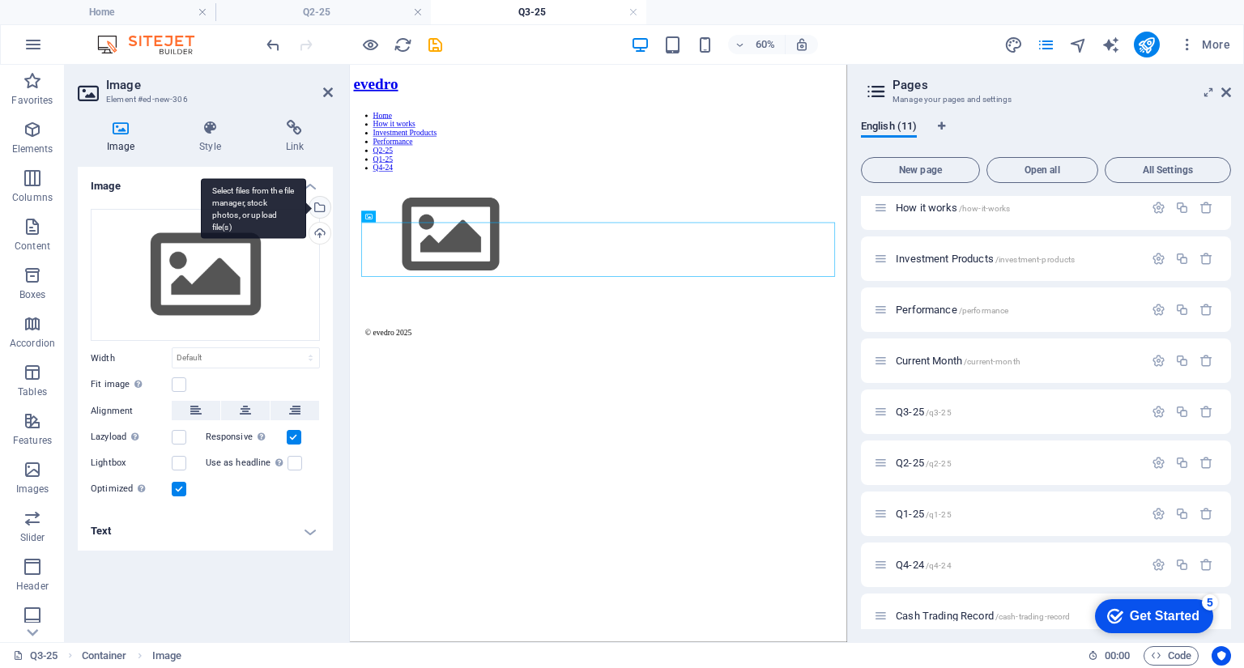
click at [324, 205] on div "Select files from the file manager, stock photos, or upload file(s)" at bounding box center [318, 209] width 24 height 24
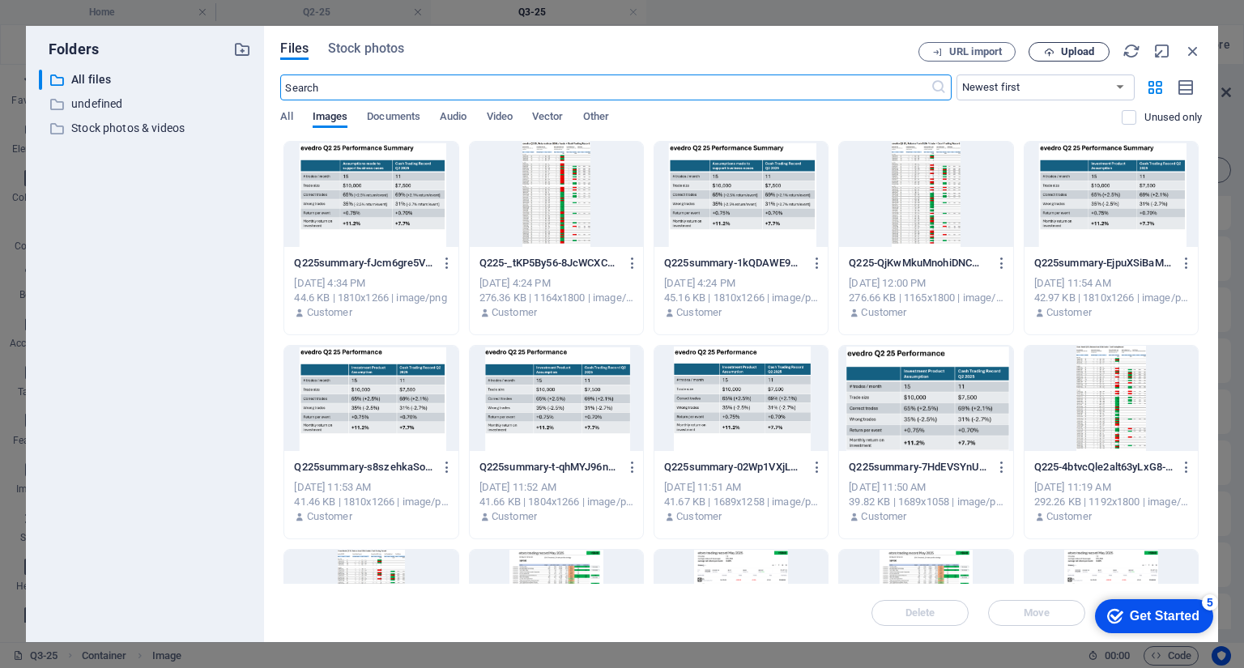
click at [1068, 51] on span "Upload" at bounding box center [1077, 52] width 33 height 10
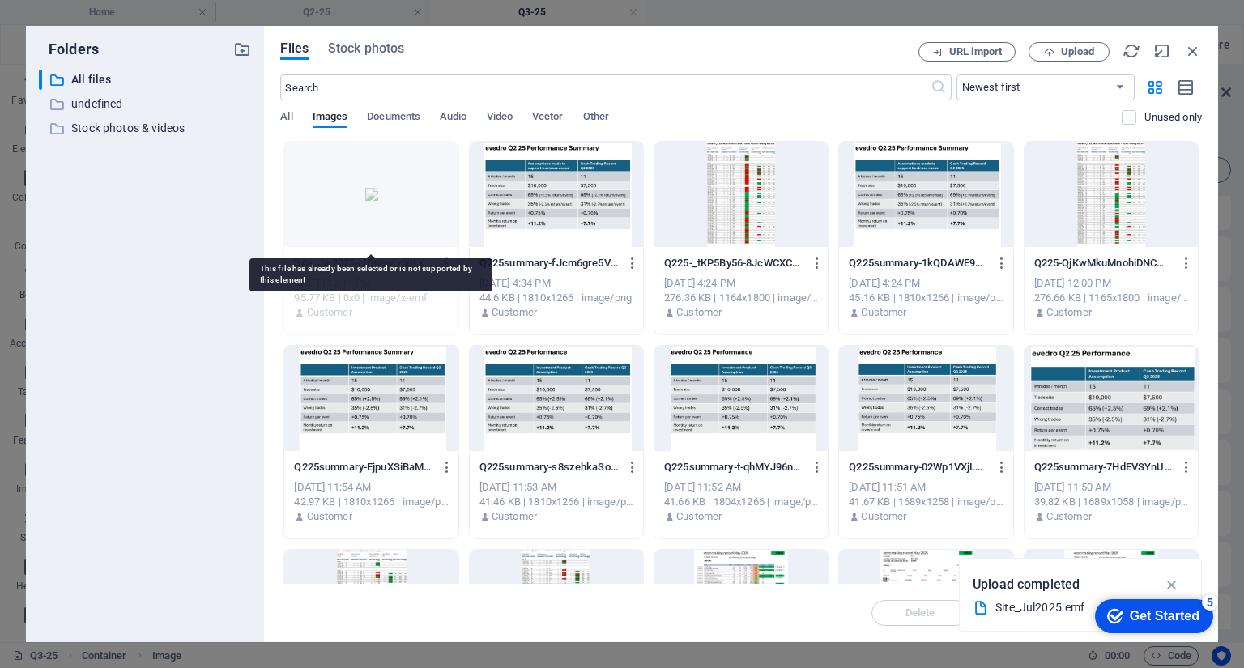
click at [381, 194] on div at bounding box center [370, 194] width 173 height 105
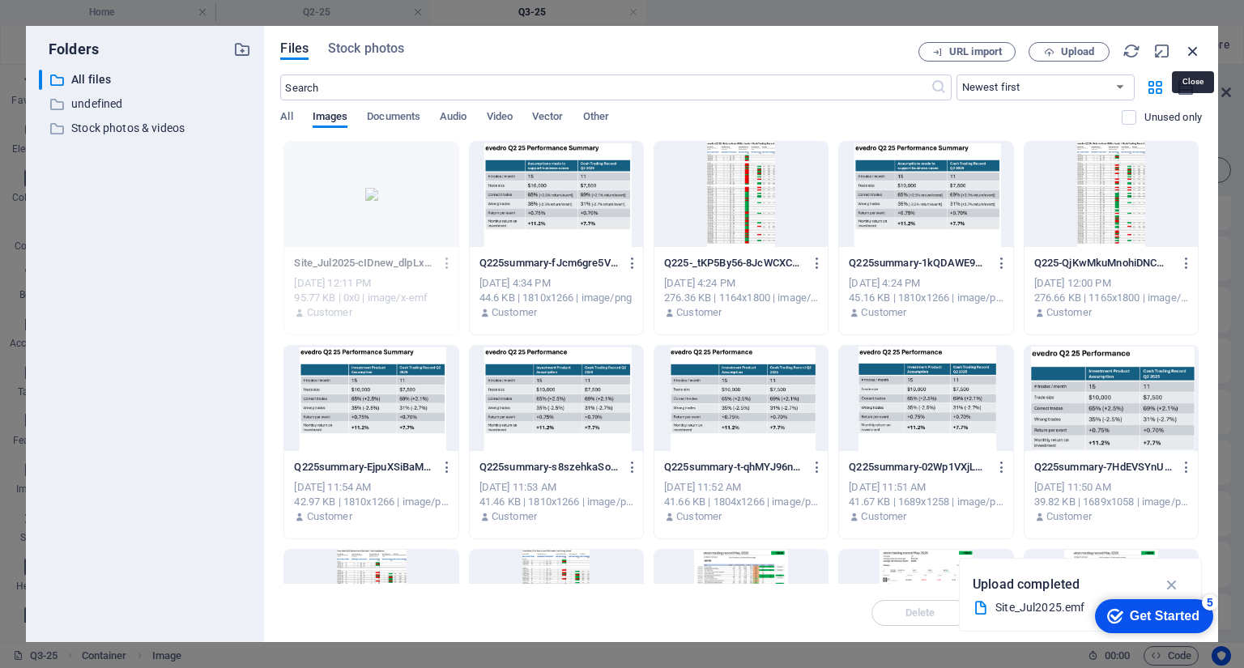
click at [1193, 49] on icon "button" at bounding box center [1193, 51] width 18 height 18
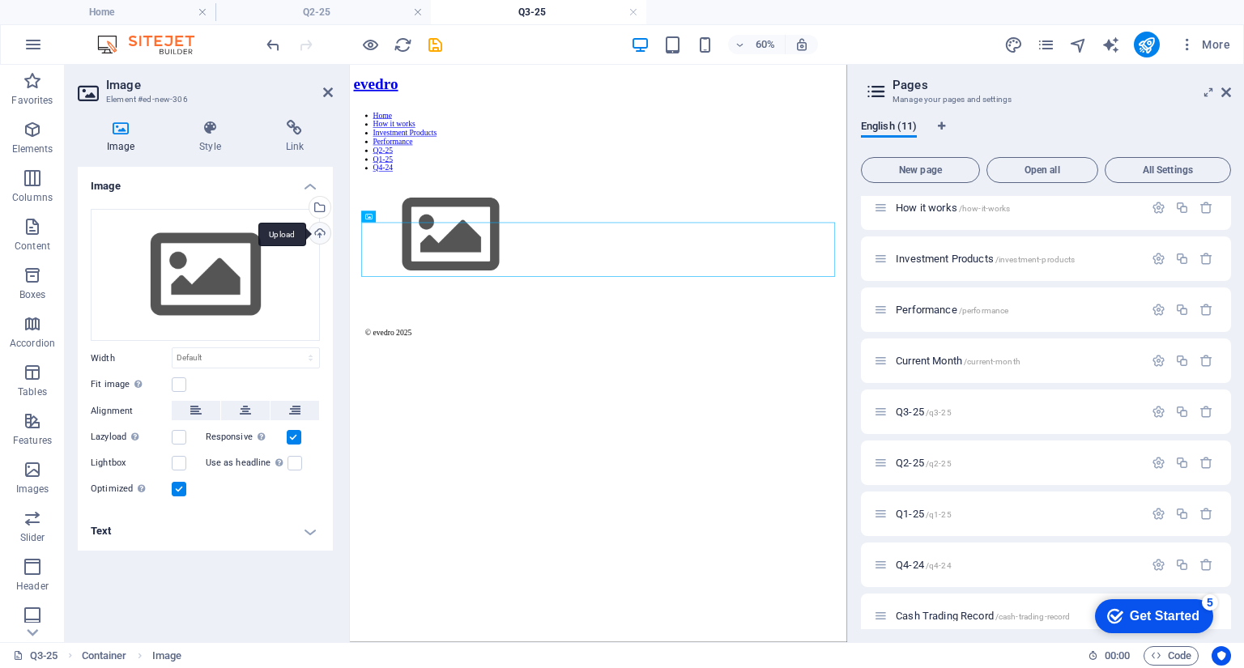
click at [323, 234] on div "Upload" at bounding box center [318, 235] width 24 height 24
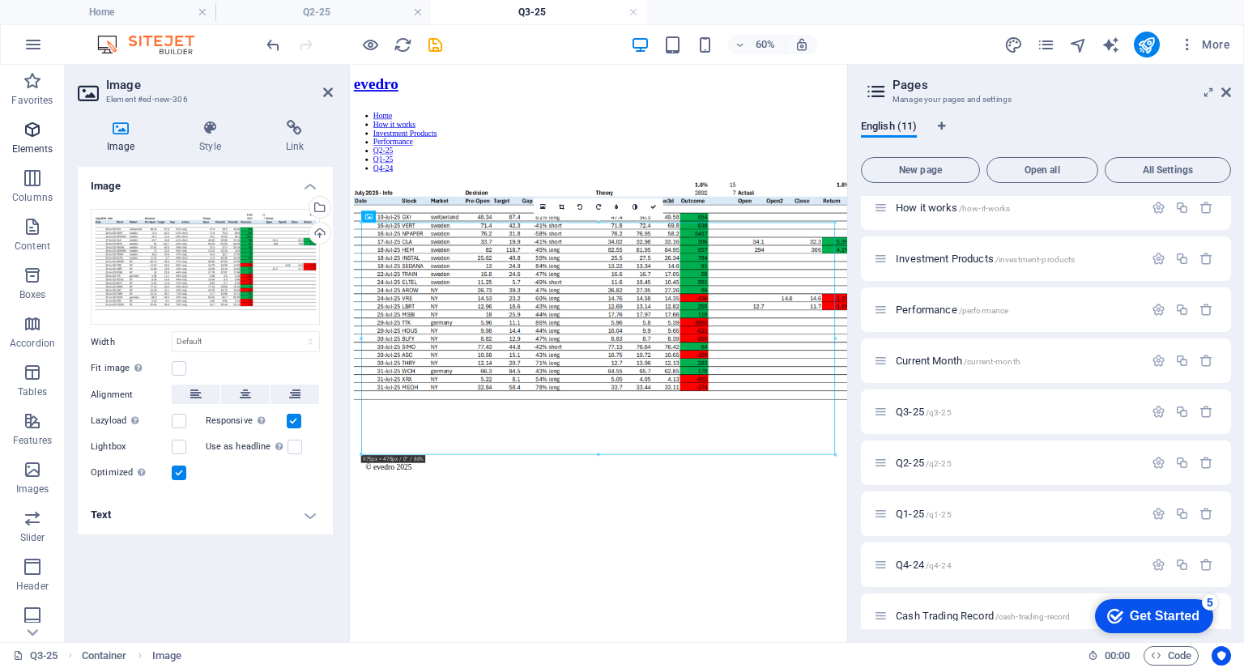
click at [28, 130] on icon "button" at bounding box center [32, 129] width 19 height 19
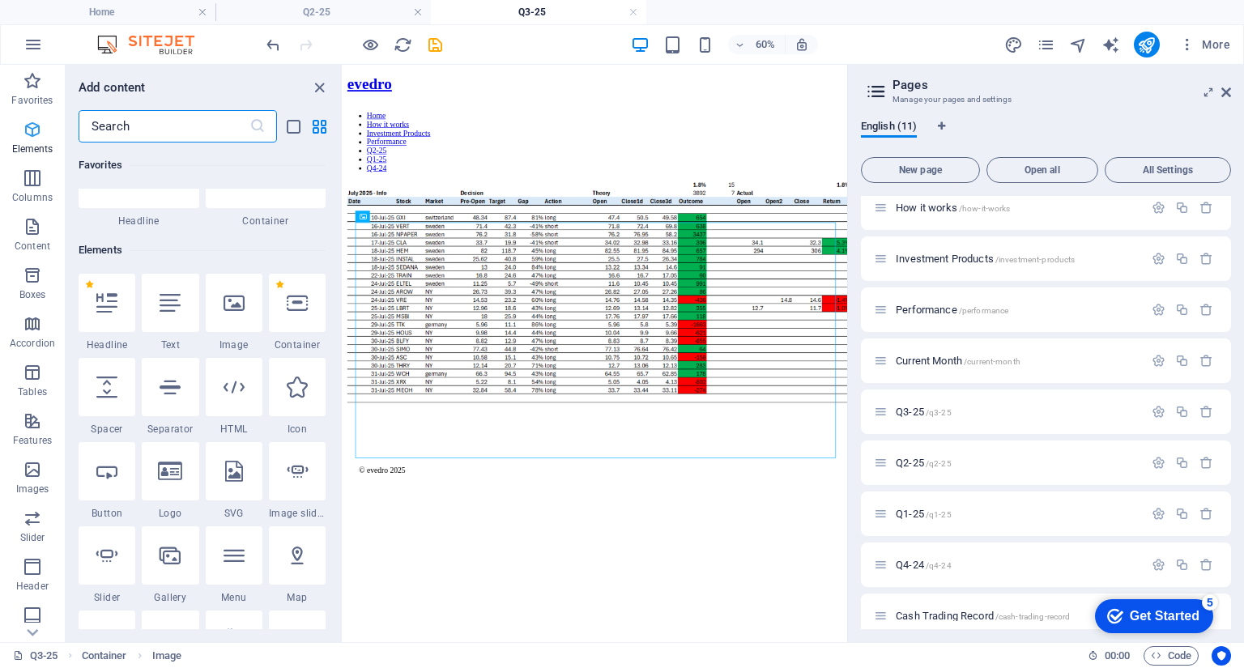
scroll to position [172, 0]
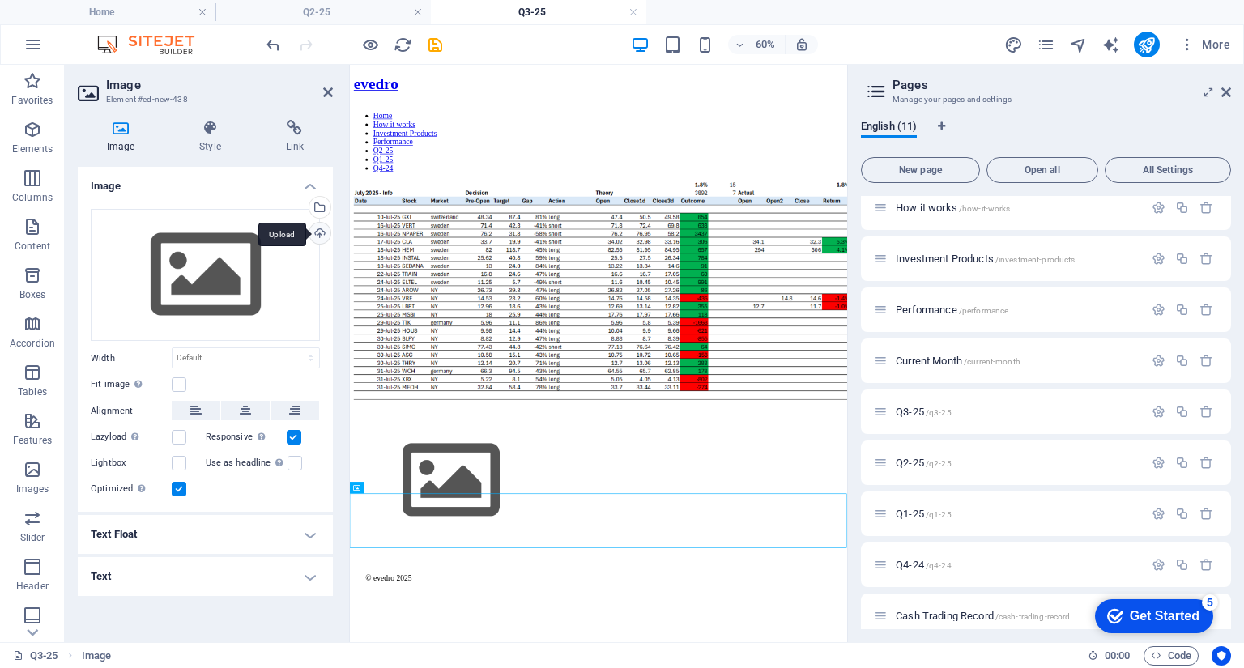
click at [318, 225] on div "Upload" at bounding box center [318, 235] width 24 height 24
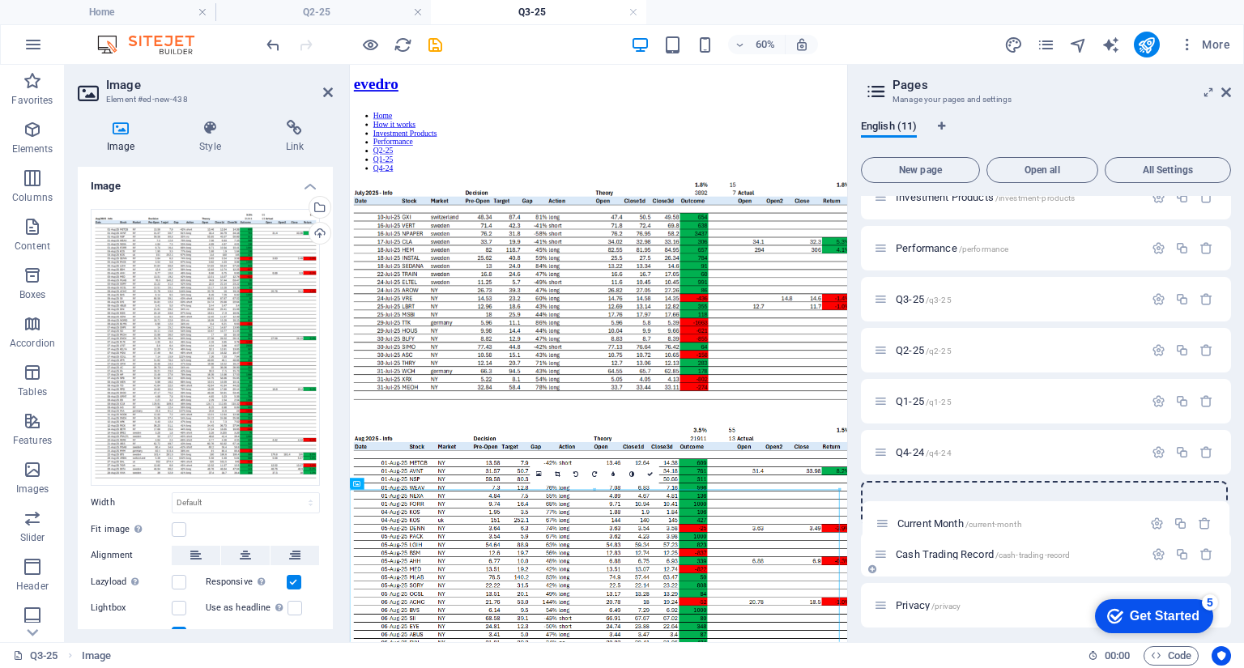
scroll to position [127, 0]
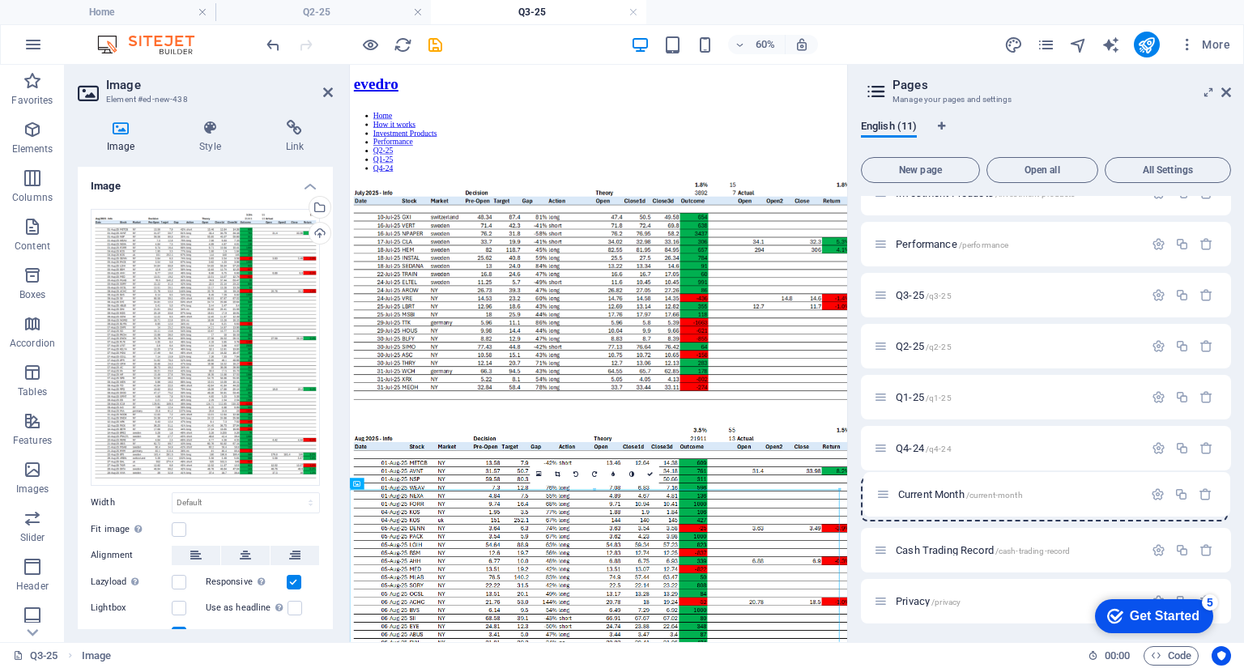
drag, startPoint x: 883, startPoint y: 307, endPoint x: 884, endPoint y: 500, distance: 193.5
click at [884, 500] on div "Home / How it works /how-it-works Investment Products /investment-products Perf…" at bounding box center [1046, 346] width 370 height 555
click at [909, 500] on span "Current Month /current-month" at bounding box center [958, 499] width 125 height 12
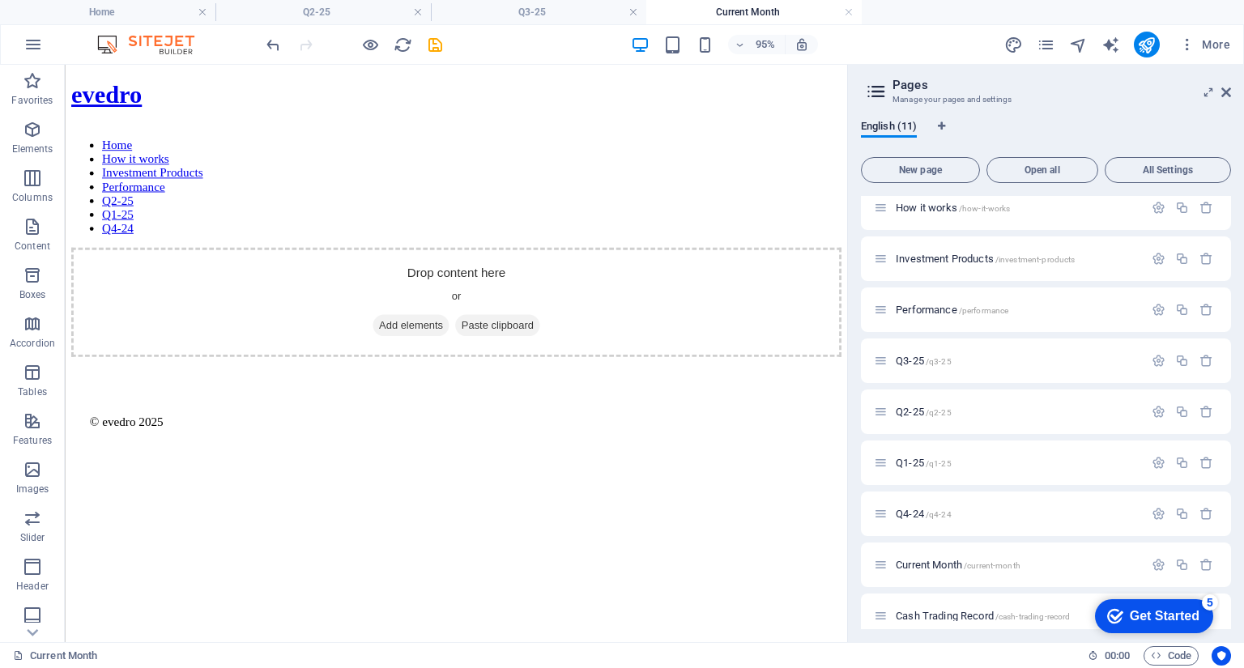
scroll to position [0, 0]
click at [933, 615] on span "Cash Trading Record /cash-trading-record" at bounding box center [983, 616] width 174 height 12
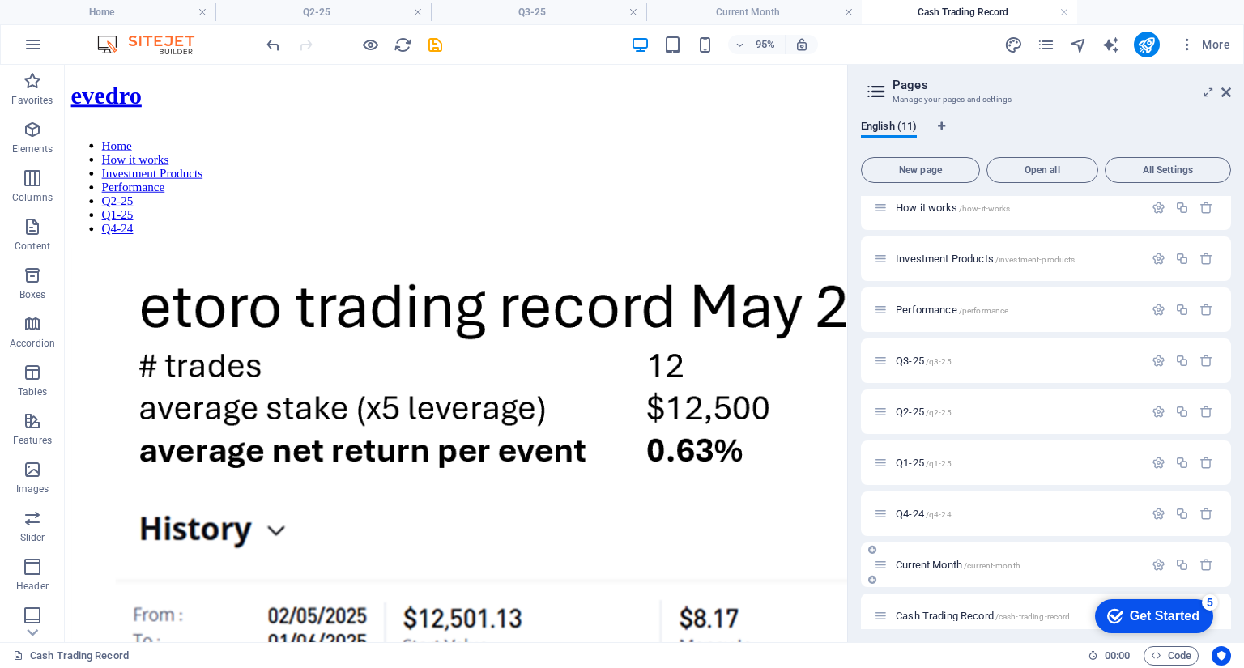
click at [928, 568] on span "Current Month /current-month" at bounding box center [958, 565] width 125 height 12
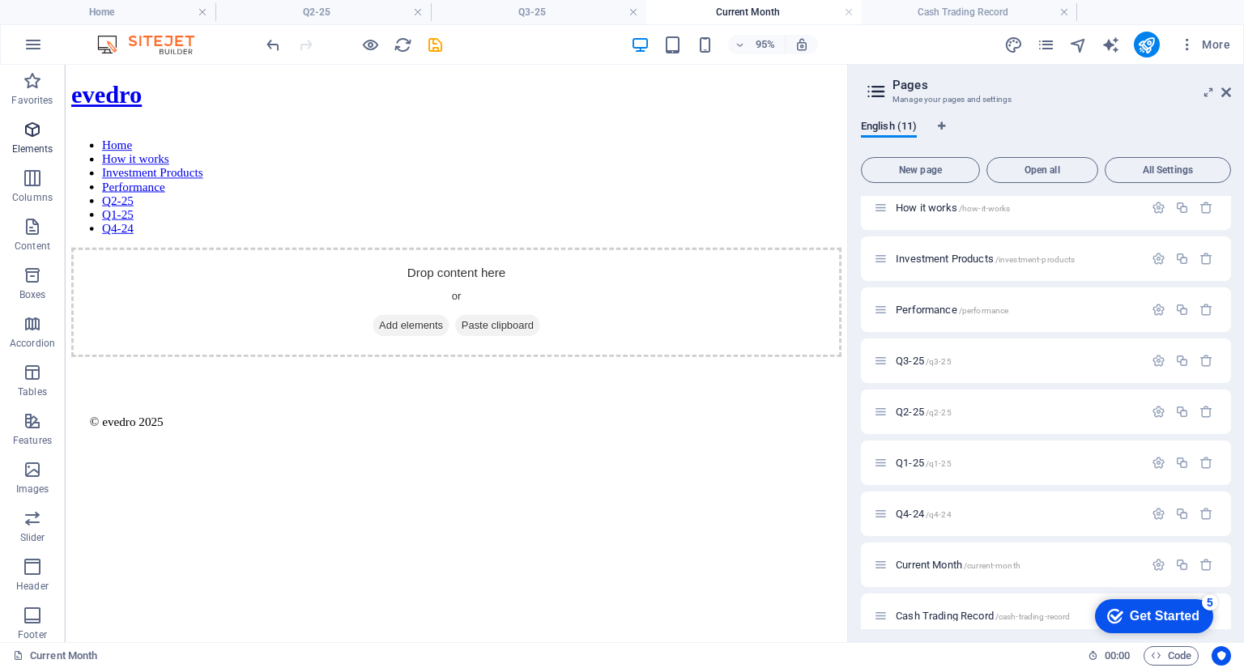
click at [32, 135] on icon "button" at bounding box center [32, 129] width 19 height 19
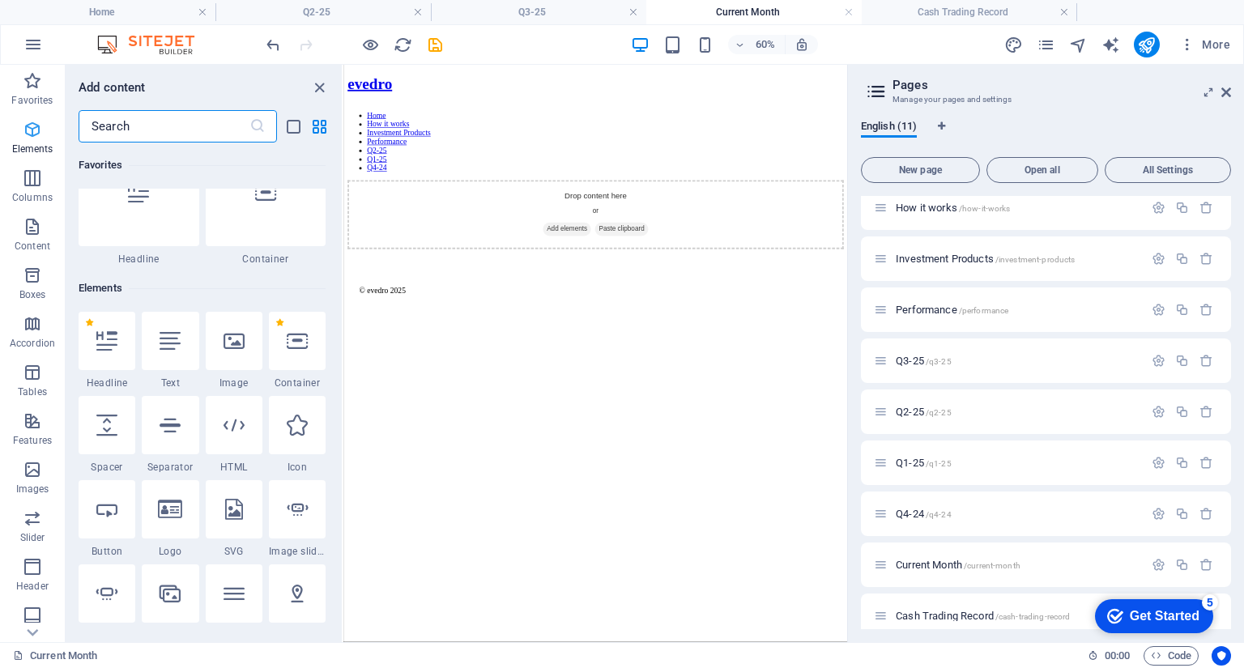
scroll to position [172, 0]
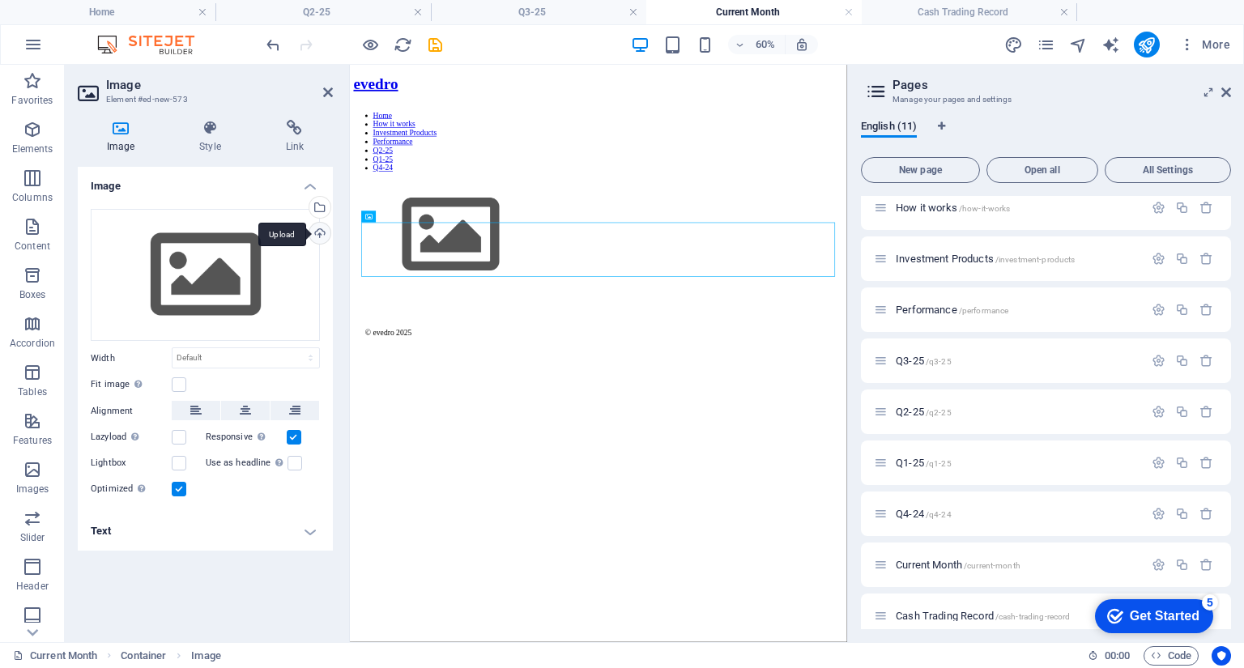
click at [322, 228] on div "Upload" at bounding box center [318, 235] width 24 height 24
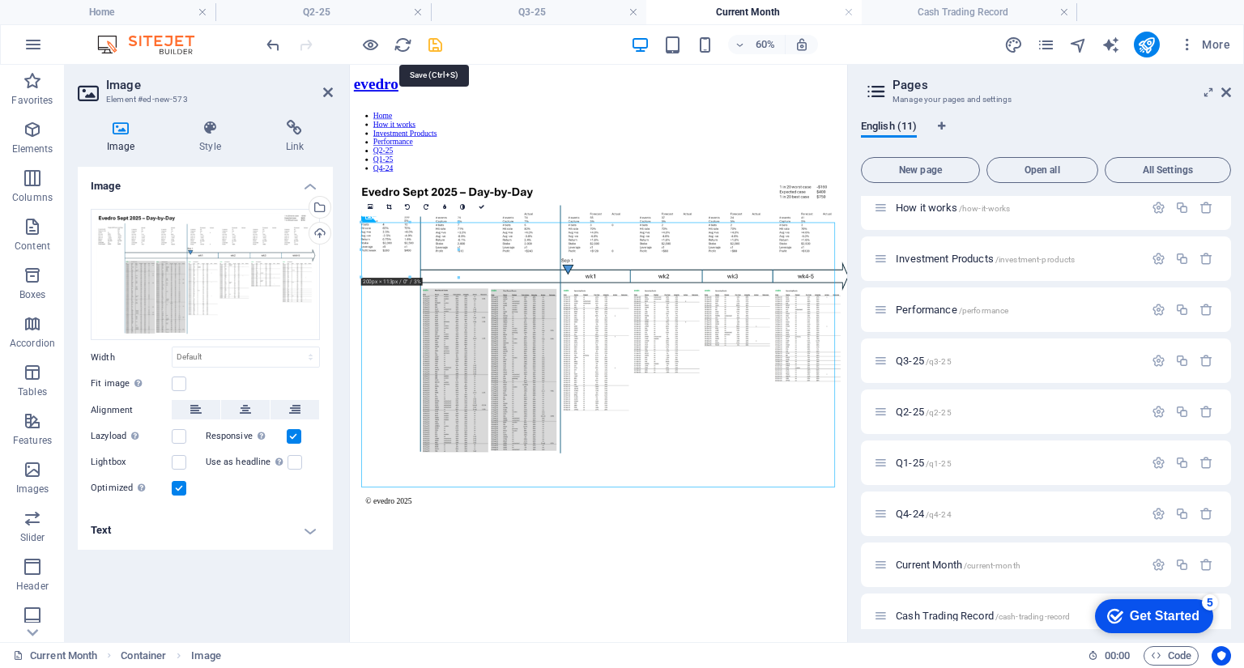
click at [438, 40] on icon "save" at bounding box center [435, 45] width 19 height 19
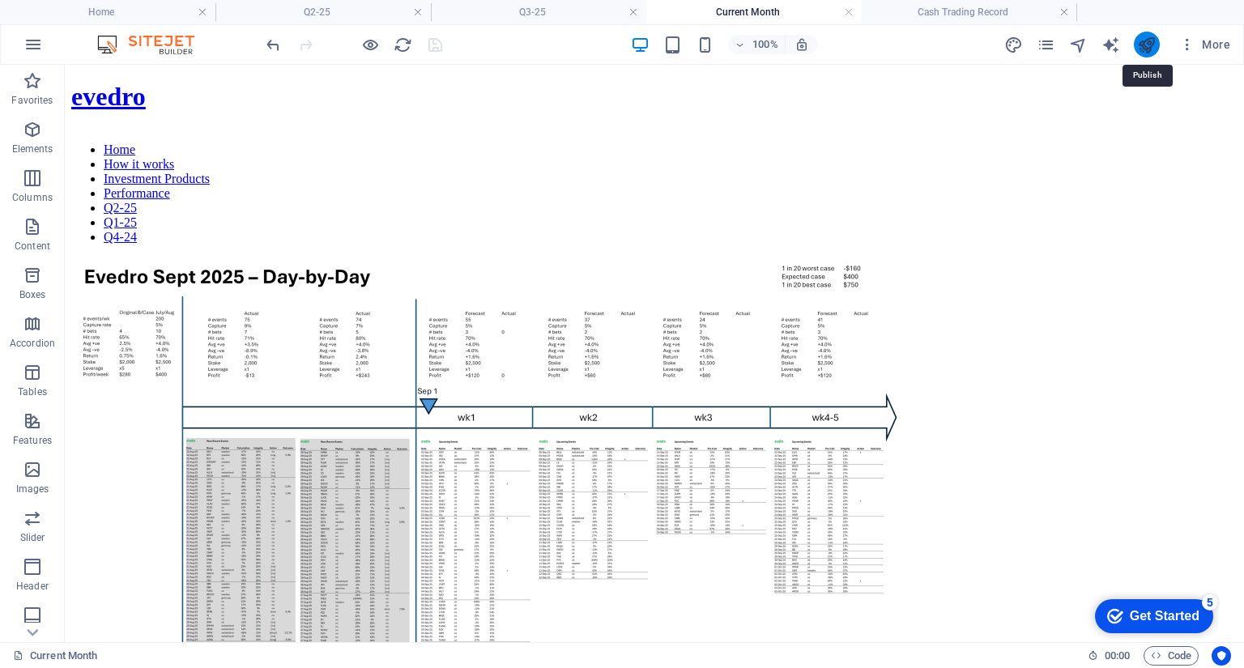
click at [1147, 46] on icon "publish" at bounding box center [1146, 45] width 19 height 19
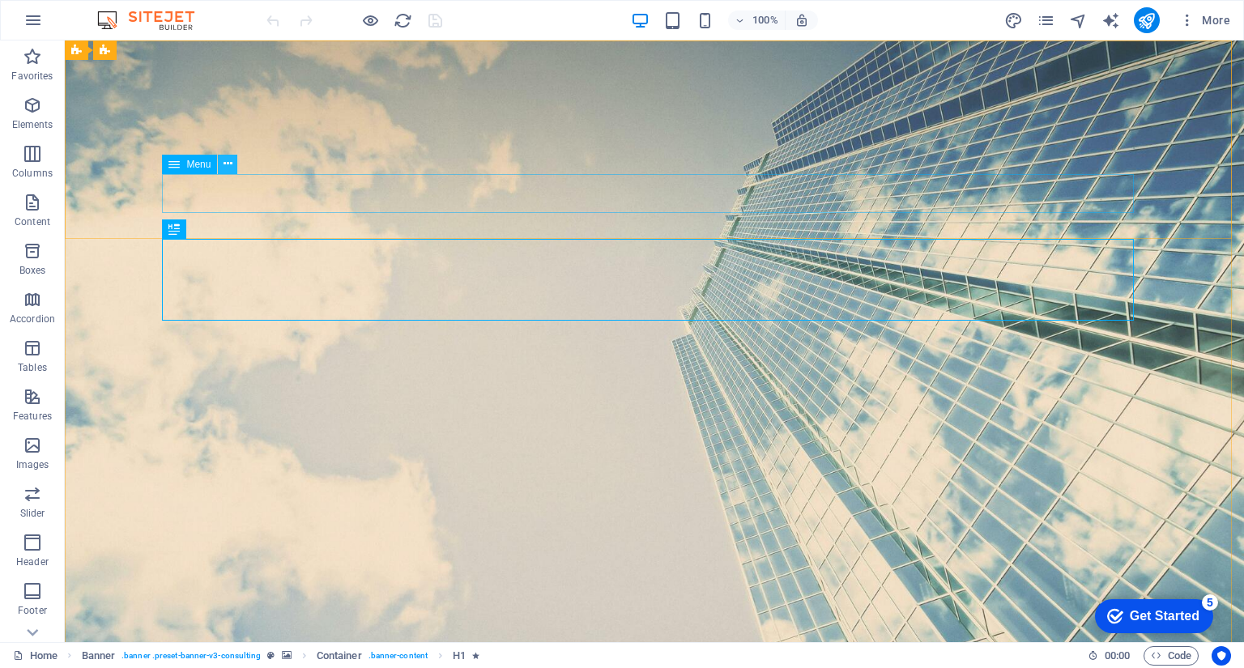
click at [228, 158] on icon at bounding box center [227, 163] width 9 height 17
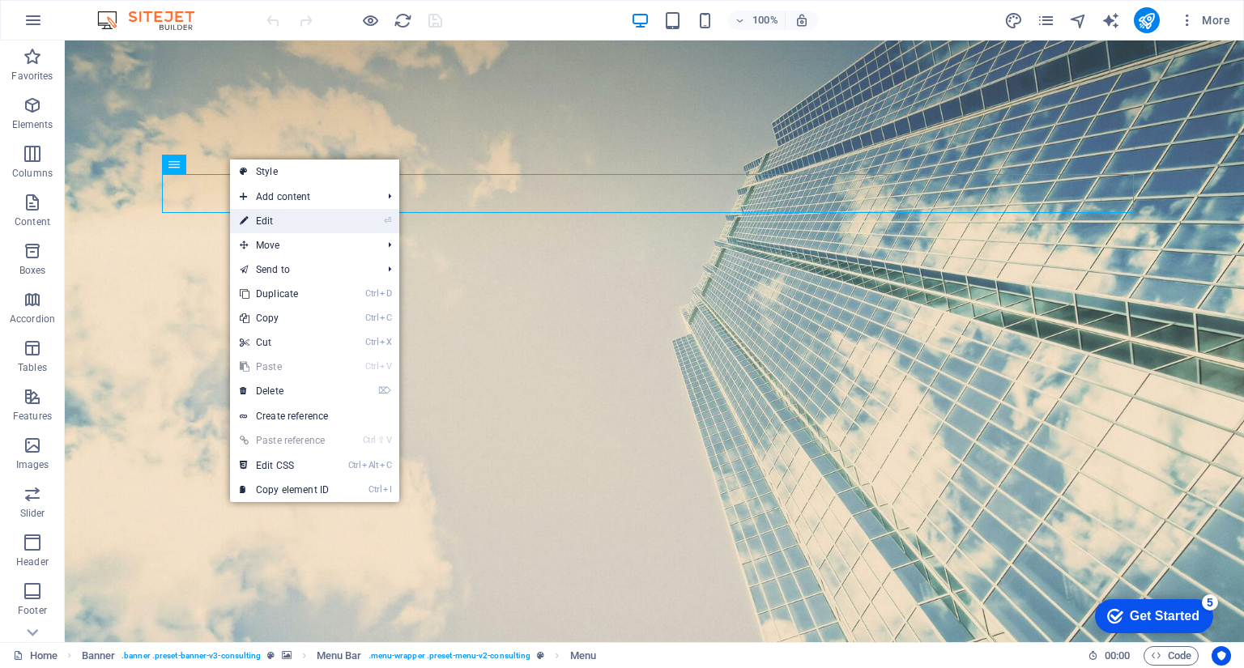
click at [272, 222] on link "⏎ Edit" at bounding box center [284, 221] width 109 height 24
select select
select select "1"
select select
select select "2"
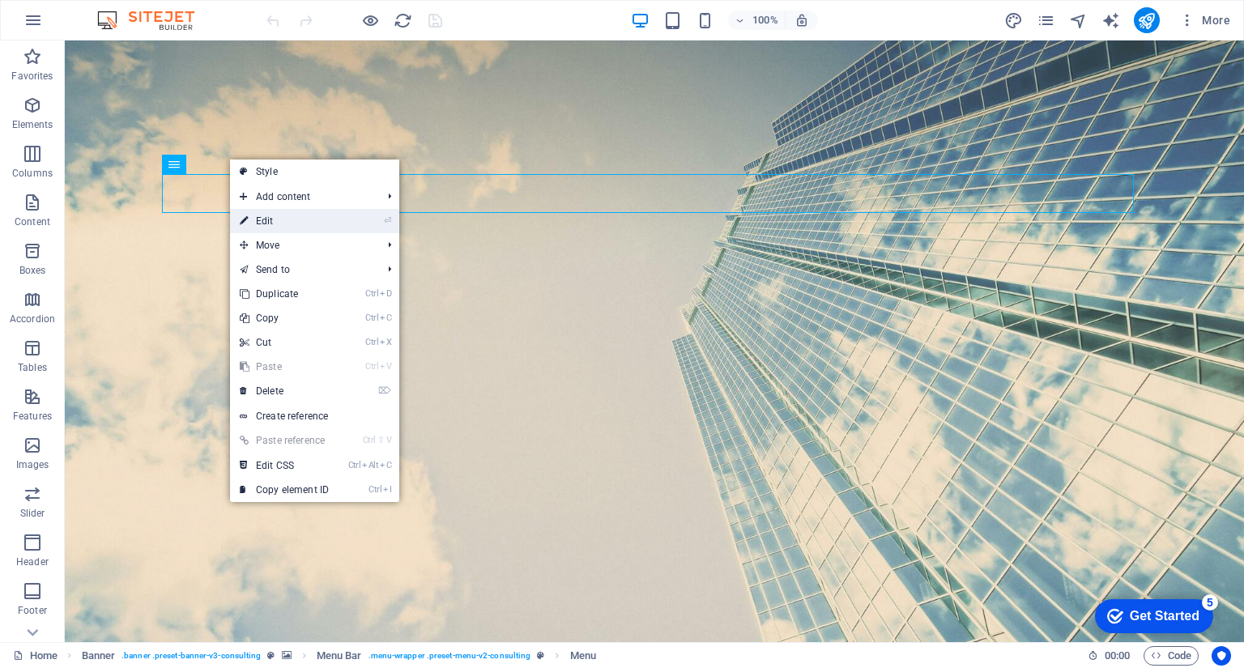
select select
select select "3"
select select
select select "5"
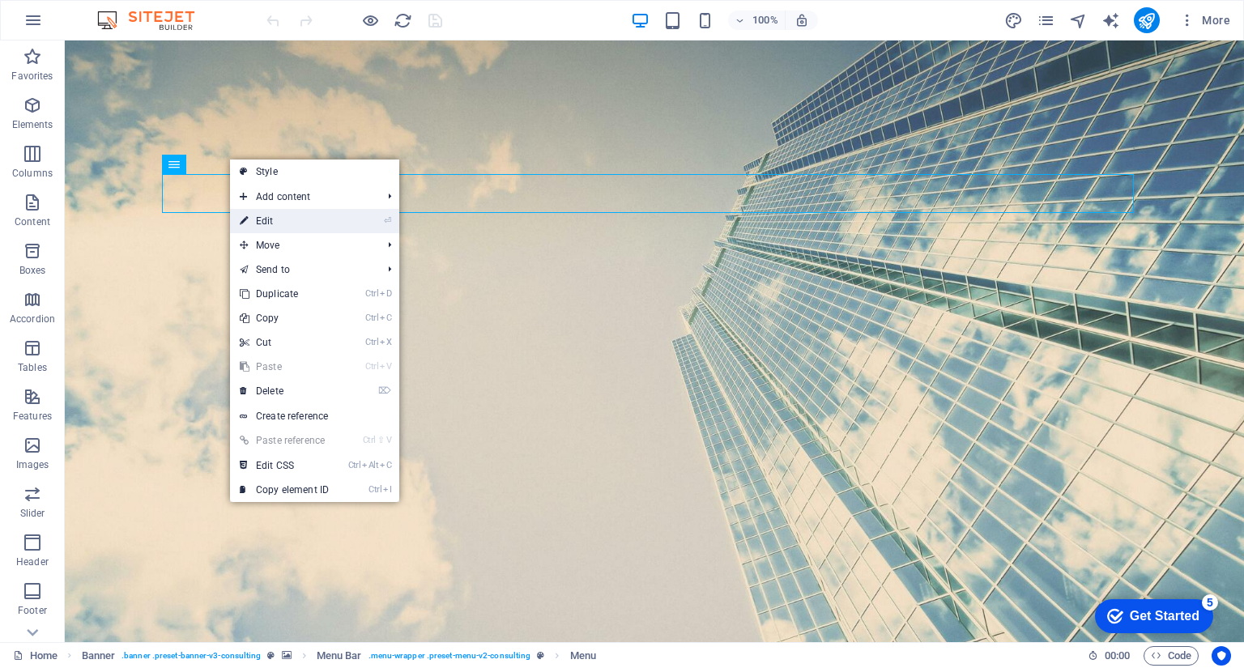
select select
select select "6"
select select
select select "7"
select select
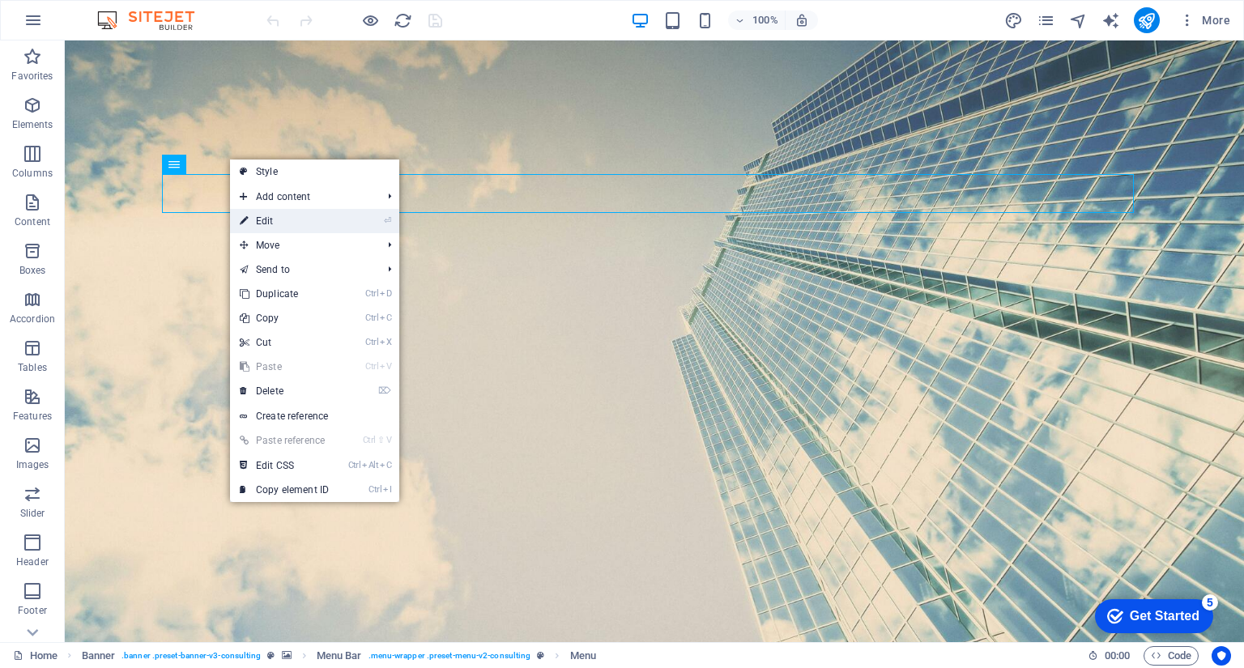
select select
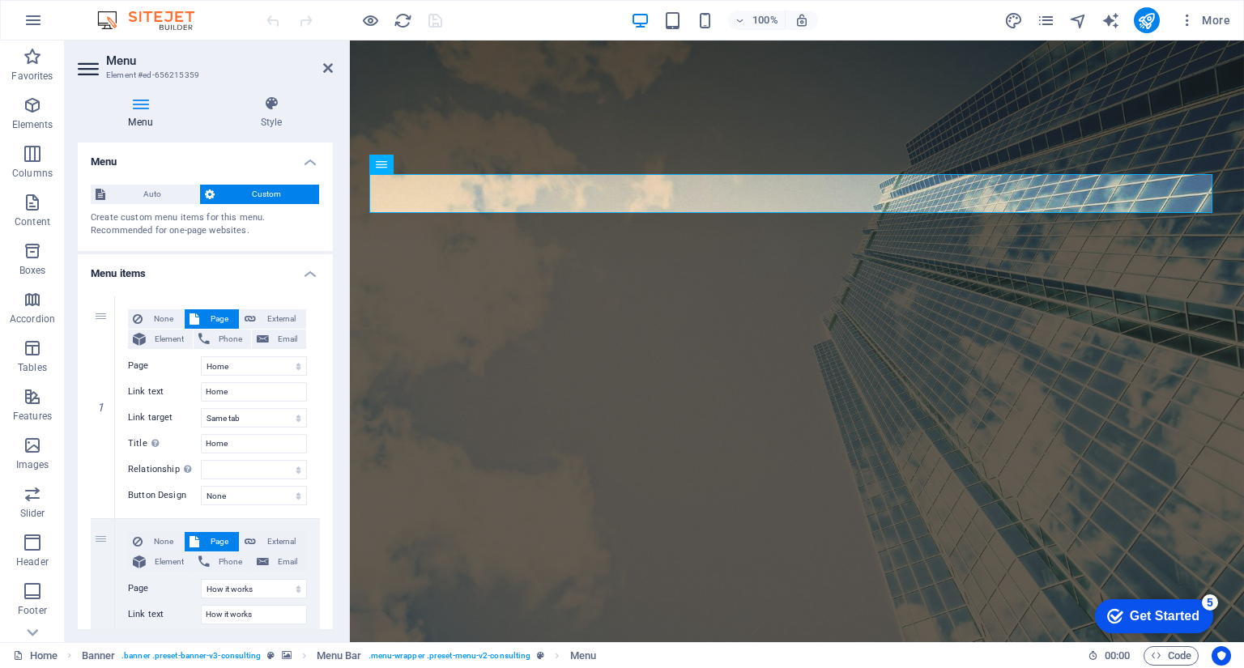
drag, startPoint x: 328, startPoint y: 191, endPoint x: 340, endPoint y: 250, distance: 60.3
click at [340, 250] on div "Menu Style Menu Auto Custom Create custom menu items for this menu. Recommended…" at bounding box center [205, 363] width 281 height 560
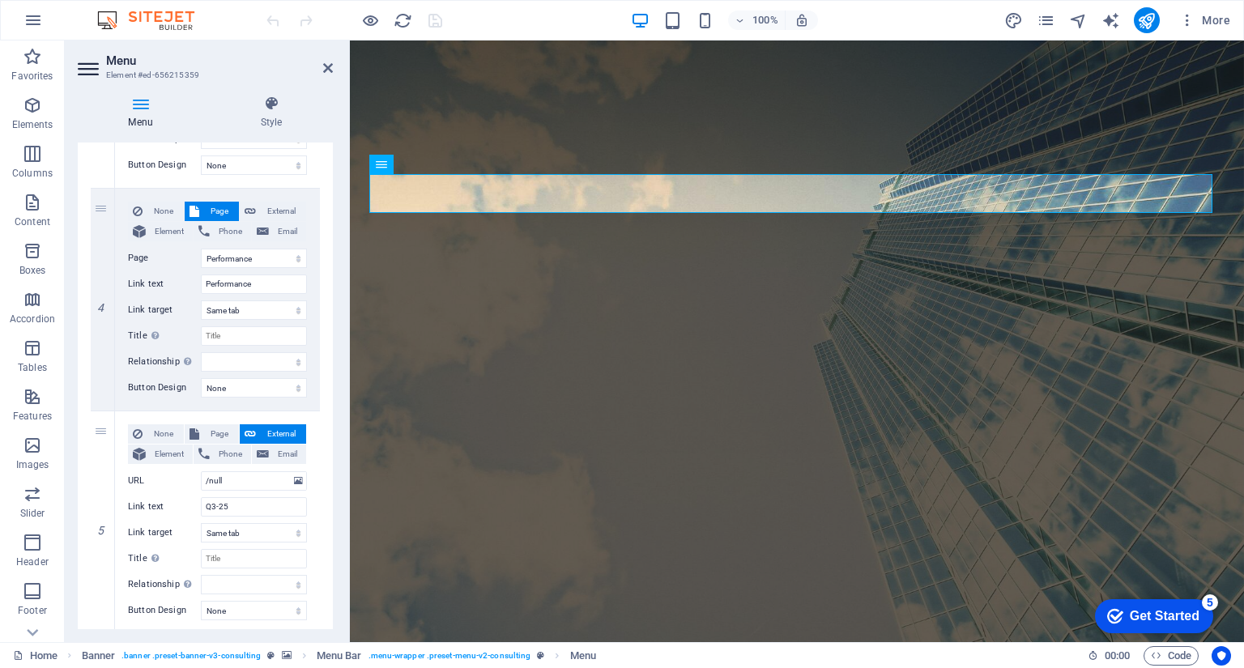
scroll to position [794, 0]
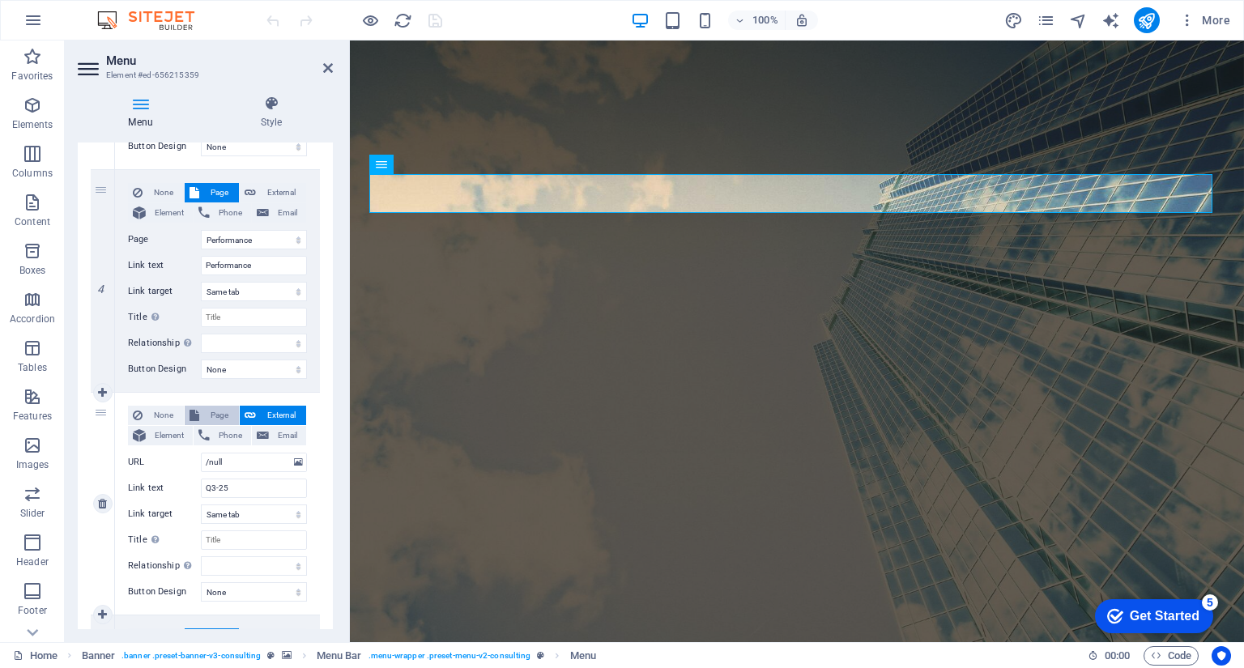
click at [210, 408] on span "Page" at bounding box center [219, 415] width 30 height 19
select select
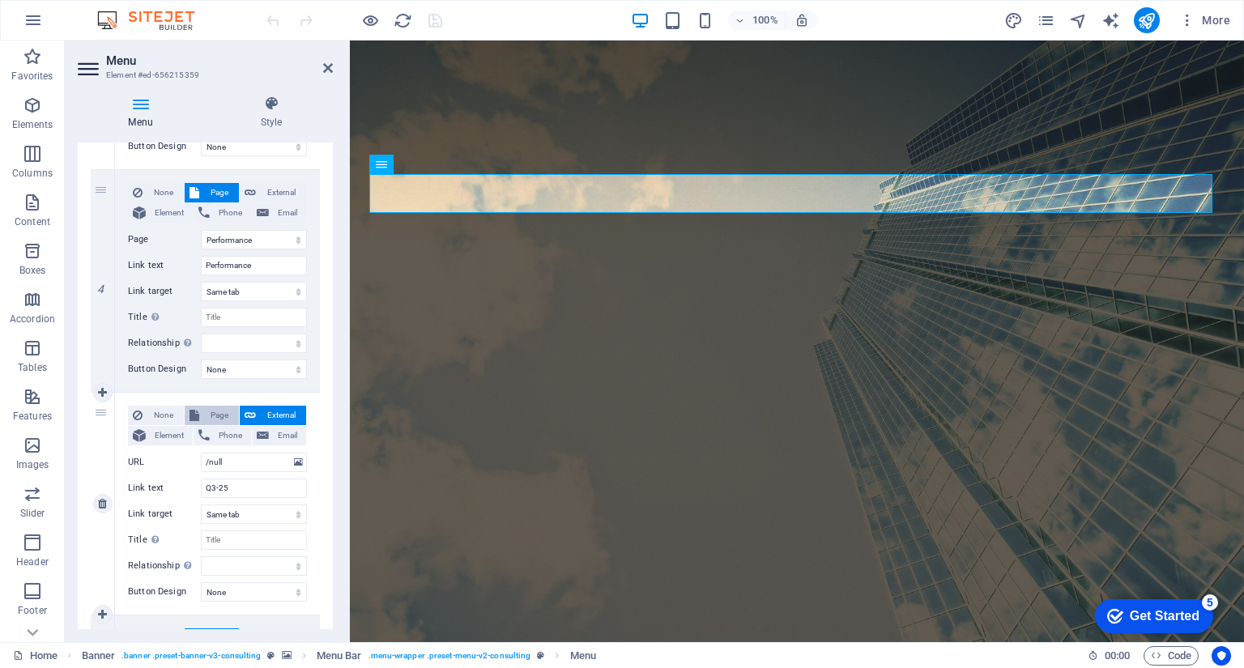
select select
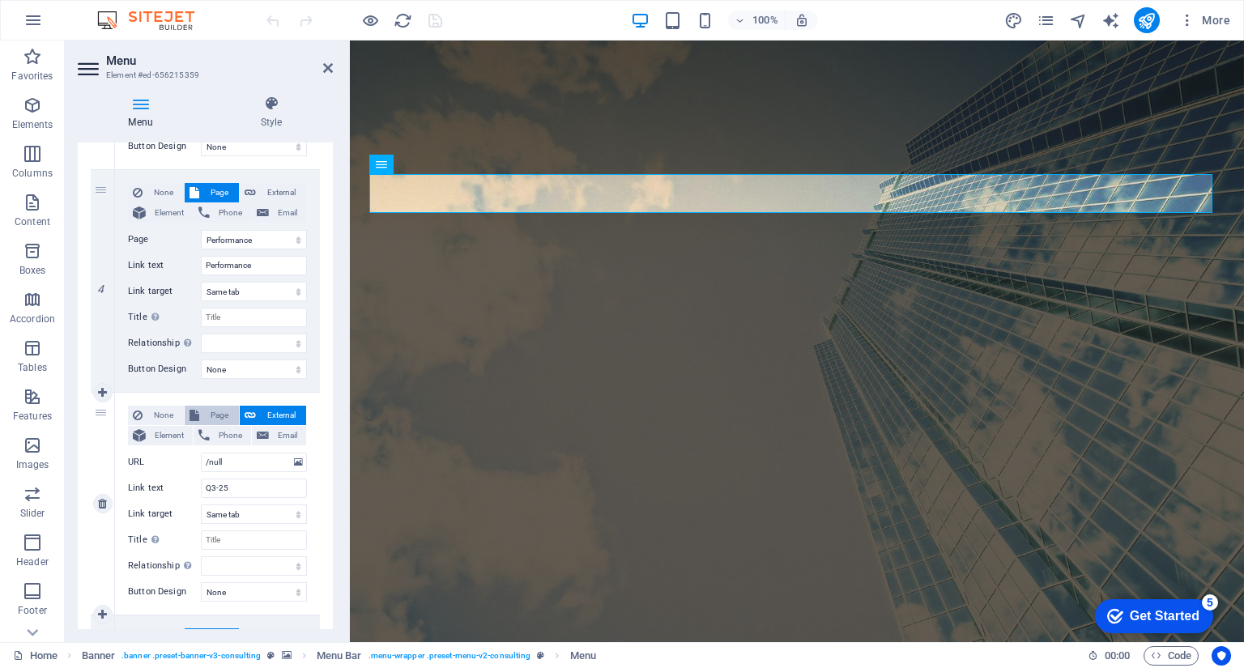
select select
click at [223, 461] on select "Home How it works Investment Products Performance Q3-25 Q2-25 Q1-25 Q4-24 Curre…" at bounding box center [254, 462] width 106 height 19
select select "4"
click at [201, 453] on select "Home How it works Investment Products Performance Q3-25 Q2-25 Q1-25 Q4-24 Curre…" at bounding box center [254, 462] width 106 height 19
select select
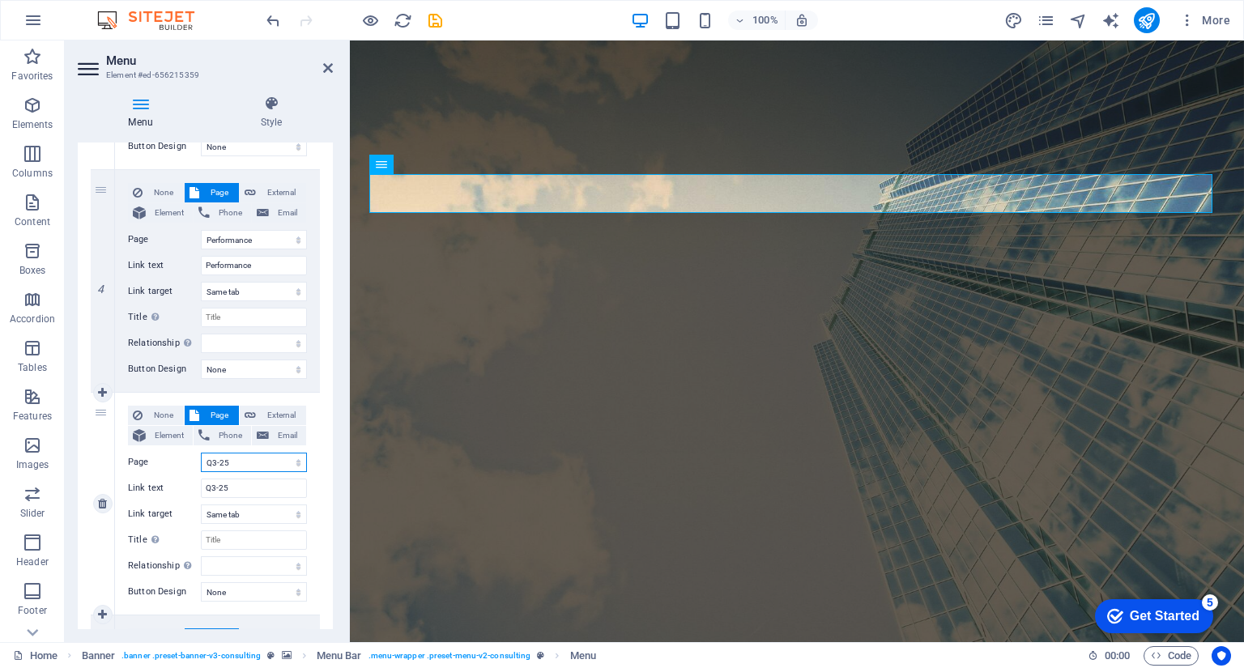
select select
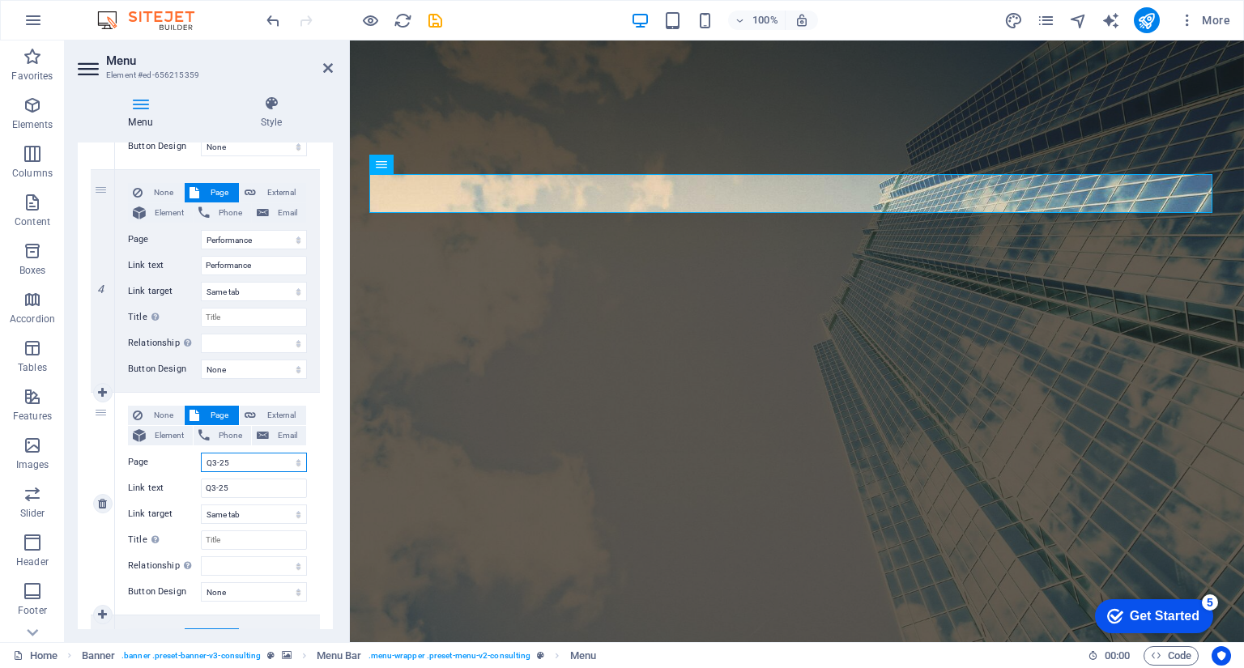
select select
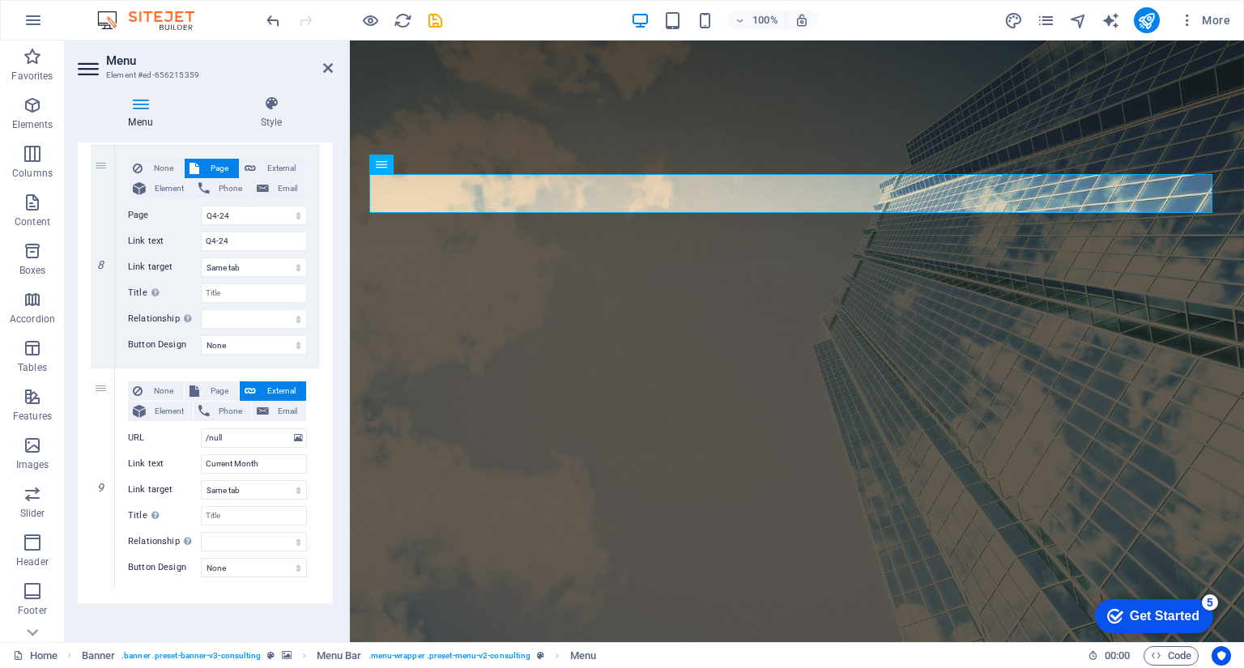
scroll to position [1714, 0]
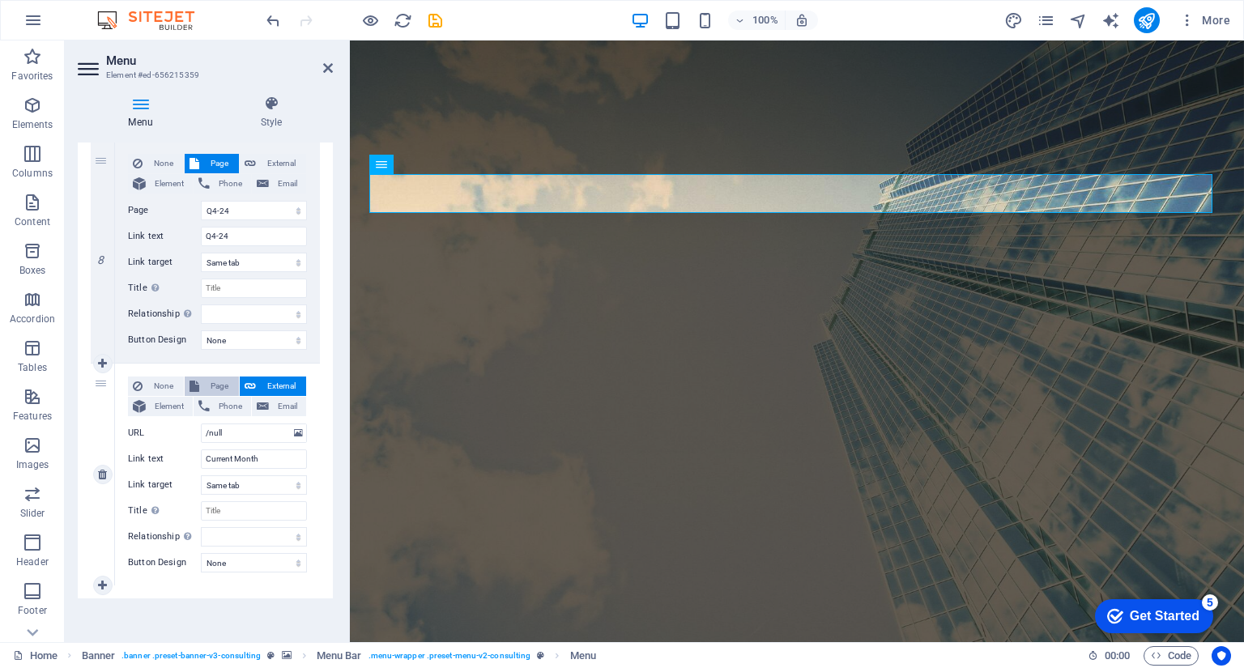
click at [220, 388] on span "Page" at bounding box center [219, 386] width 30 height 19
select select
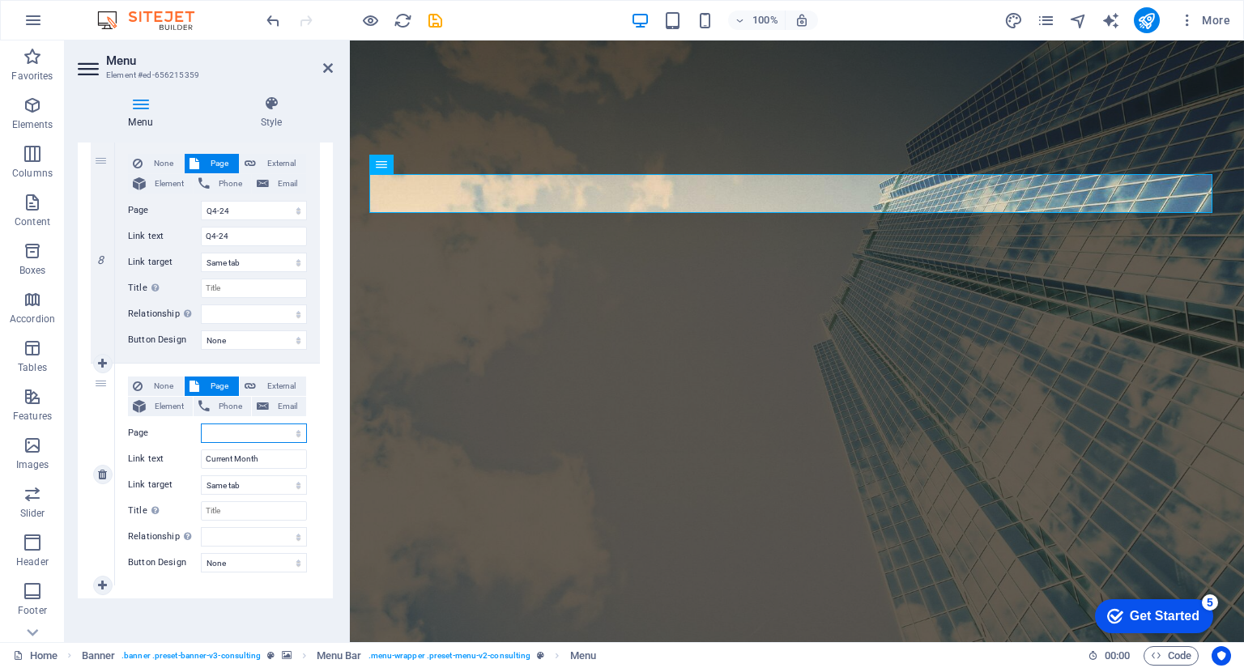
select select
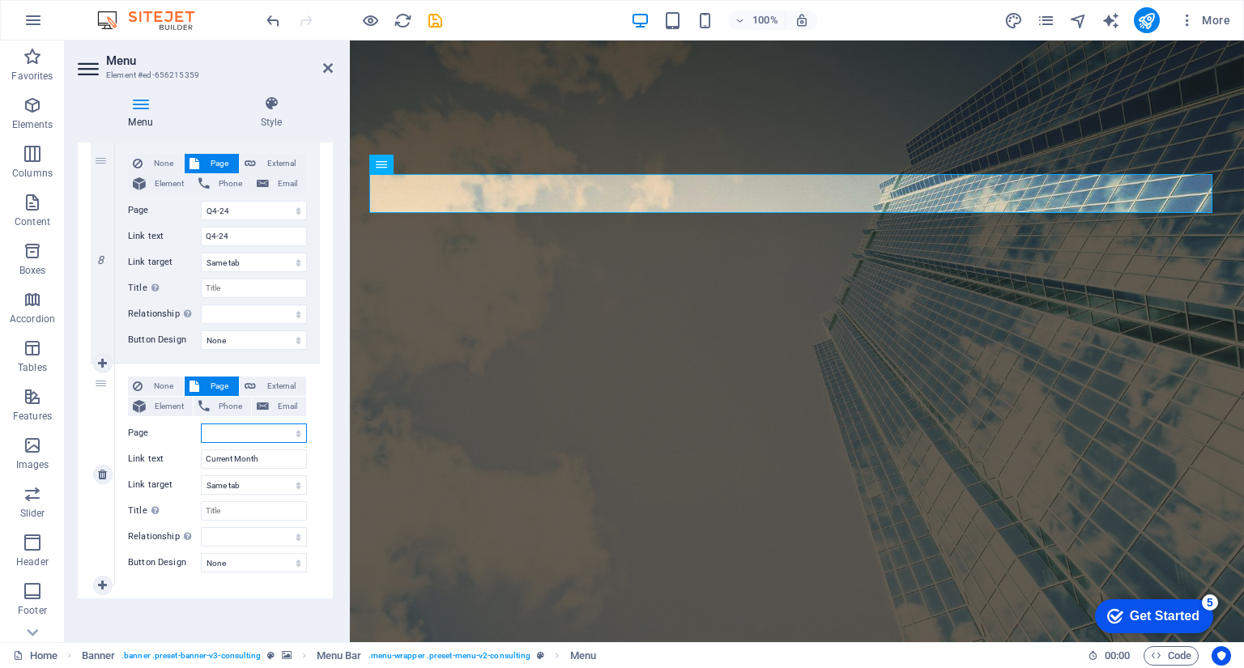
select select
click at [244, 430] on select "Home How it works Investment Products Performance Q3-25 Q2-25 Q1-25 Q4-24 Curre…" at bounding box center [254, 433] width 106 height 19
select select "8"
click at [201, 424] on select "Home How it works Investment Products Performance Q3-25 Q2-25 Q1-25 Q4-24 Curre…" at bounding box center [254, 433] width 106 height 19
select select
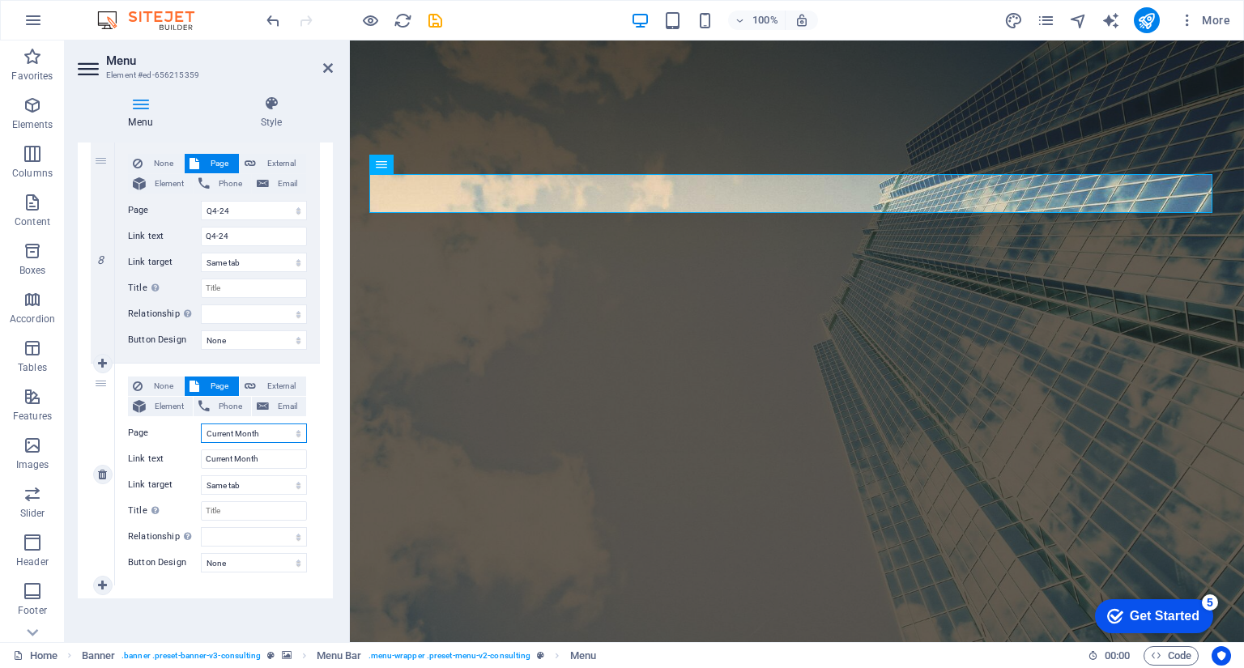
select select
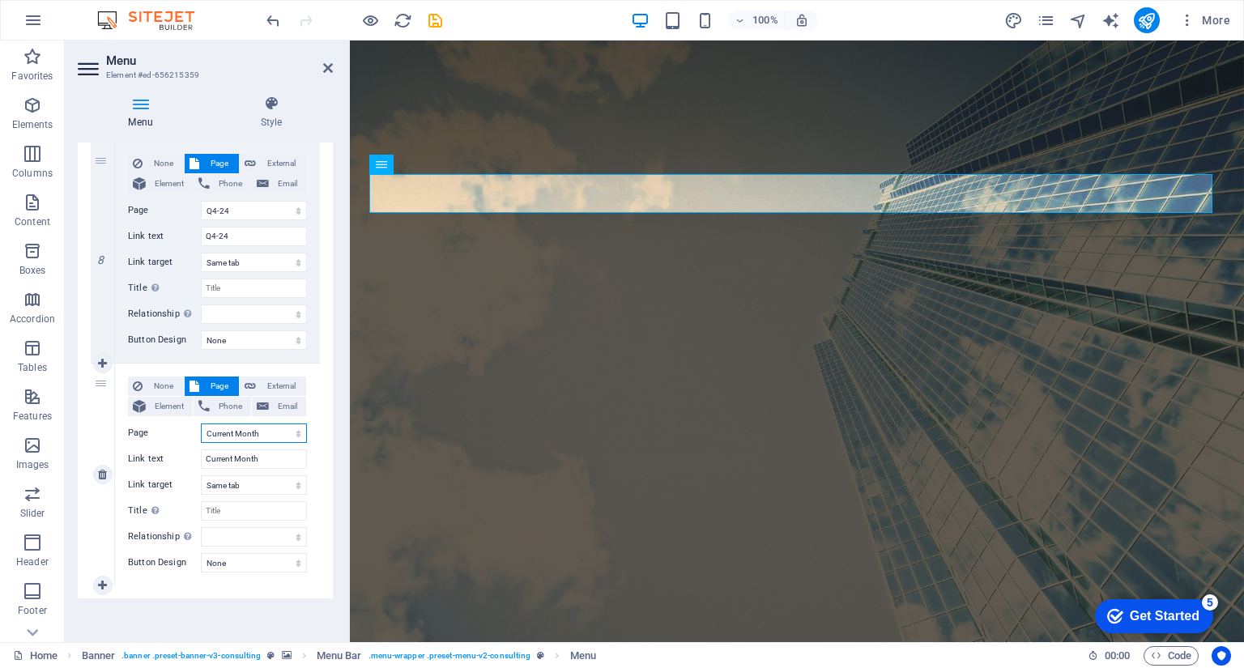
select select
click at [235, 454] on input "Current Month" at bounding box center [254, 458] width 106 height 19
type input "Current-Month"
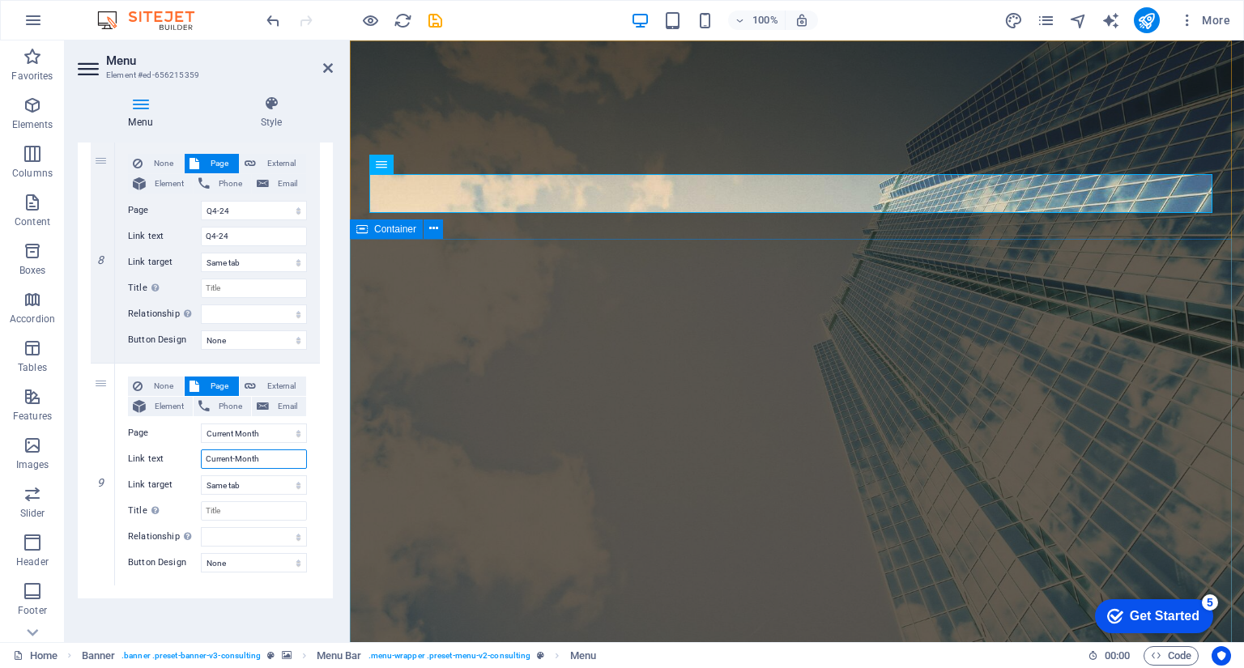
select select
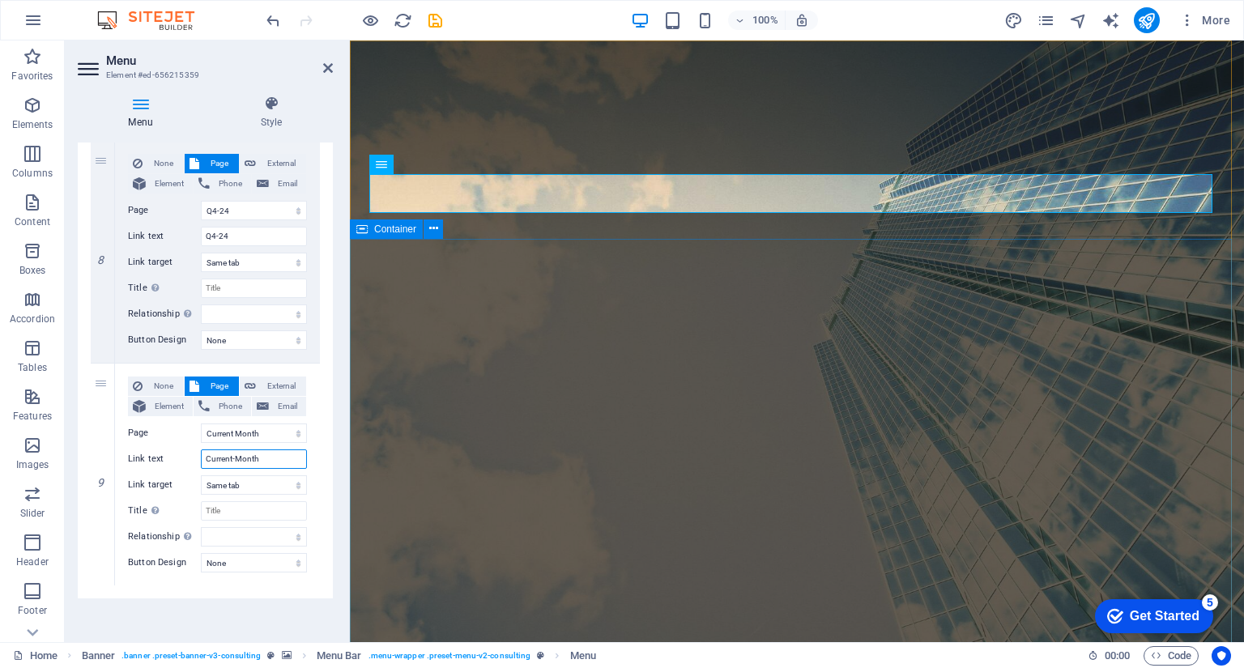
select select
type input "Current-Month"
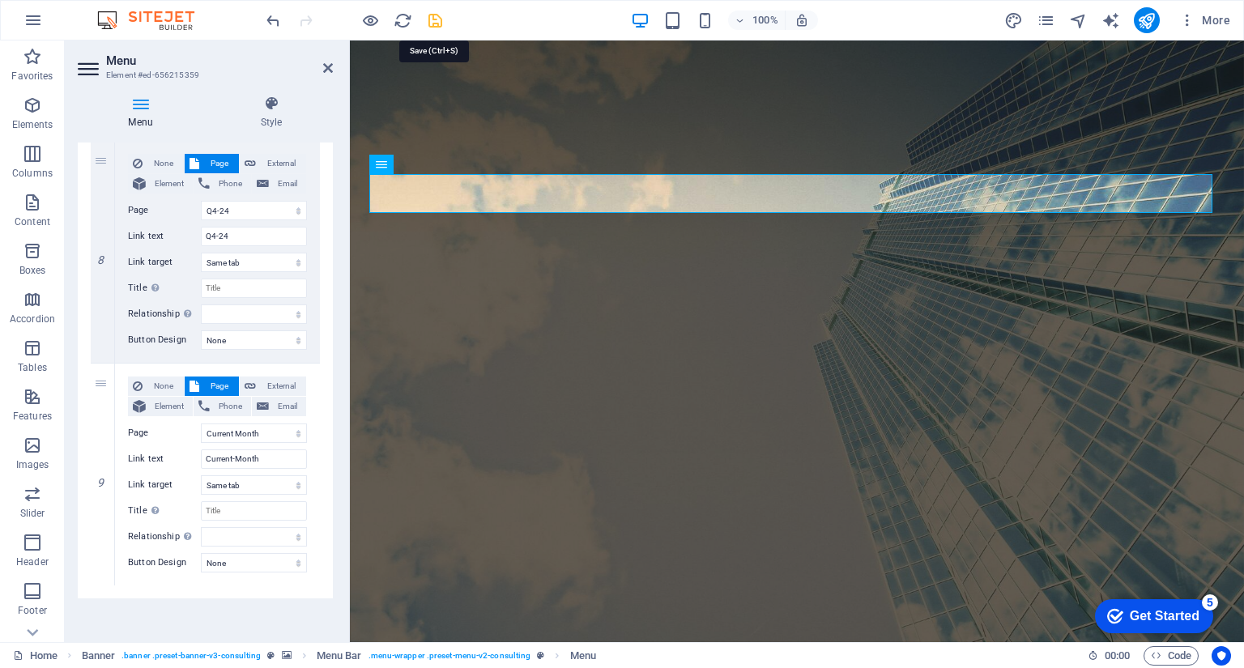
click at [432, 19] on icon "save" at bounding box center [435, 20] width 19 height 19
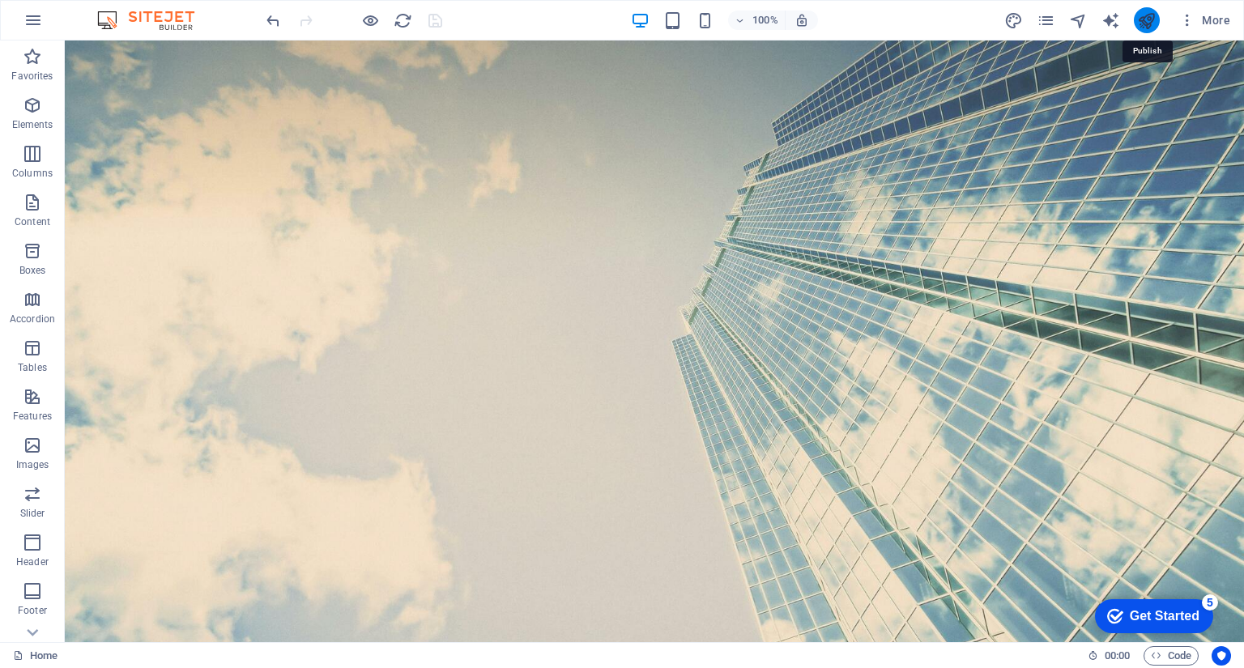
click at [1148, 15] on icon "publish" at bounding box center [1146, 20] width 19 height 19
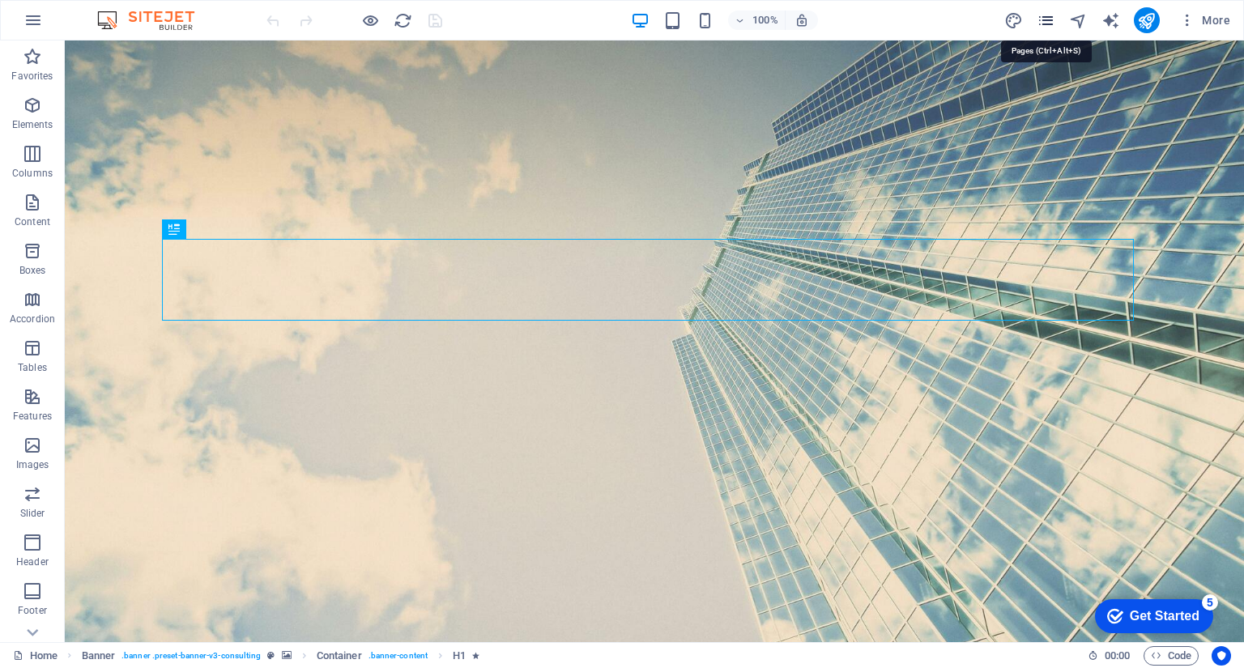
click at [1041, 24] on icon "pages" at bounding box center [1045, 20] width 19 height 19
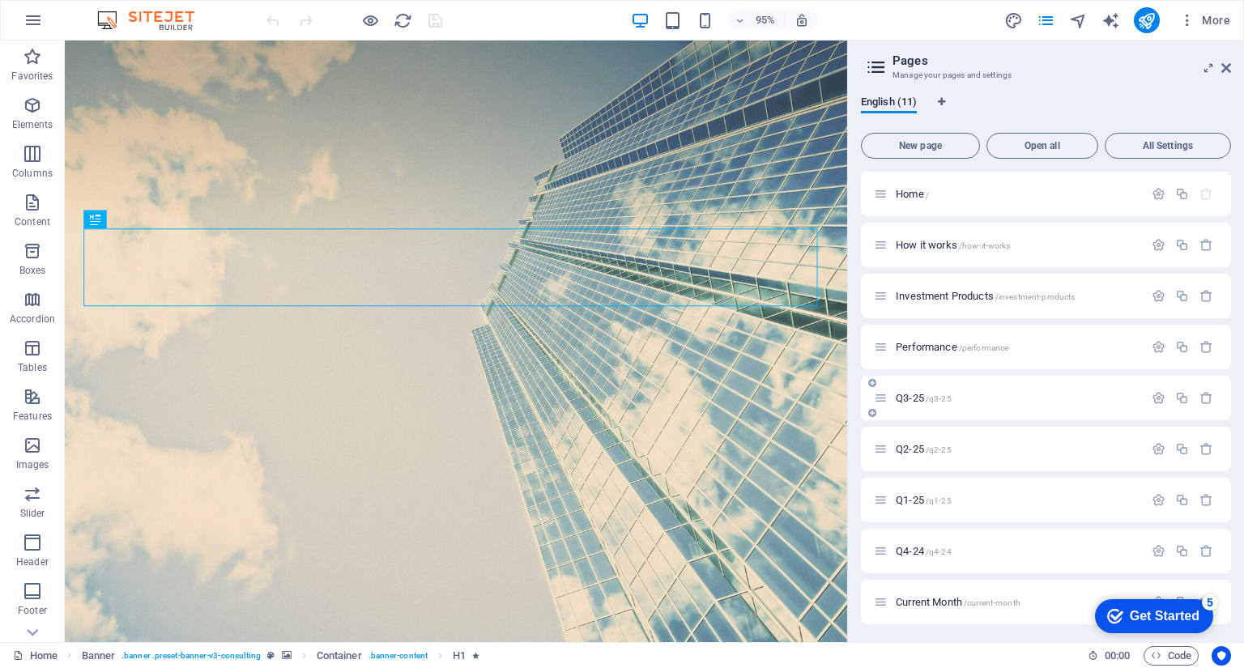
click at [1045, 391] on div "Q3-25 /q3-25" at bounding box center [1009, 398] width 270 height 19
click at [897, 400] on span "Q3-25 /q3-25" at bounding box center [924, 398] width 56 height 12
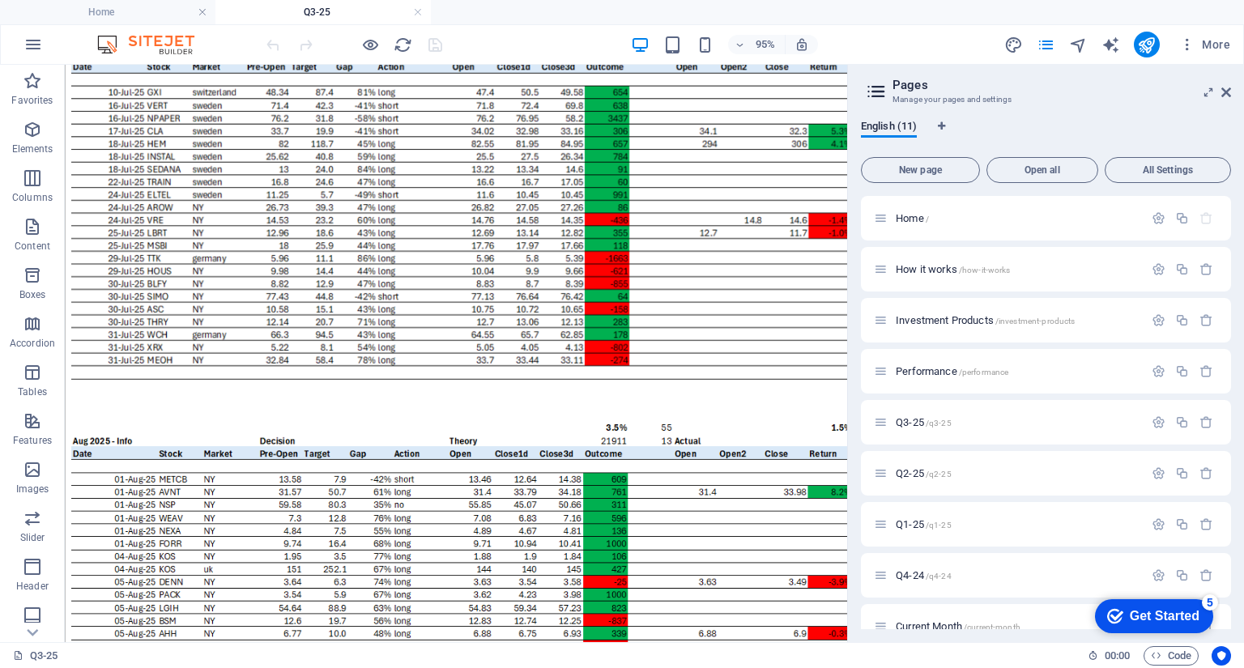
scroll to position [255, 0]
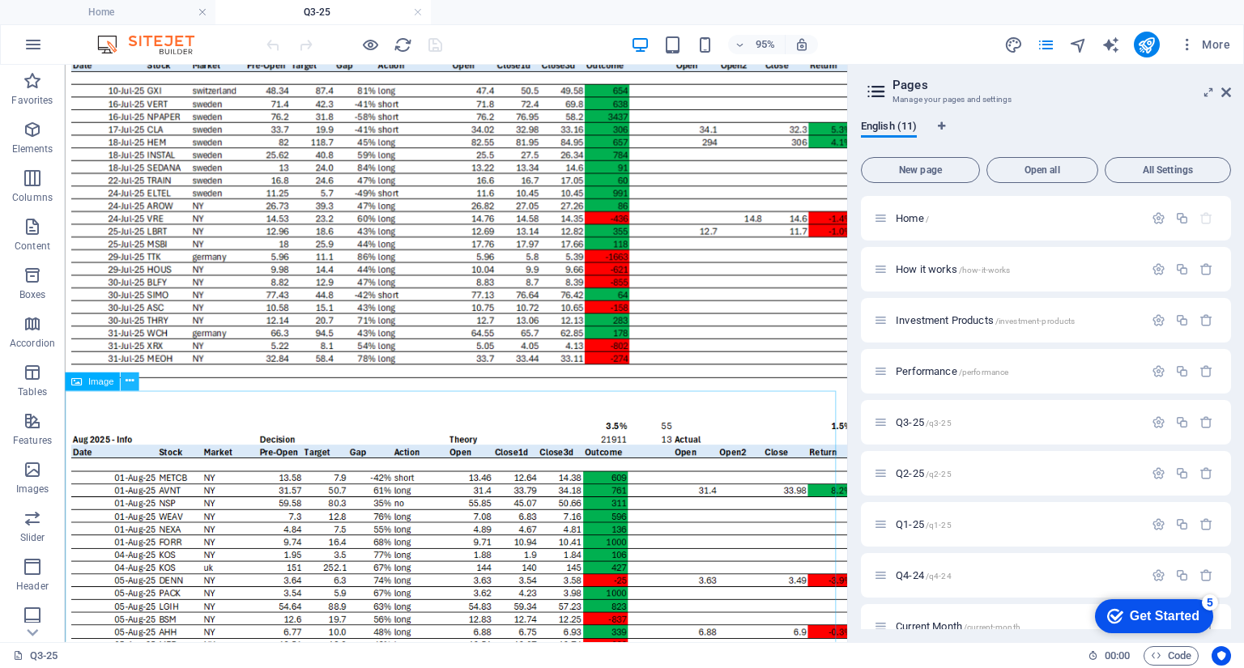
click at [130, 382] on icon at bounding box center [130, 381] width 8 height 16
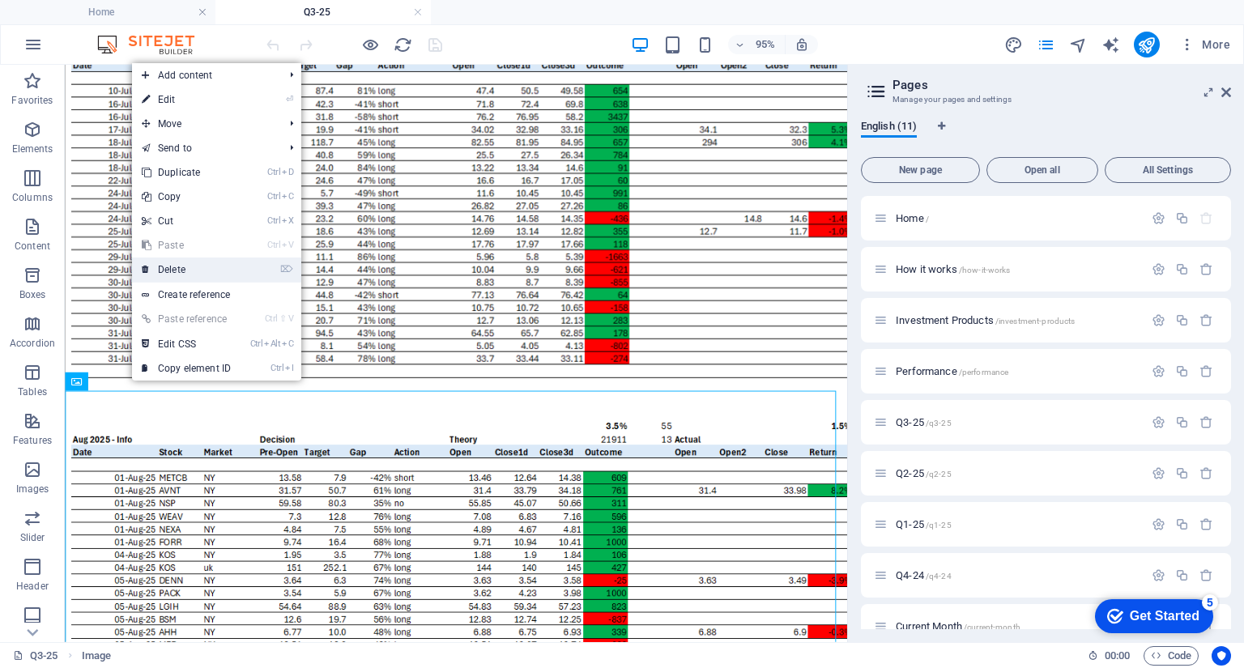
click at [188, 273] on link "⌦ Delete" at bounding box center [186, 270] width 109 height 24
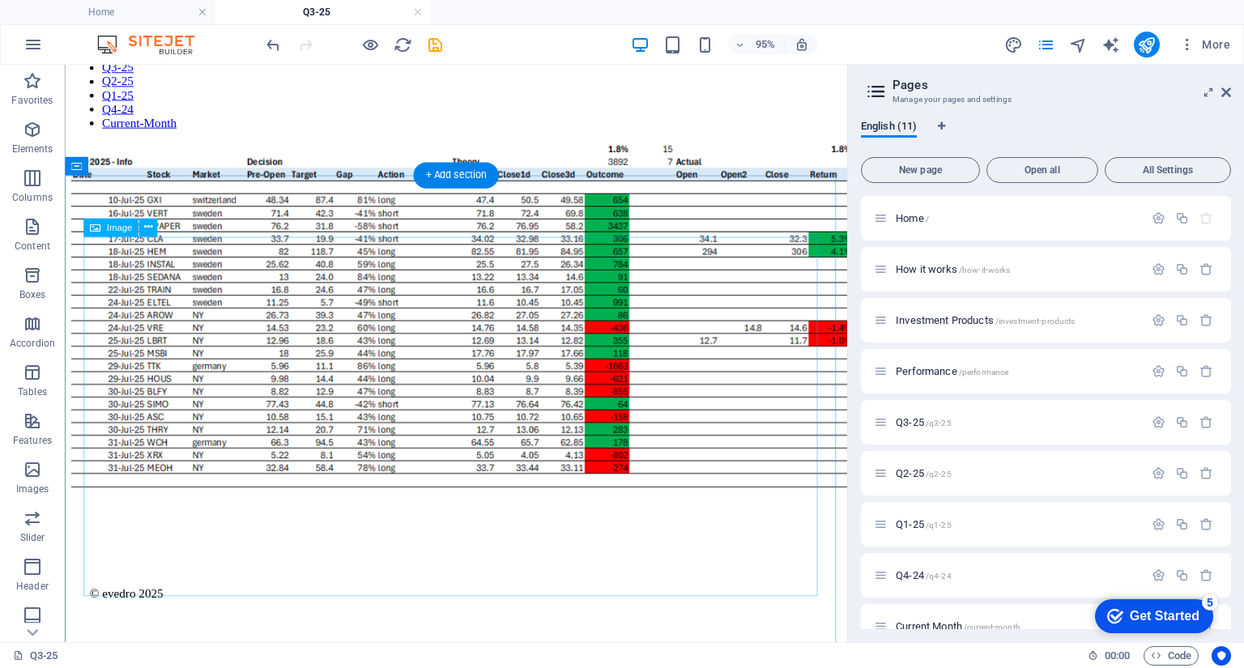
scroll to position [82, 0]
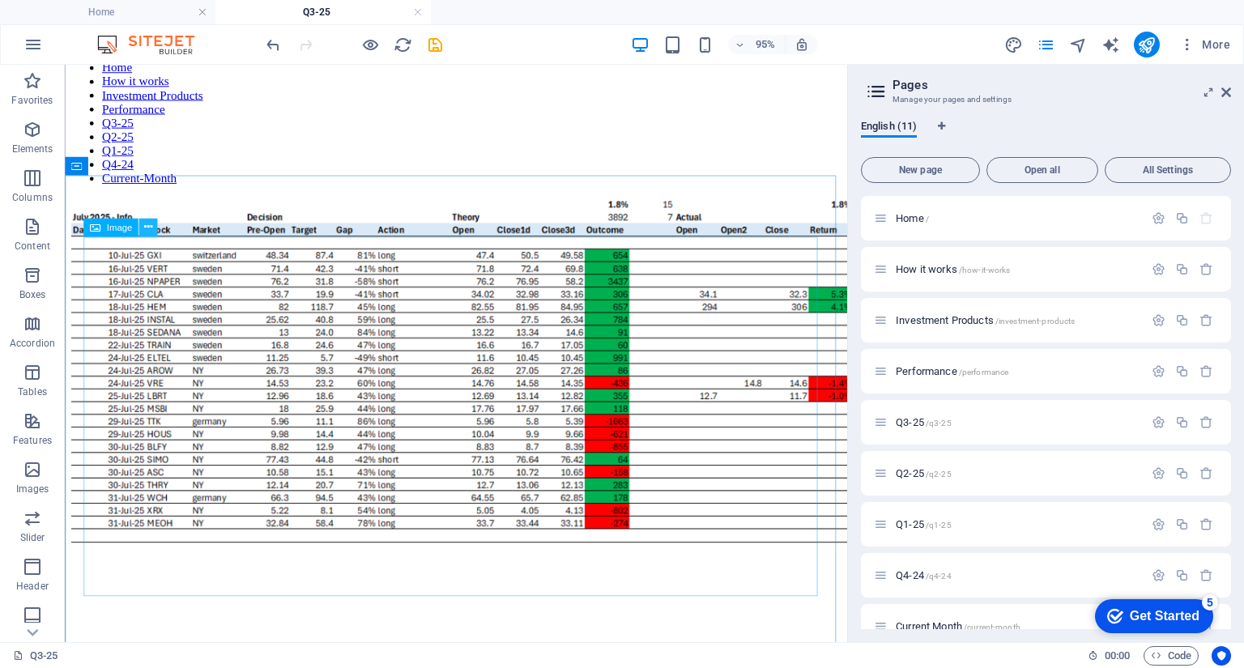
click at [146, 231] on icon at bounding box center [148, 227] width 8 height 16
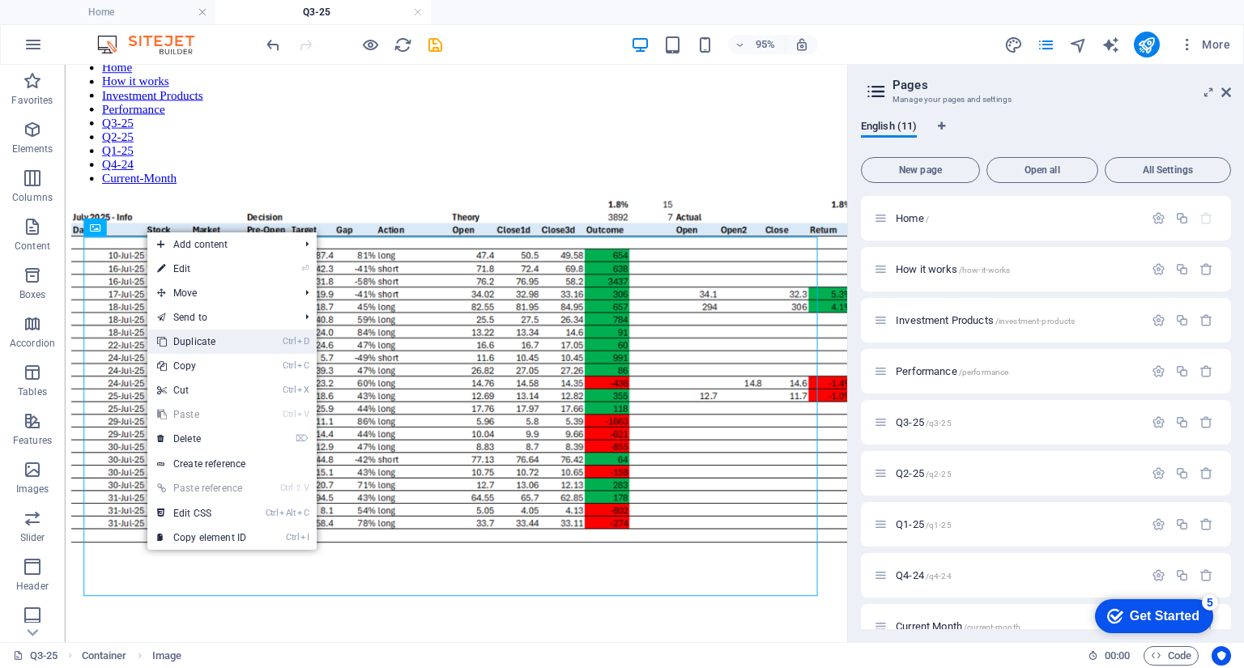
click at [184, 343] on link "Ctrl D Duplicate" at bounding box center [201, 342] width 109 height 24
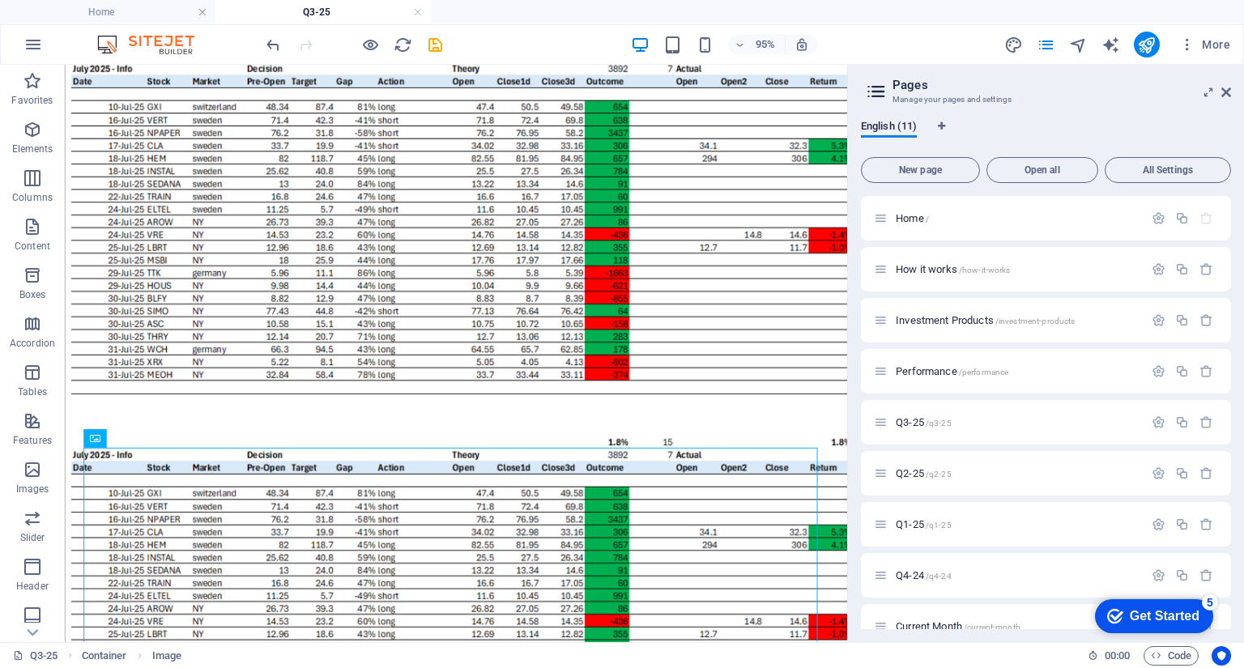
scroll to position [240, 0]
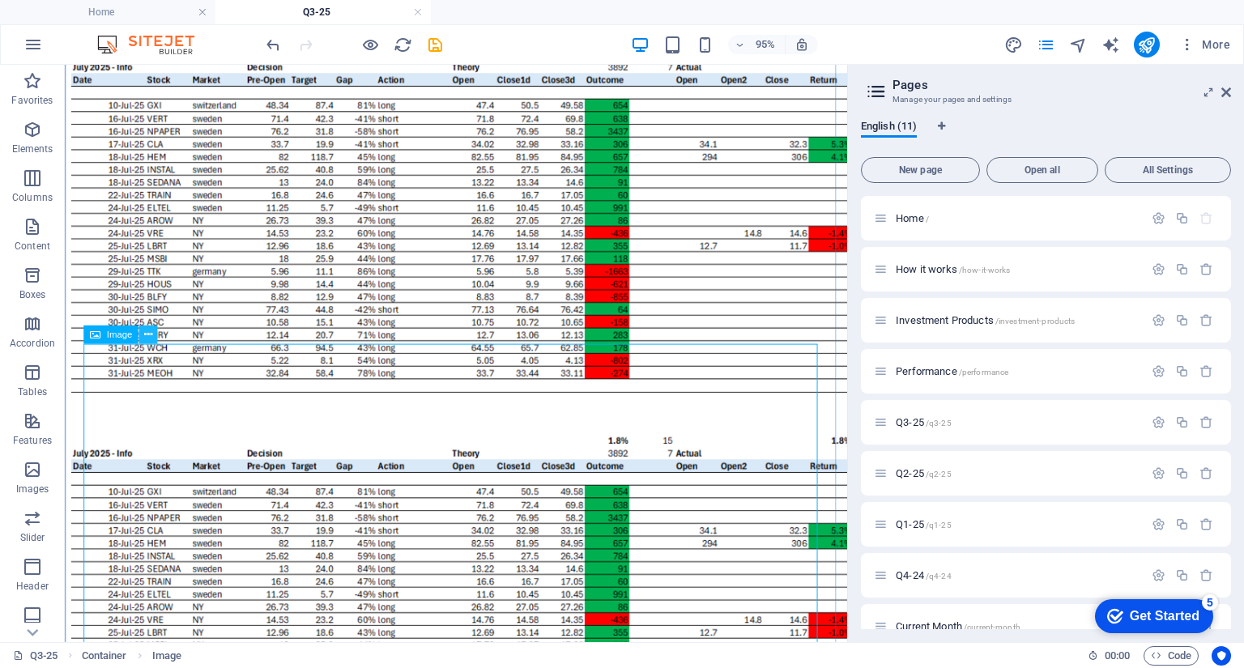
click at [148, 336] on icon at bounding box center [148, 335] width 8 height 16
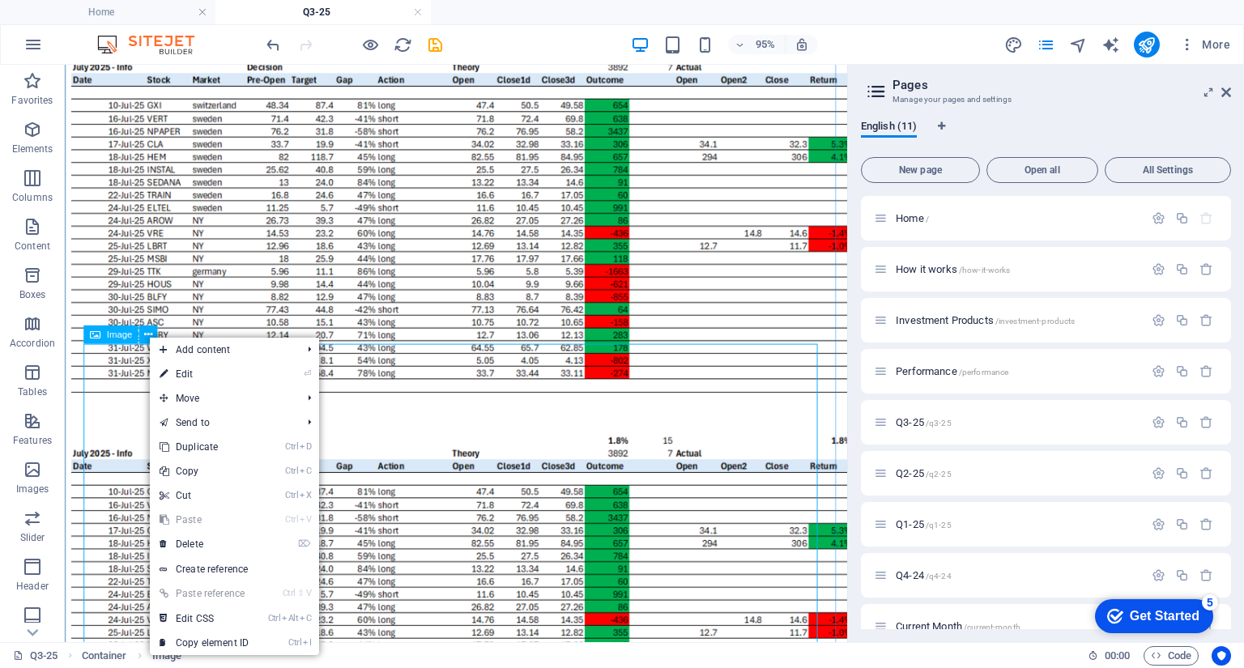
click at [419, 487] on figure at bounding box center [476, 656] width 811 height 407
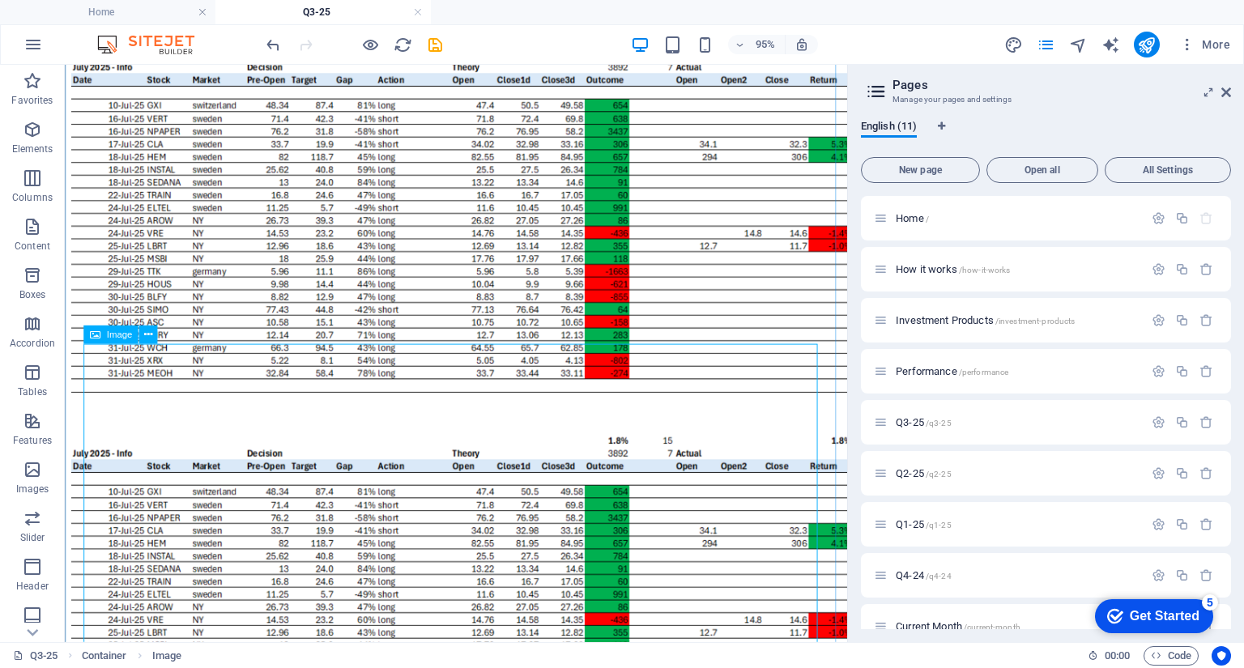
click at [419, 487] on figure at bounding box center [476, 656] width 811 height 407
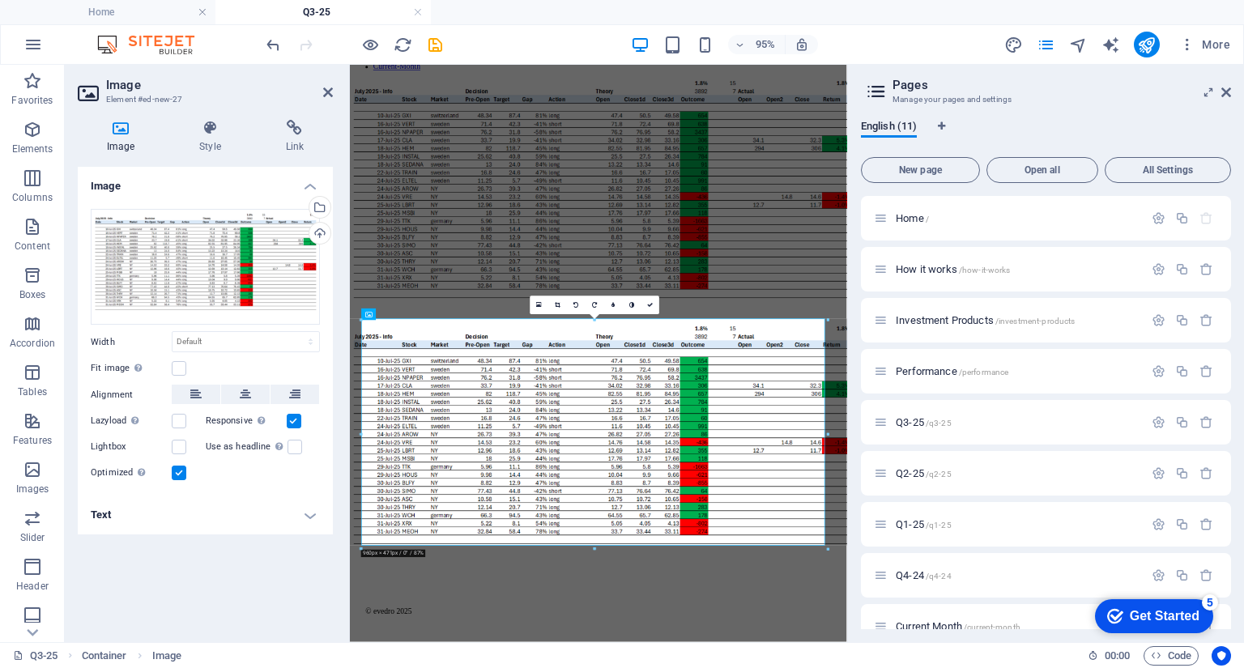
scroll to position [110, 0]
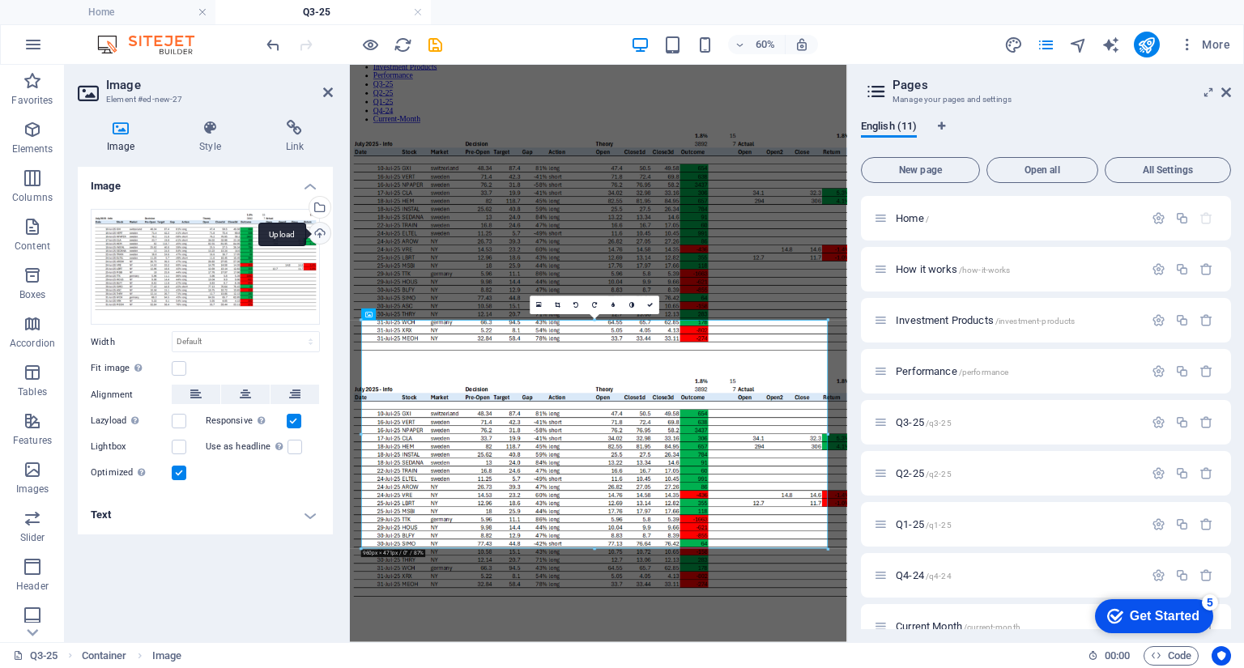
click at [321, 234] on div "Upload" at bounding box center [318, 235] width 24 height 24
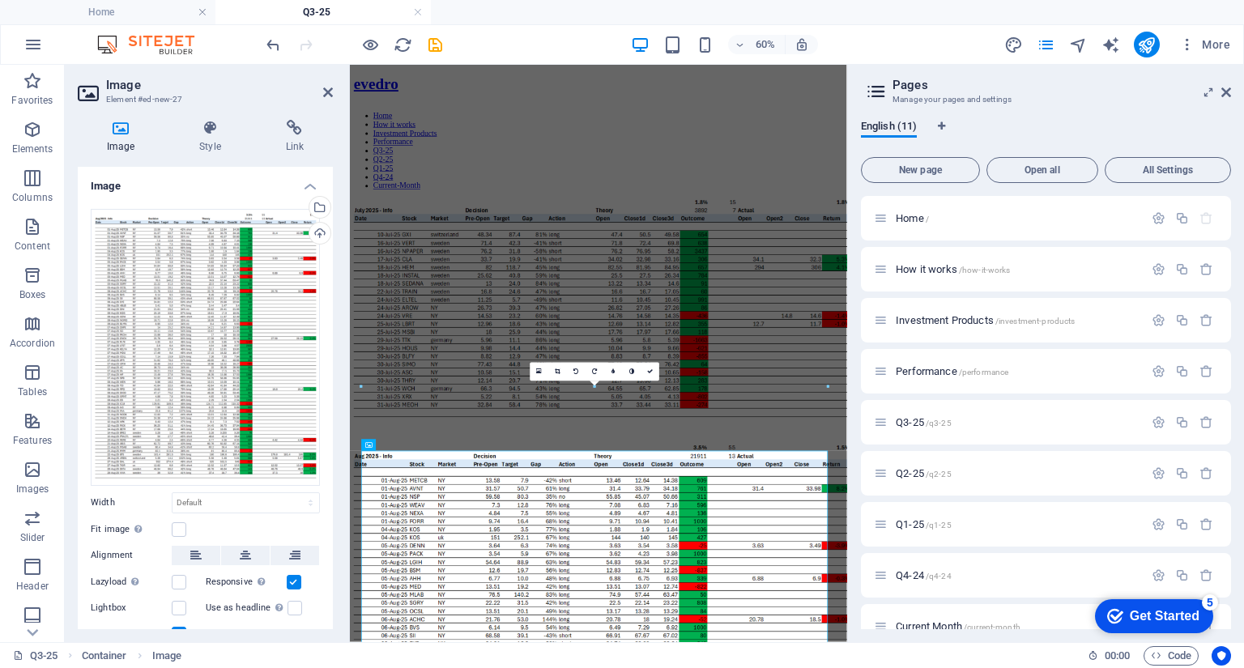
drag, startPoint x: 1173, startPoint y: 256, endPoint x: 1197, endPoint y: 142, distance: 116.7
click at [403, 219] on icon at bounding box center [403, 216] width 6 height 11
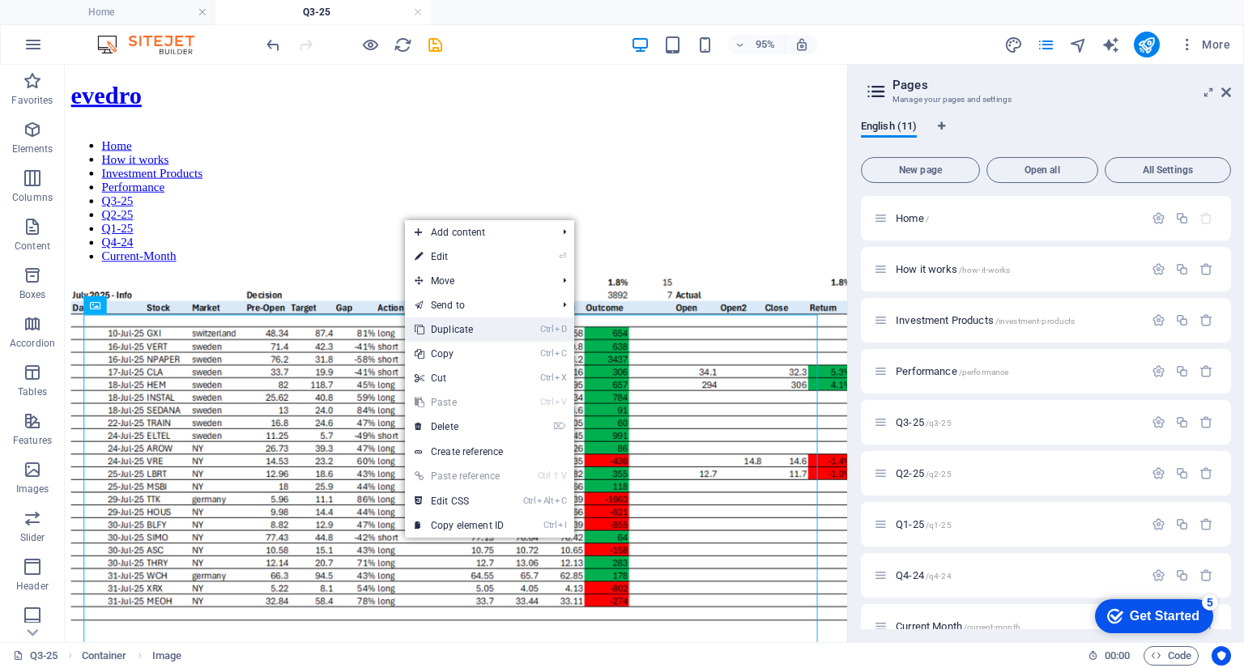
click at [435, 332] on link "Ctrl D Duplicate" at bounding box center [459, 329] width 109 height 24
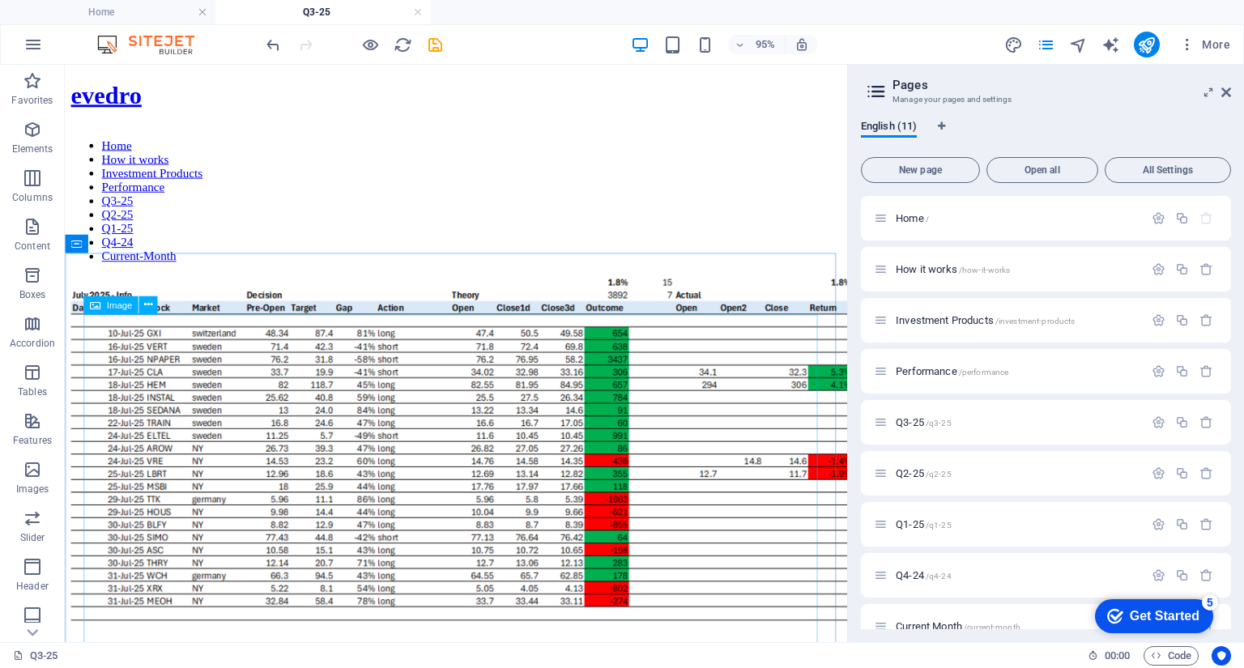
click at [124, 309] on span "Image" at bounding box center [119, 304] width 26 height 9
click at [96, 309] on icon at bounding box center [94, 305] width 11 height 19
click at [149, 304] on icon at bounding box center [148, 305] width 8 height 16
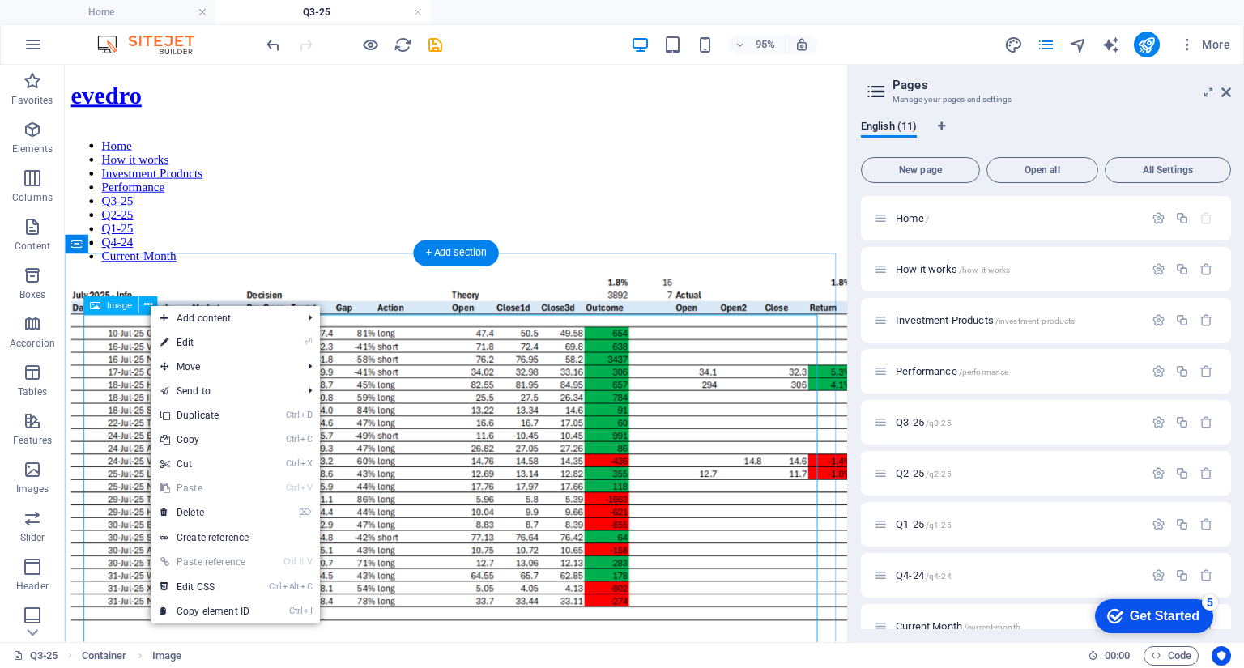
click at [482, 444] on figure at bounding box center [476, 490] width 811 height 407
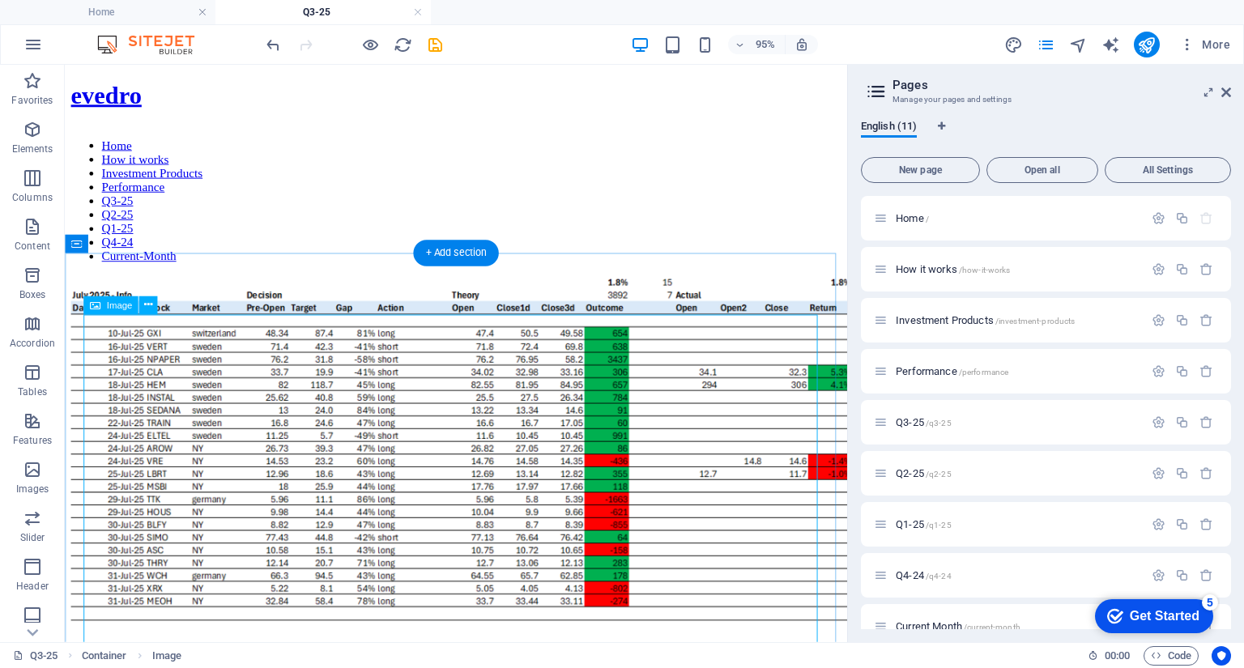
click at [545, 463] on figure at bounding box center [476, 490] width 811 height 407
click at [123, 307] on span "Image" at bounding box center [119, 304] width 26 height 9
click at [147, 309] on icon at bounding box center [148, 305] width 8 height 16
click at [732, 508] on figure at bounding box center [476, 490] width 811 height 407
click at [1229, 92] on icon at bounding box center [1226, 92] width 10 height 13
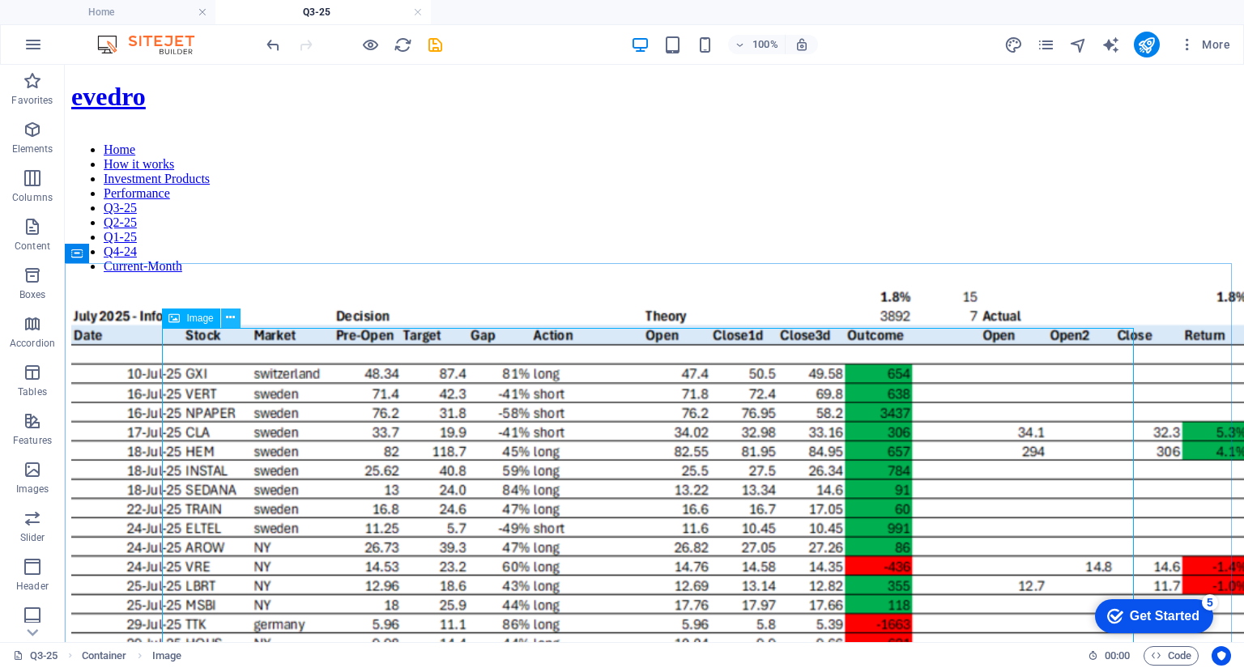
click at [229, 319] on icon at bounding box center [230, 317] width 9 height 17
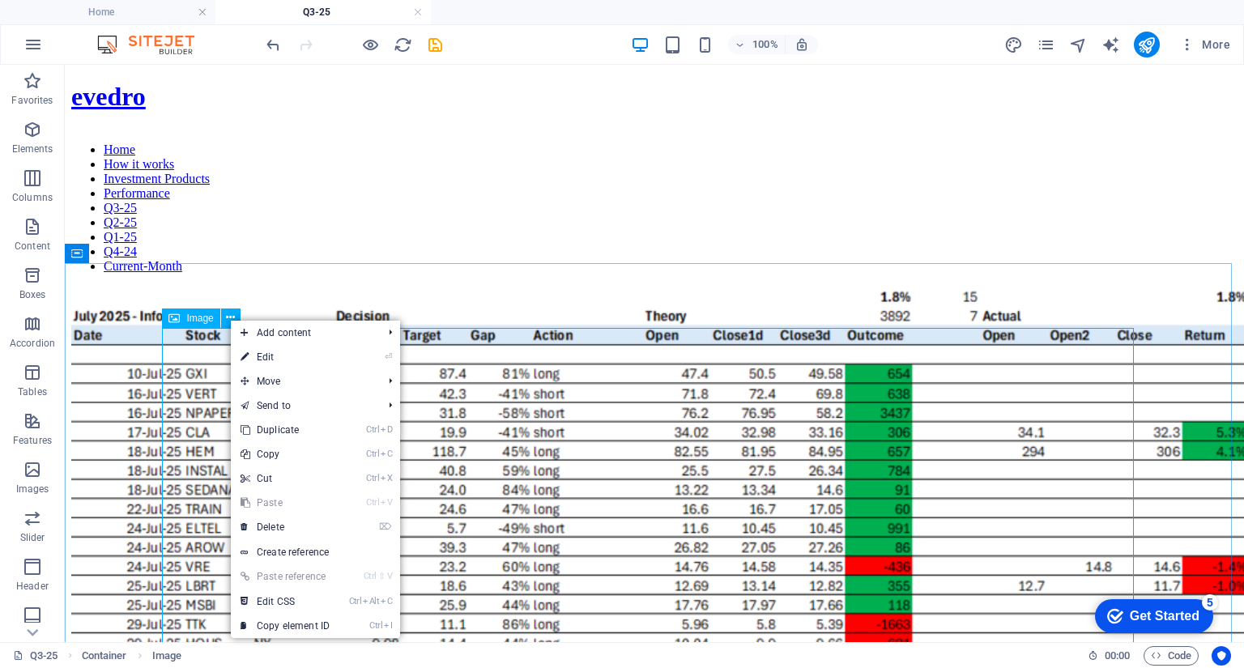
click at [199, 319] on span "Image" at bounding box center [199, 318] width 27 height 10
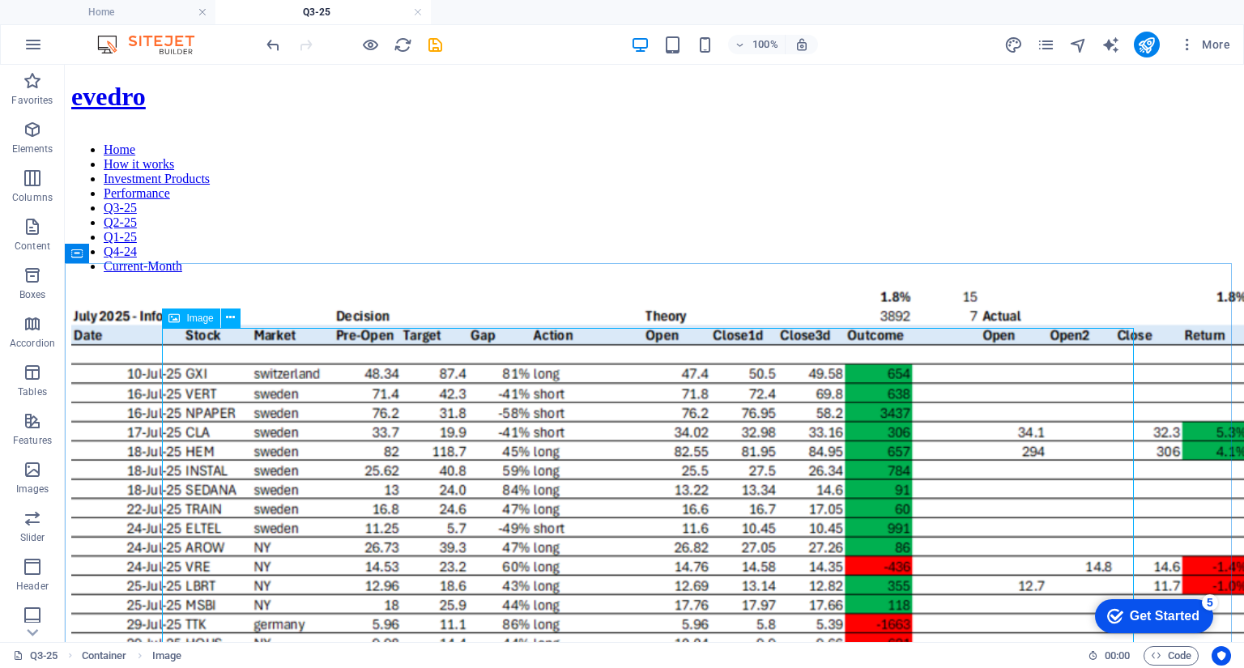
click at [211, 323] on div "Image" at bounding box center [190, 318] width 57 height 19
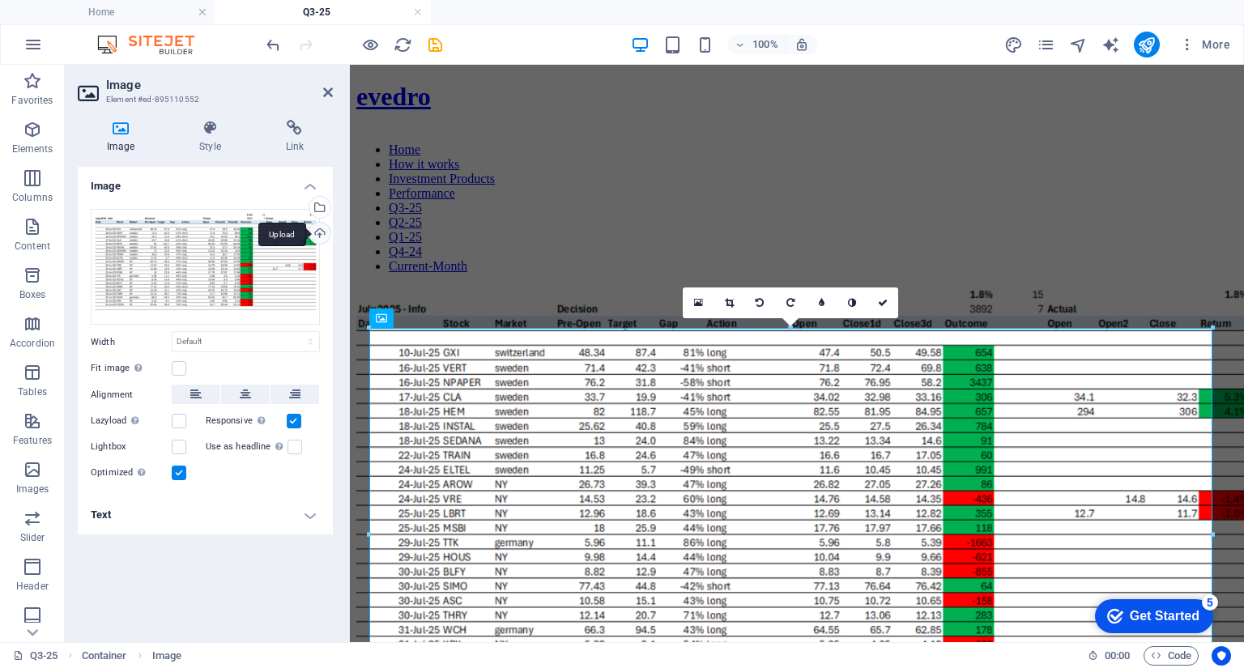
click at [313, 232] on div "Upload" at bounding box center [318, 235] width 24 height 24
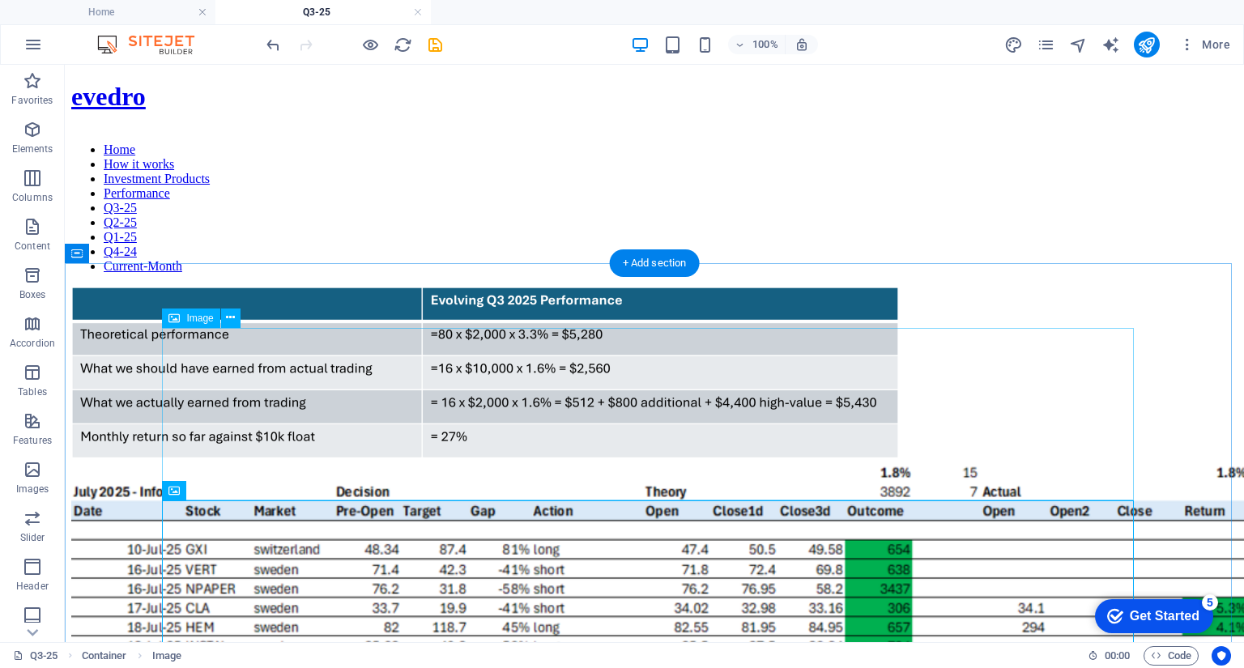
click at [687, 410] on figure at bounding box center [654, 375] width 1166 height 176
click at [35, 130] on icon "button" at bounding box center [32, 129] width 19 height 19
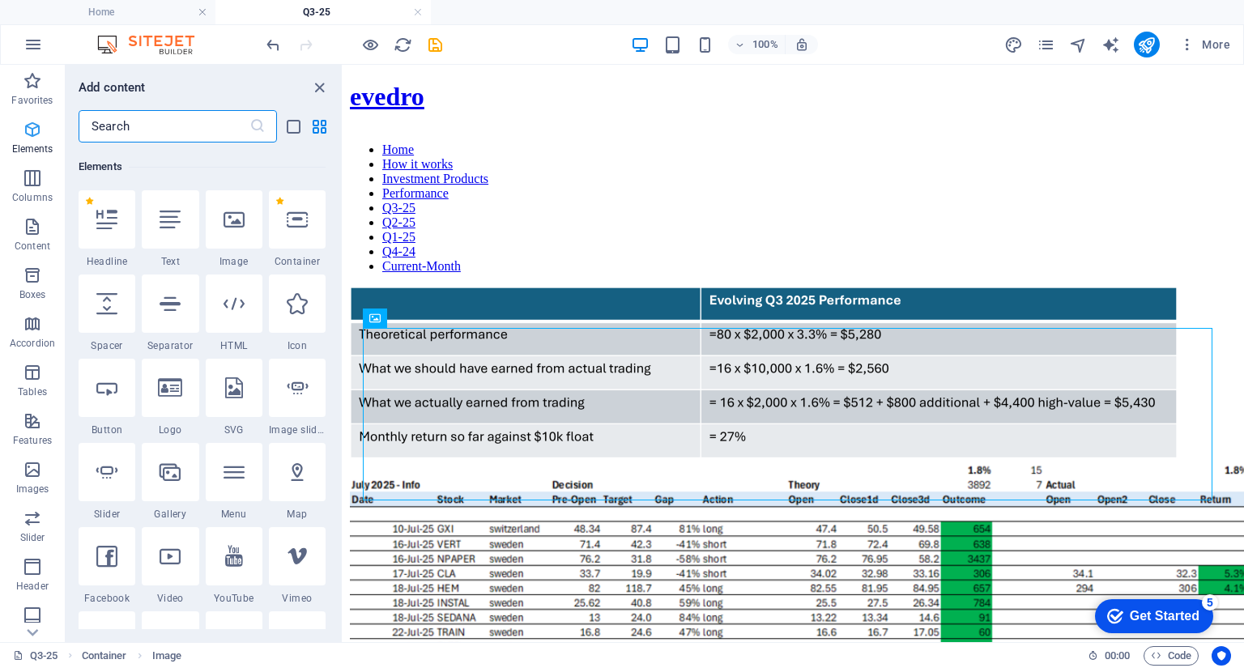
scroll to position [172, 0]
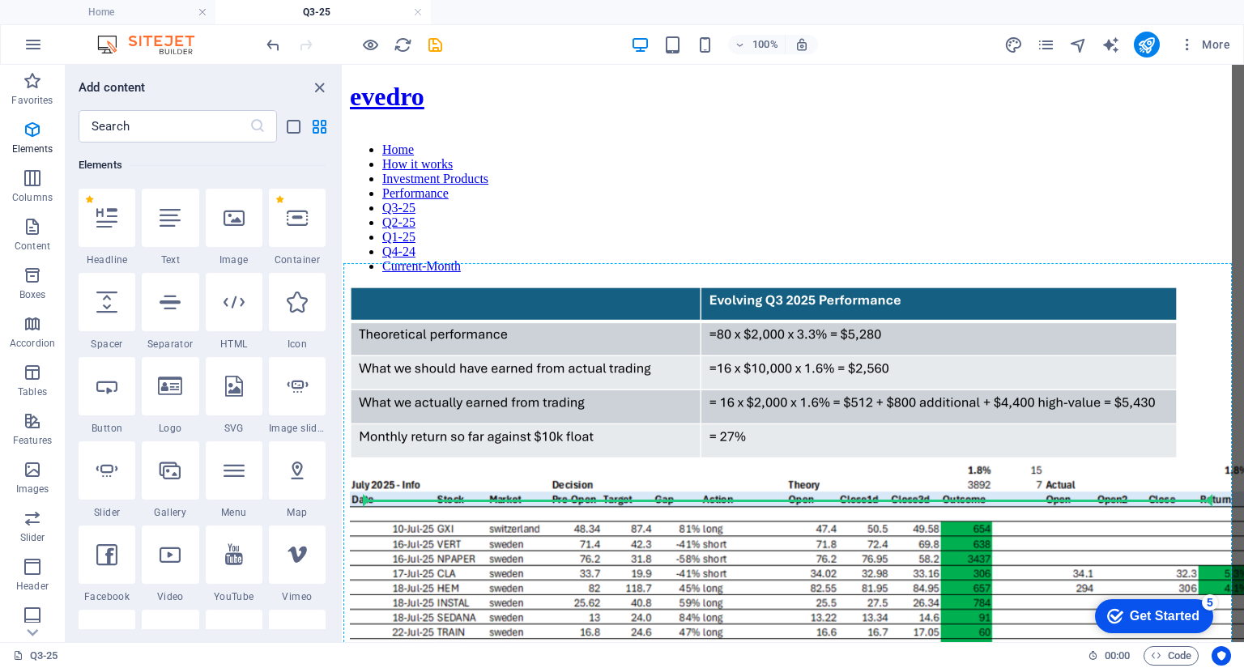
select select "px"
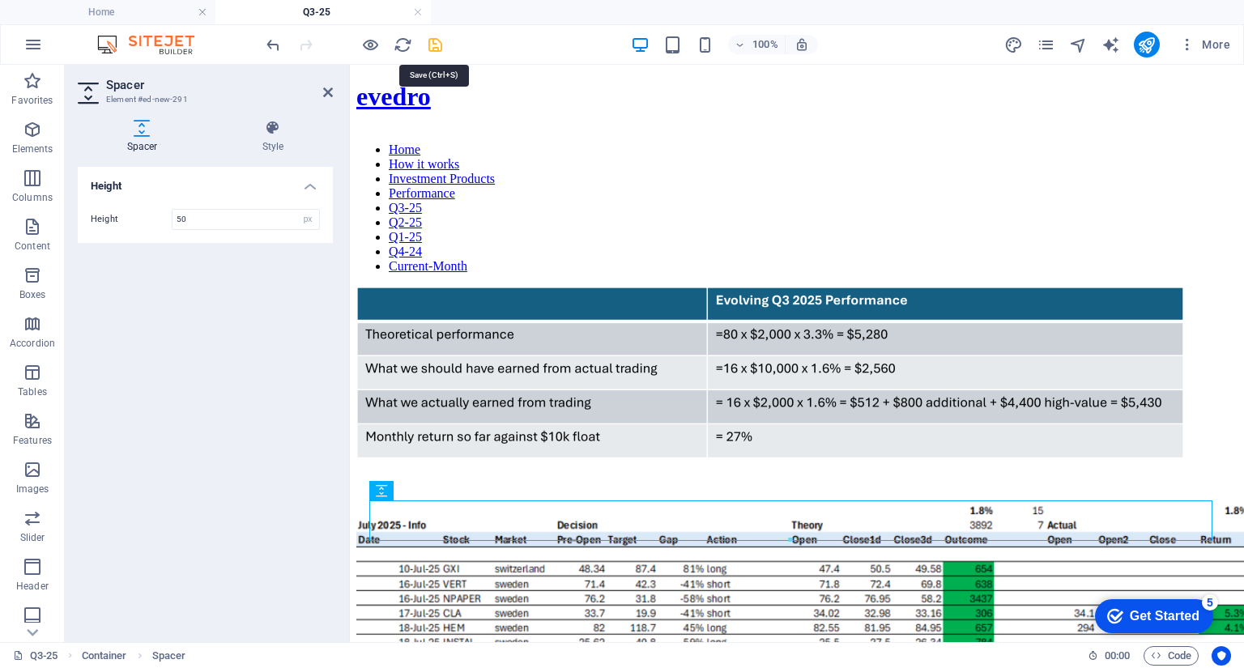
click at [431, 43] on icon "save" at bounding box center [435, 45] width 19 height 19
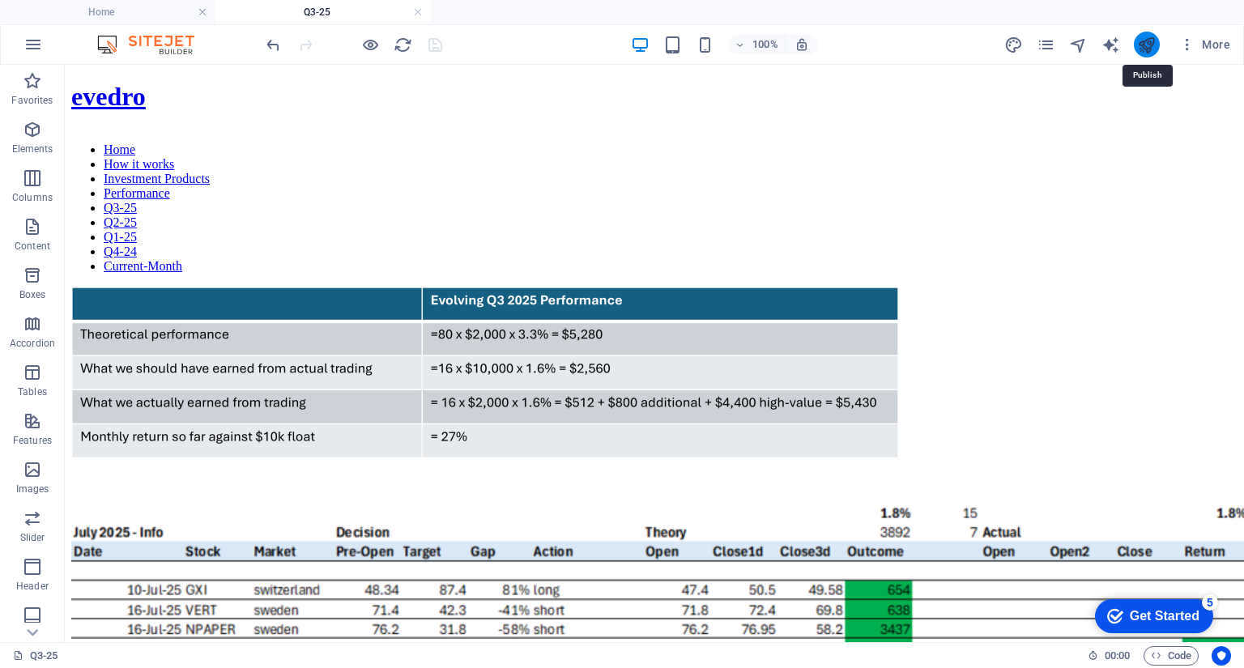
click at [1145, 48] on icon "publish" at bounding box center [1146, 45] width 19 height 19
